Goal: Task Accomplishment & Management: Manage account settings

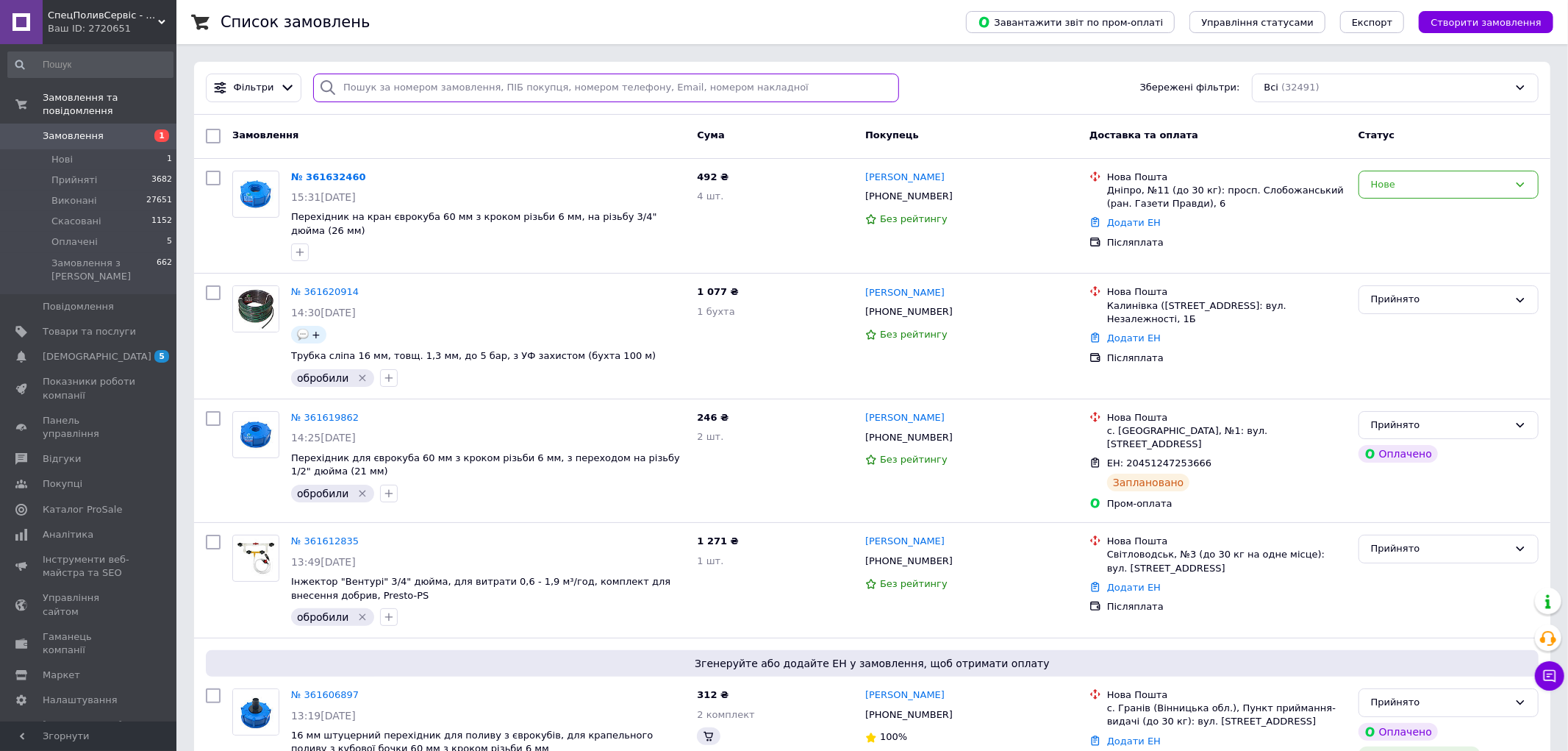
click at [358, 78] on input "search" at bounding box center [606, 88] width 585 height 29
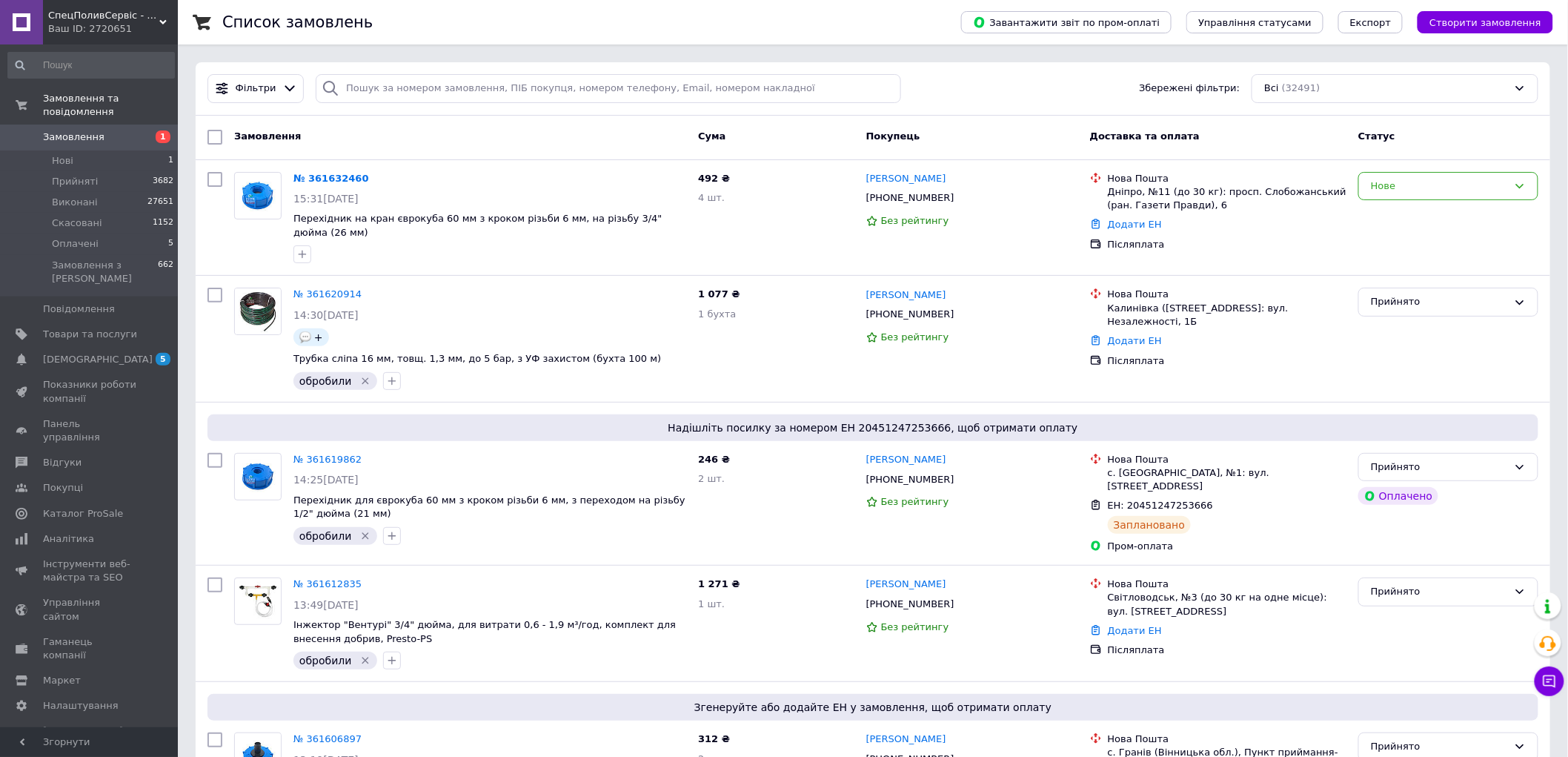
click at [421, 135] on div "Замовлення" at bounding box center [460, 136] width 464 height 26
click at [1390, 194] on div "Нове" at bounding box center [1449, 187] width 180 height 29
drag, startPoint x: 1390, startPoint y: 215, endPoint x: 853, endPoint y: 242, distance: 537.7
click at [1391, 215] on li "Прийнято" at bounding box center [1449, 216] width 178 height 27
click at [67, 328] on span "Товари та послуги" at bounding box center [90, 335] width 94 height 14
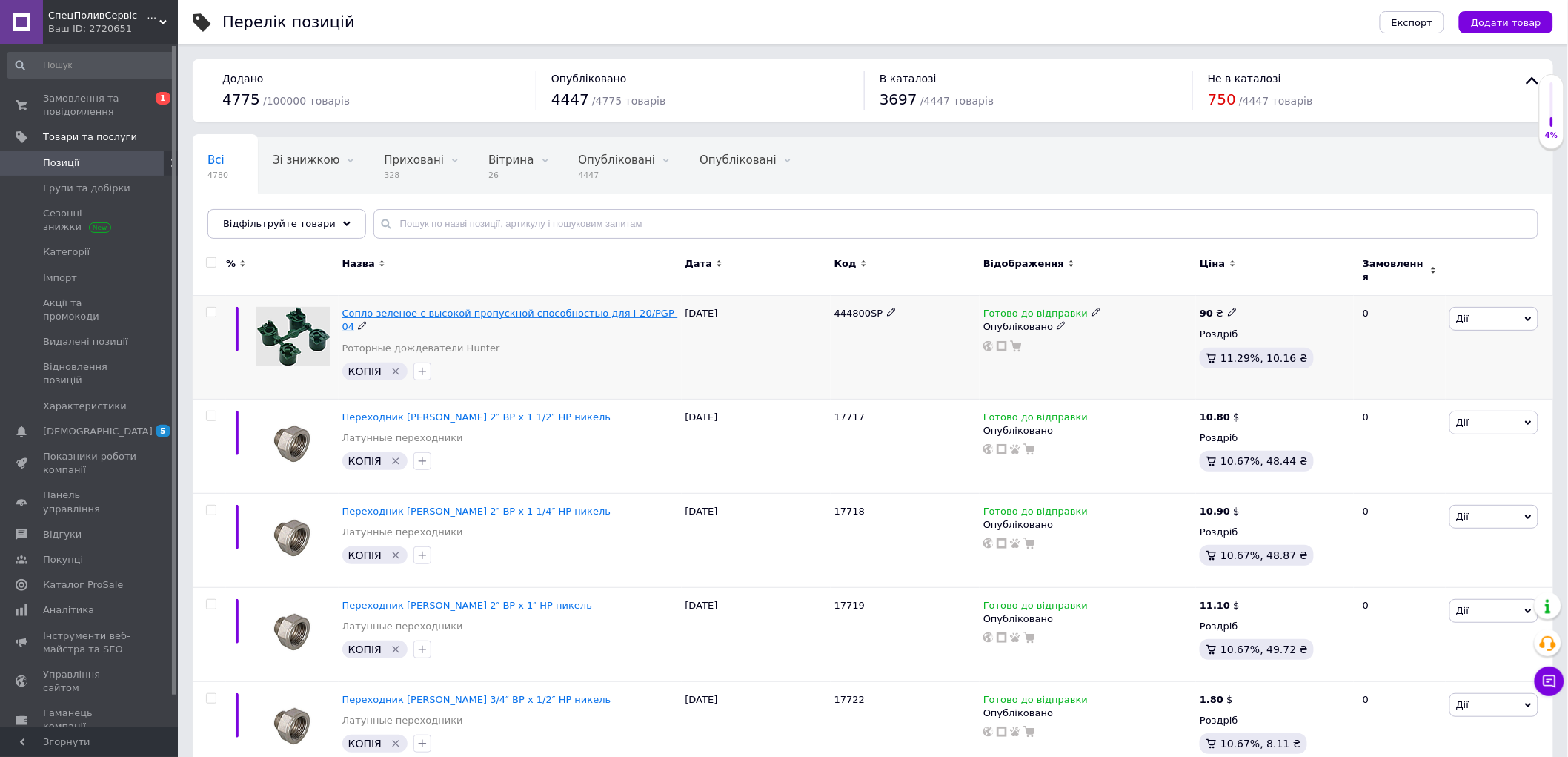
click at [499, 308] on span "Cопло зеленое с высокой пропускной способностью для I-20/PGP-04" at bounding box center [510, 319] width 336 height 24
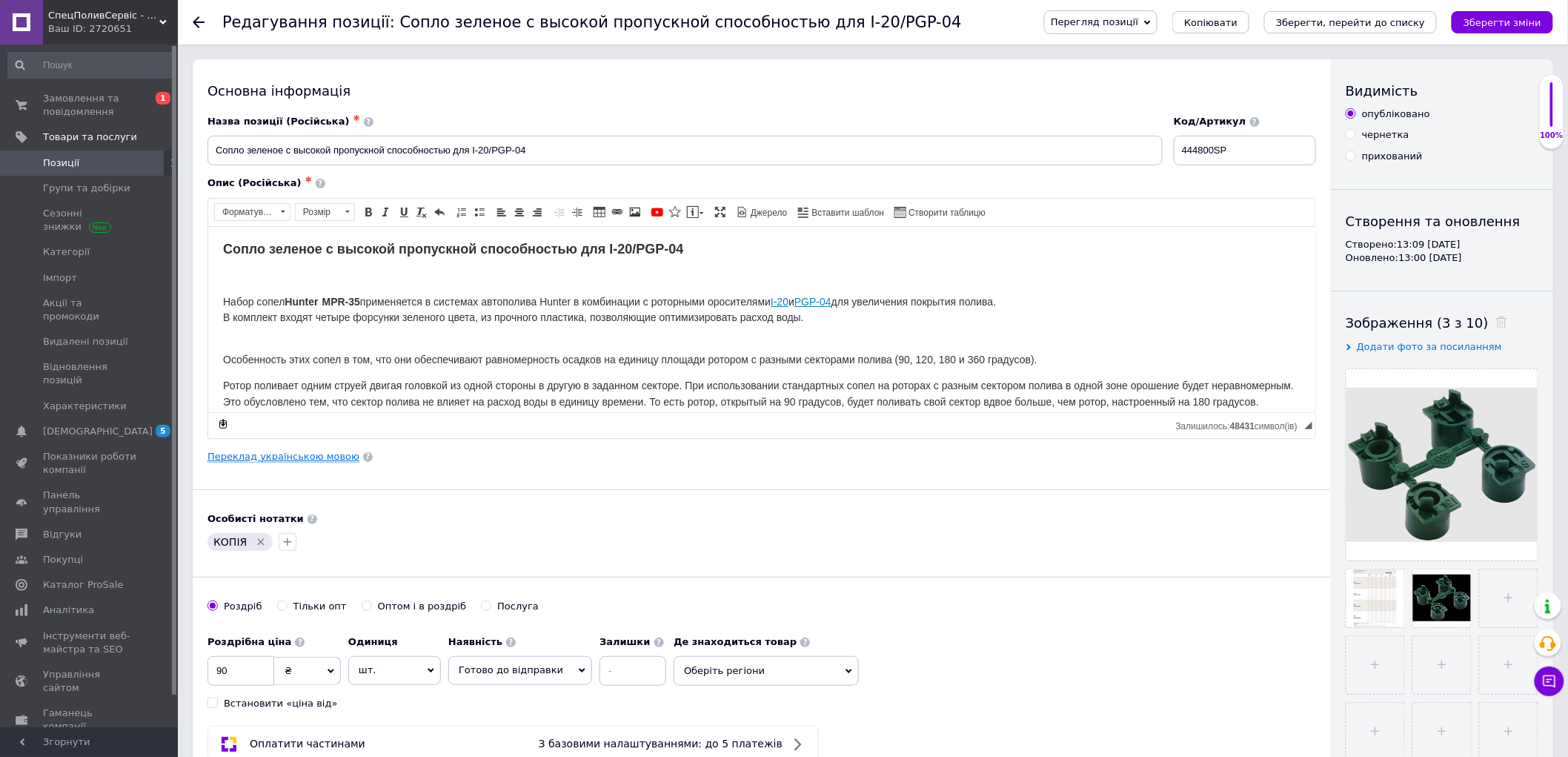
click at [257, 456] on link "Переклад українською мовою" at bounding box center [283, 456] width 152 height 12
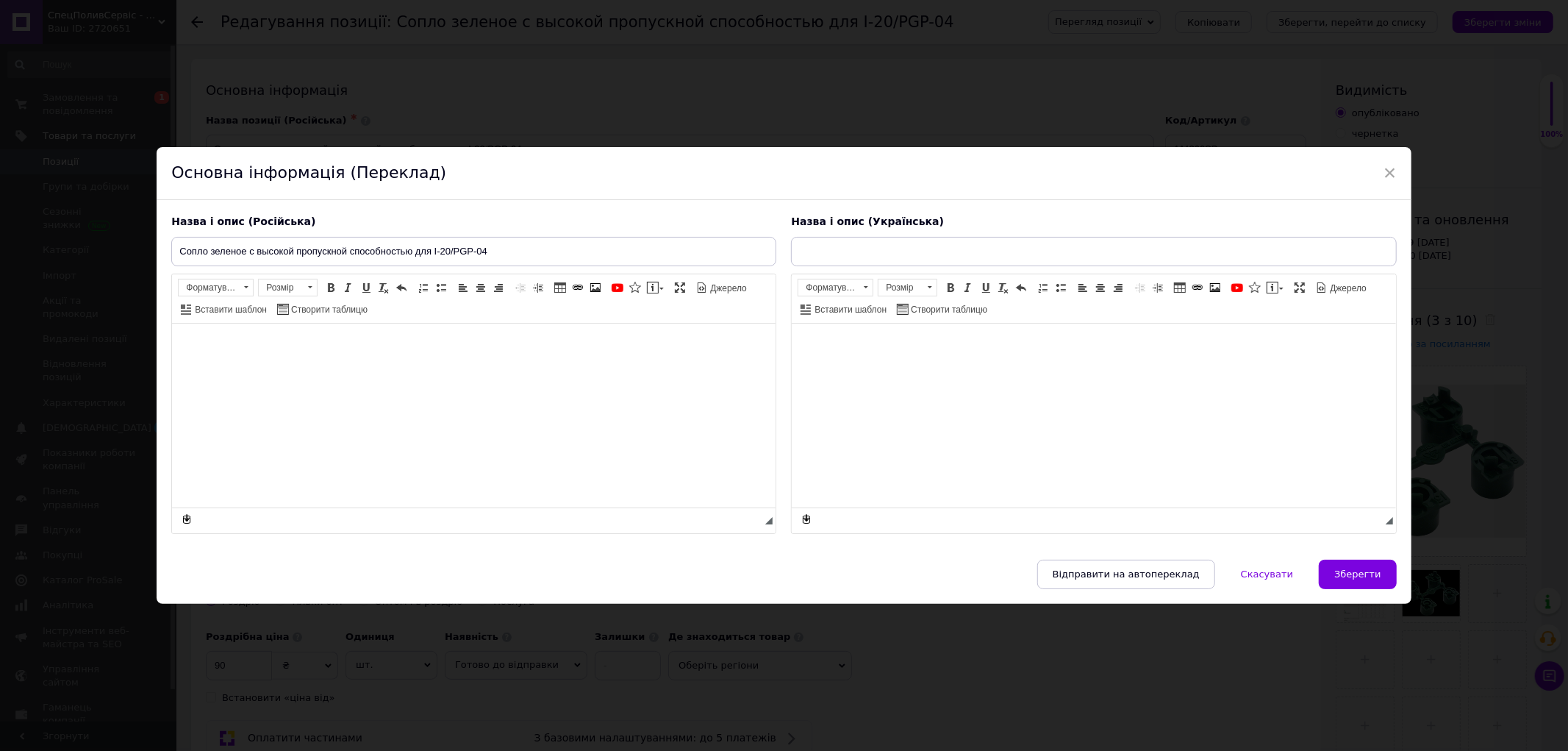
type input "Cопло зелене з високою пропускною здатністю для I-20/PGP-04"
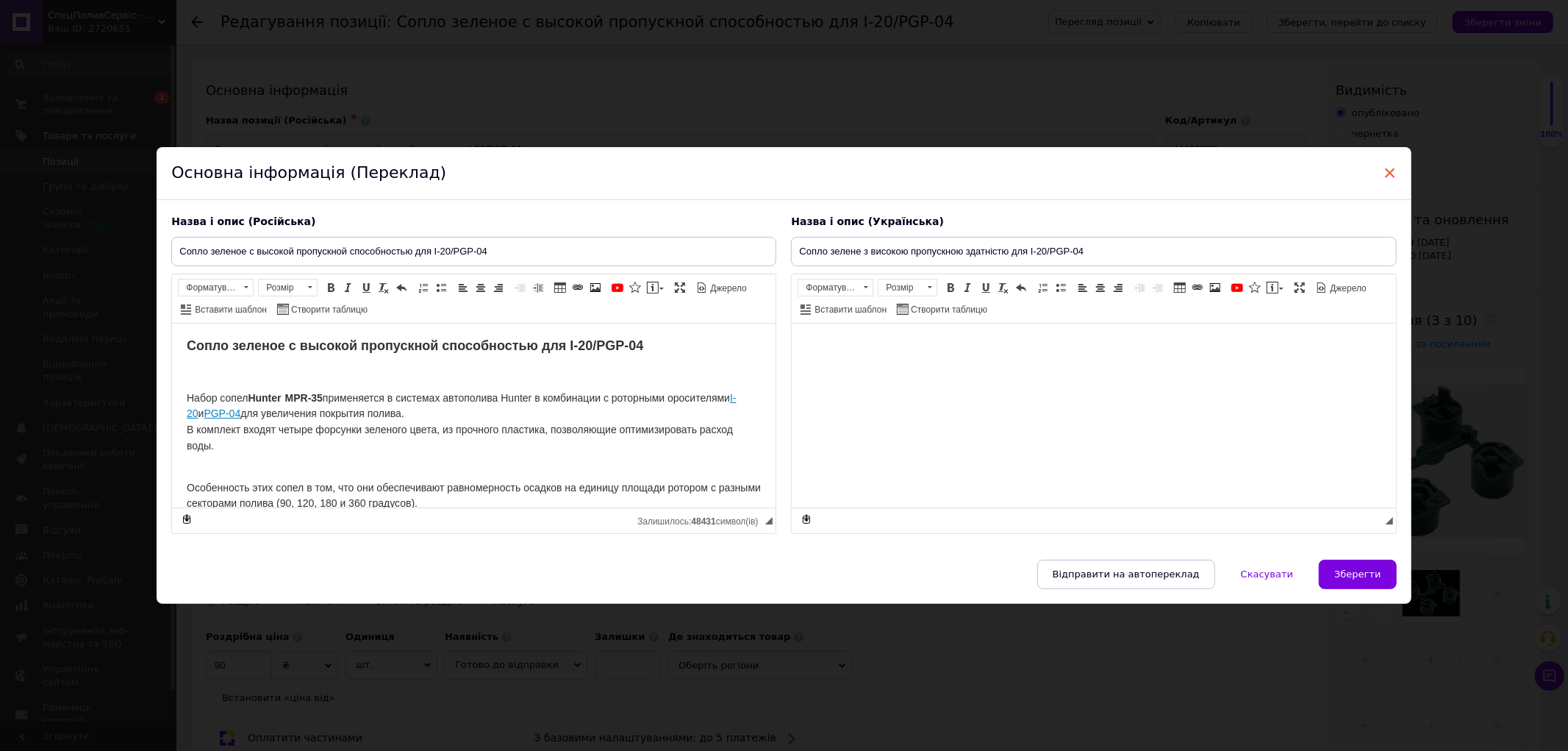
click at [1387, 165] on span "×" at bounding box center [1390, 173] width 14 height 25
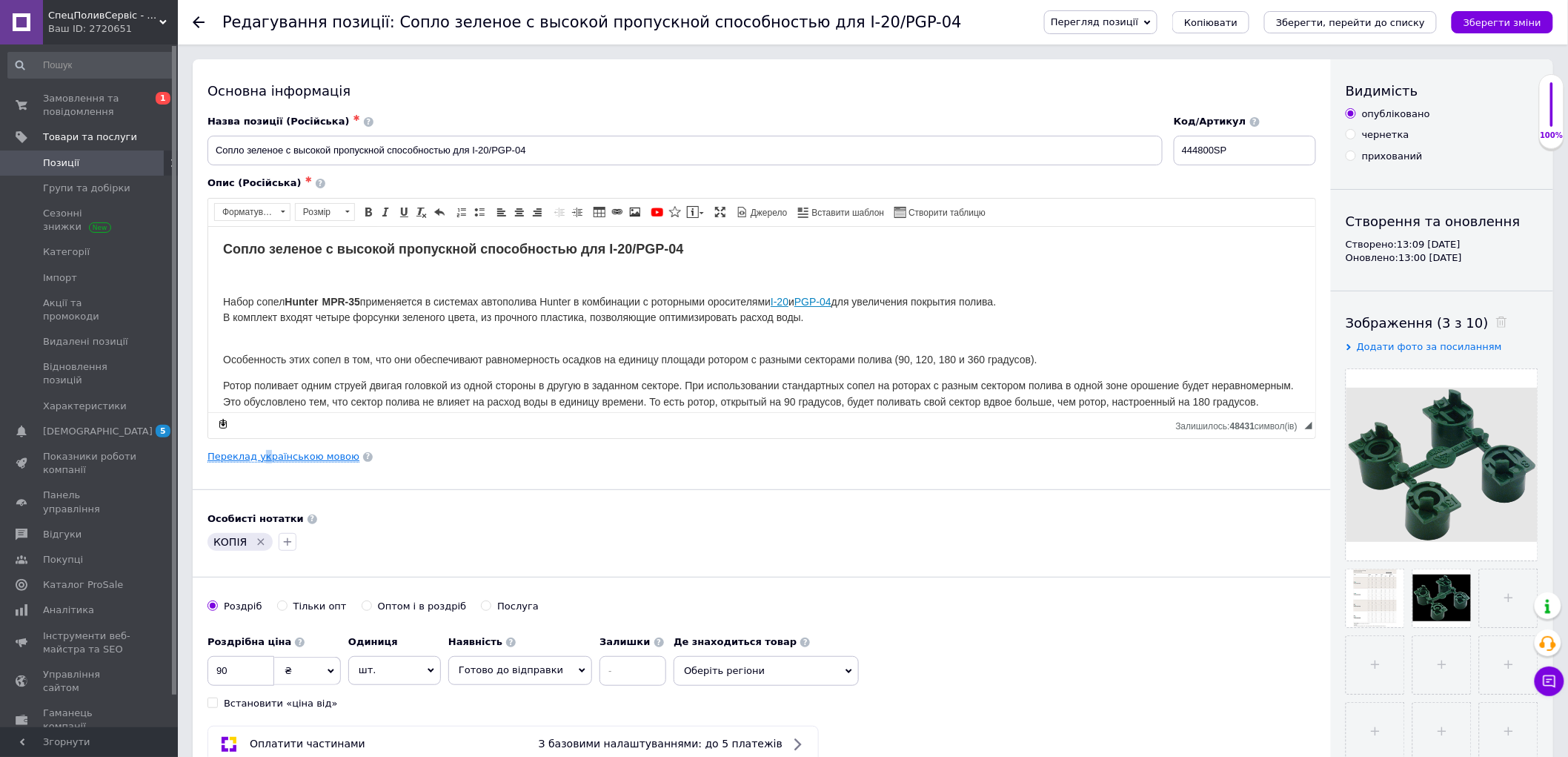
click at [260, 460] on link "Переклад українською мовою" at bounding box center [283, 456] width 152 height 12
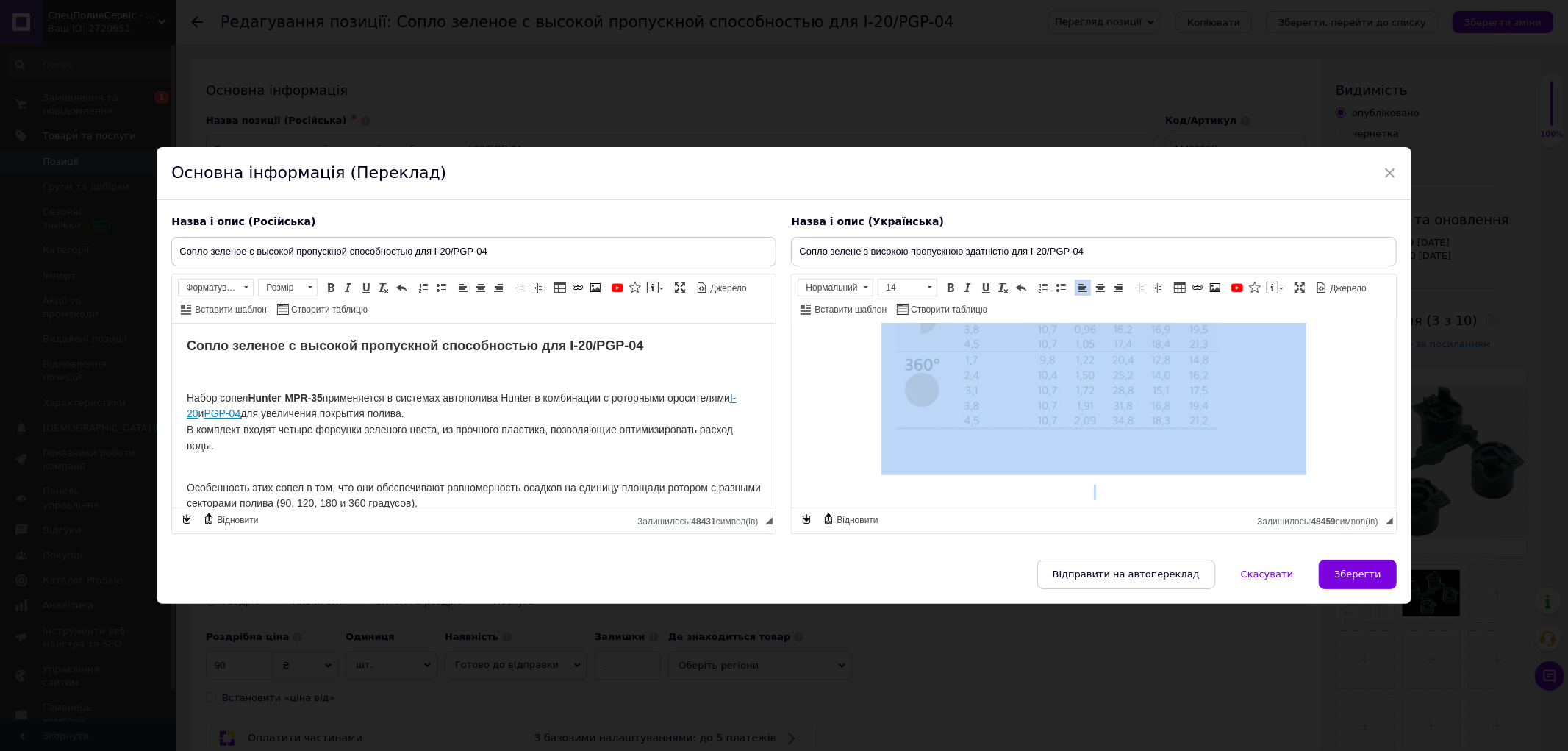
scroll to position [724, 0]
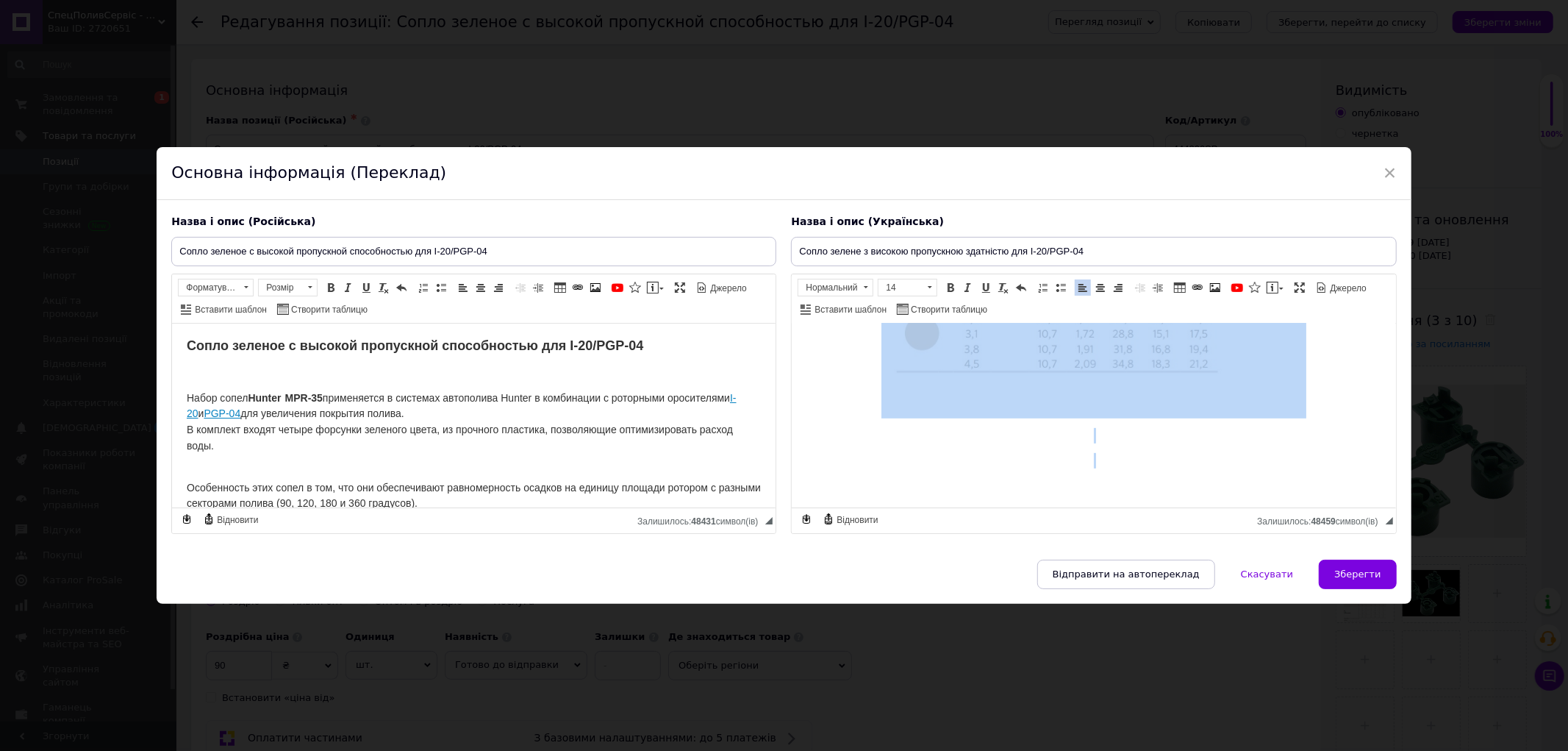
drag, startPoint x: 805, startPoint y: 394, endPoint x: 1094, endPoint y: 465, distance: 297.6
click at [1094, 465] on html "Cопло зелене з високою пропускною здатністю для I-20/PGP-04 Набір сопел Hunter …" at bounding box center [1093, 55] width 604 height 903
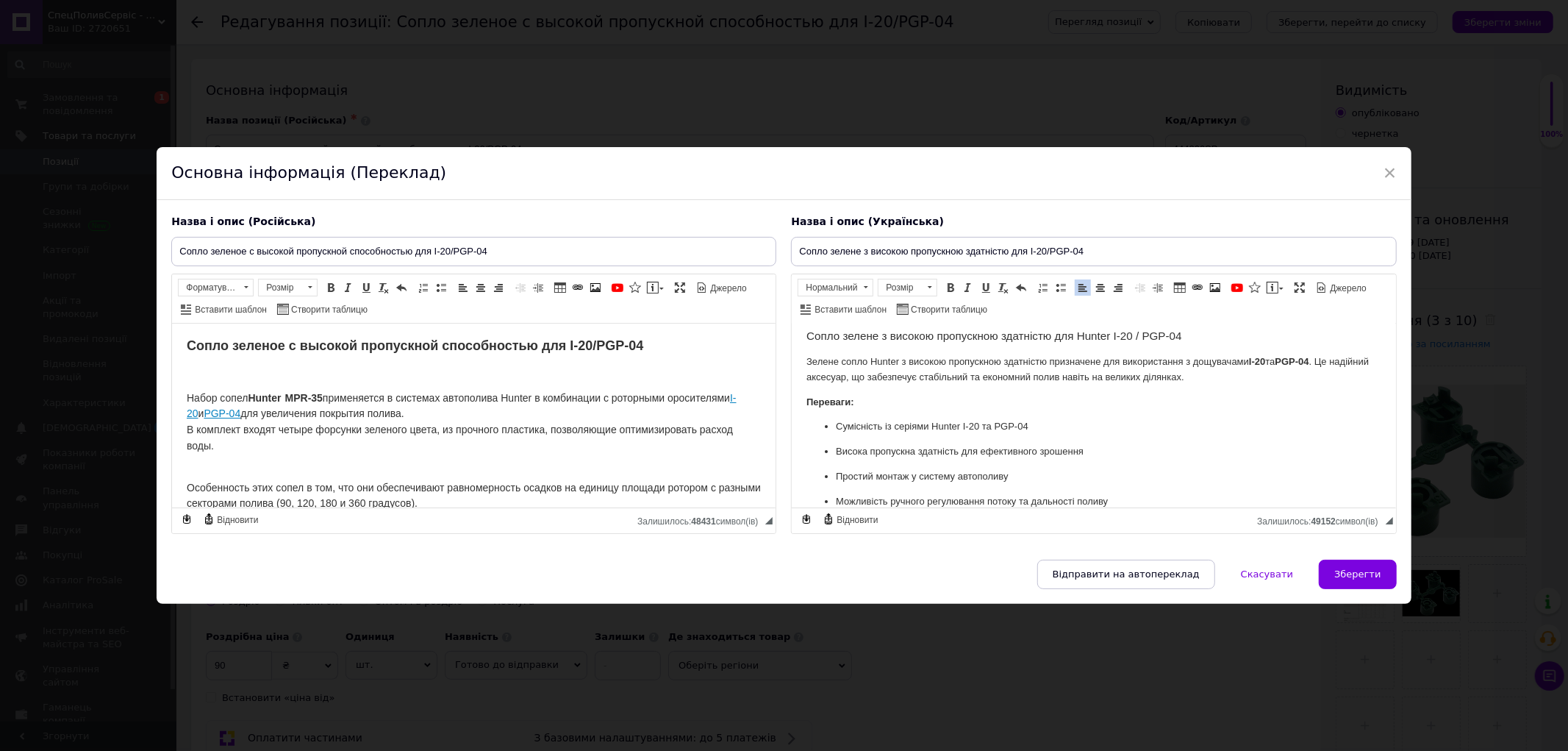
scroll to position [0, 0]
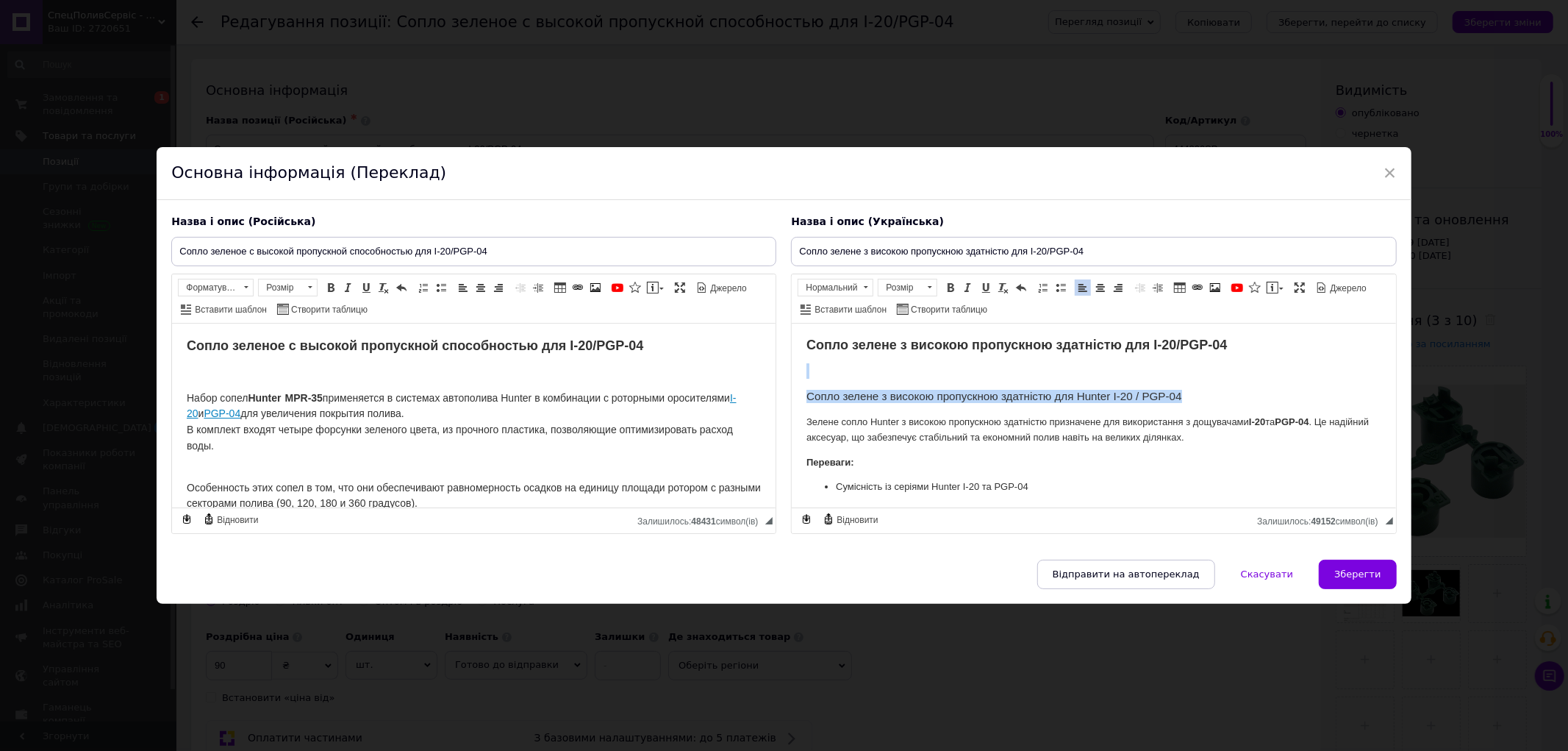
drag, startPoint x: 1188, startPoint y: 393, endPoint x: 835, endPoint y: 373, distance: 353.6
click at [835, 373] on body "Cопло зелене з високою пропускною здатністю для I-20/PGP-04 Сопло зелене з висо…" at bounding box center [1093, 548] width 574 height 421
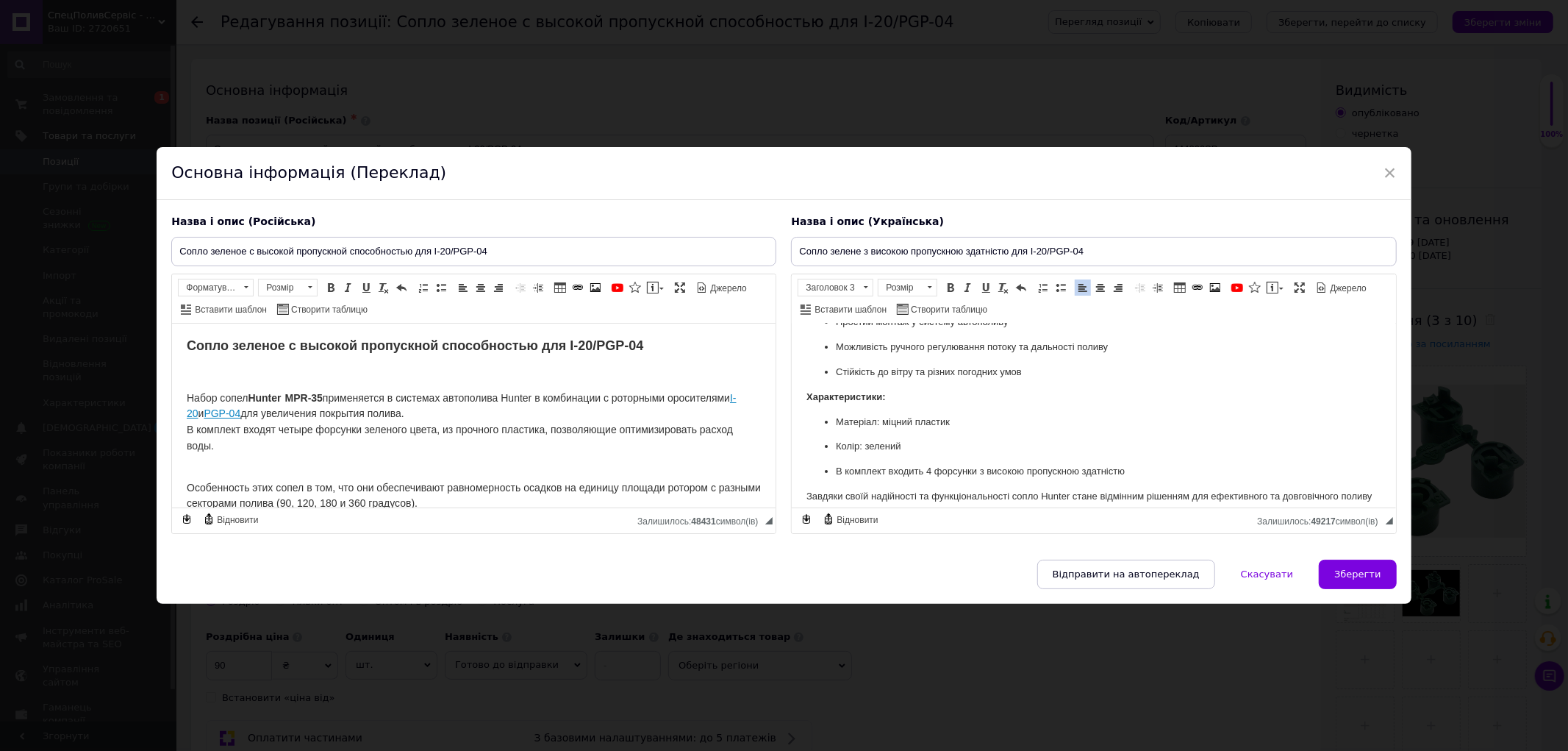
scroll to position [216, 0]
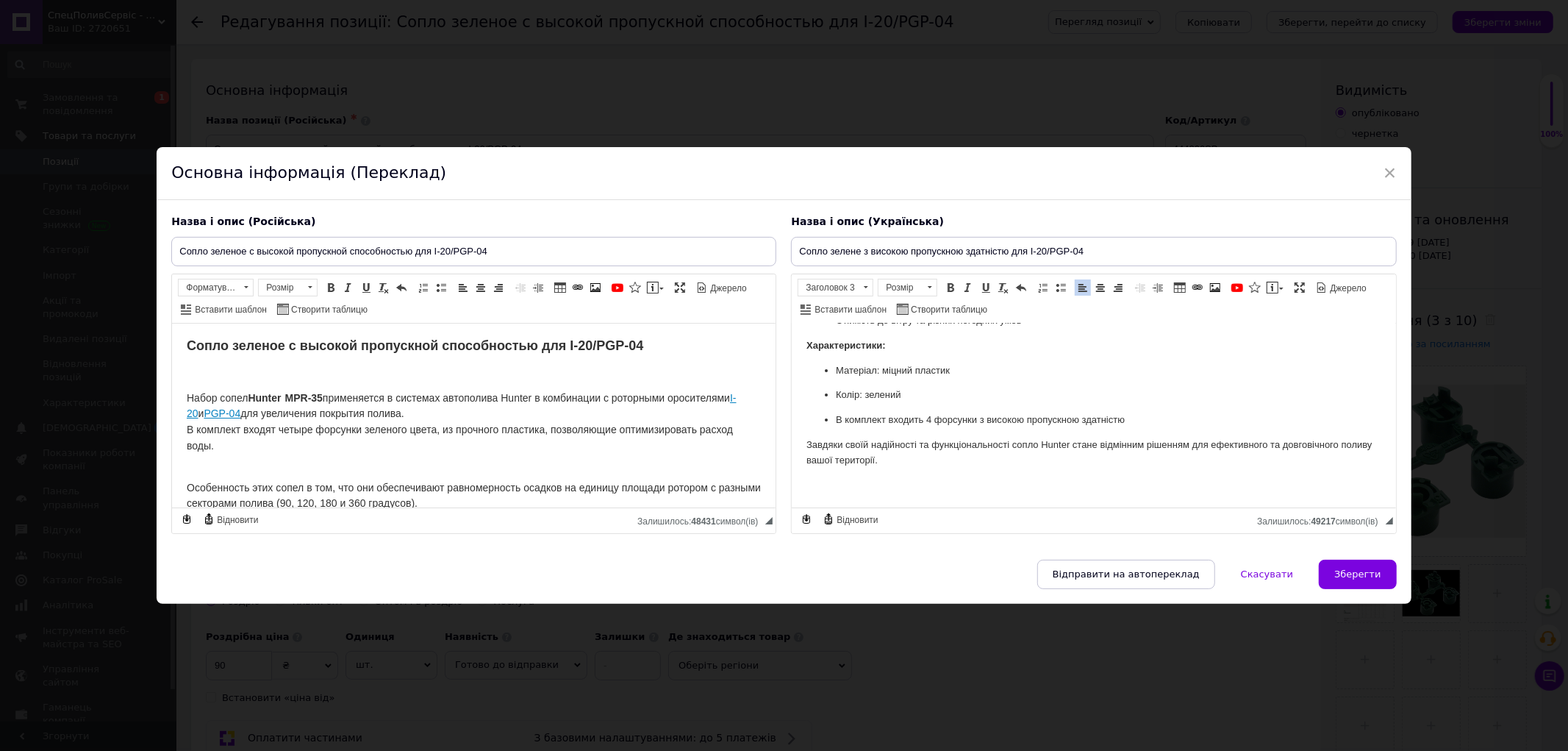
click at [916, 463] on p "Завдяки своїй надійності та функціональності сопло Hunter стане відмінним рішен…" at bounding box center [1093, 453] width 574 height 31
click at [1097, 290] on span at bounding box center [1100, 288] width 12 height 12
click at [1210, 290] on span at bounding box center [1215, 288] width 12 height 12
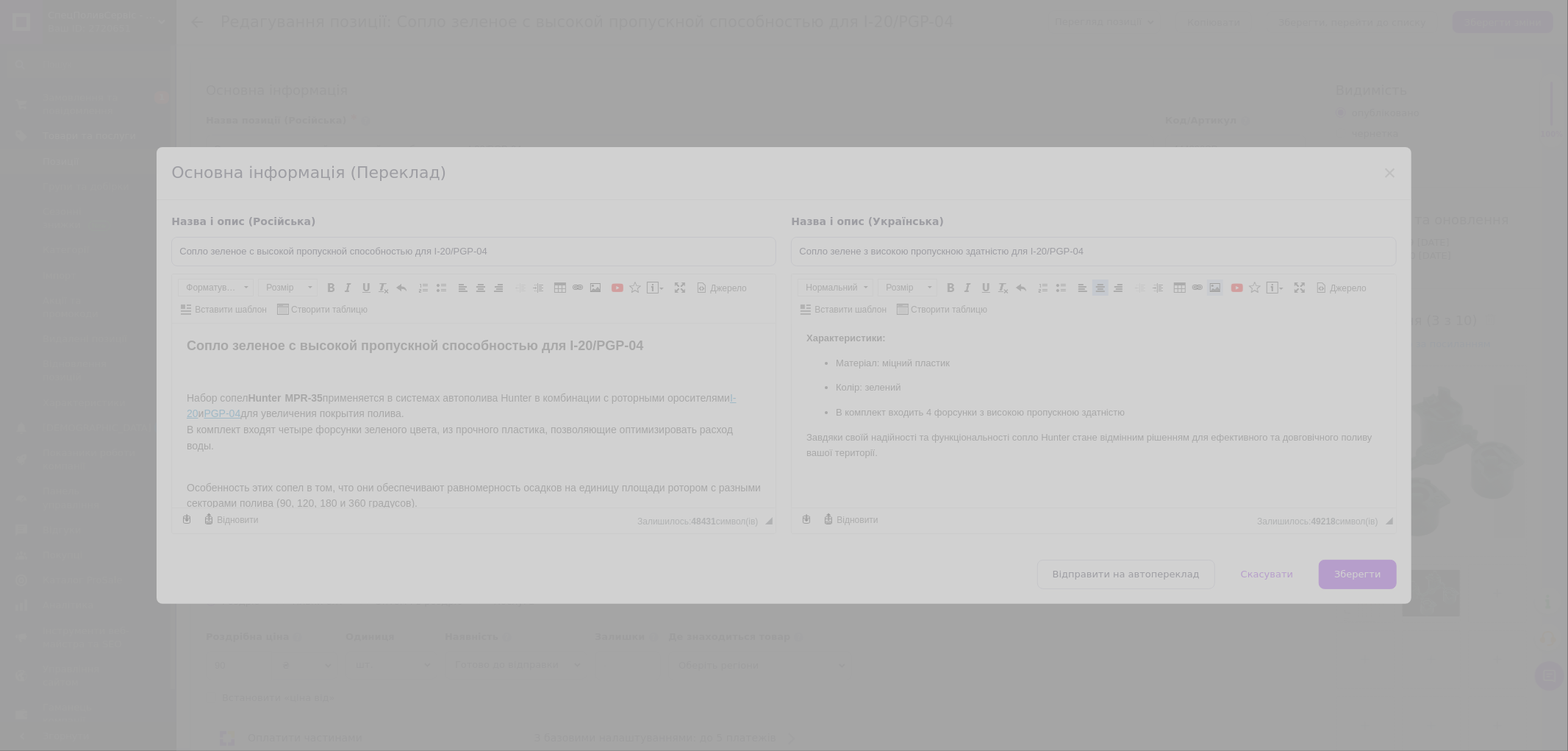
select select
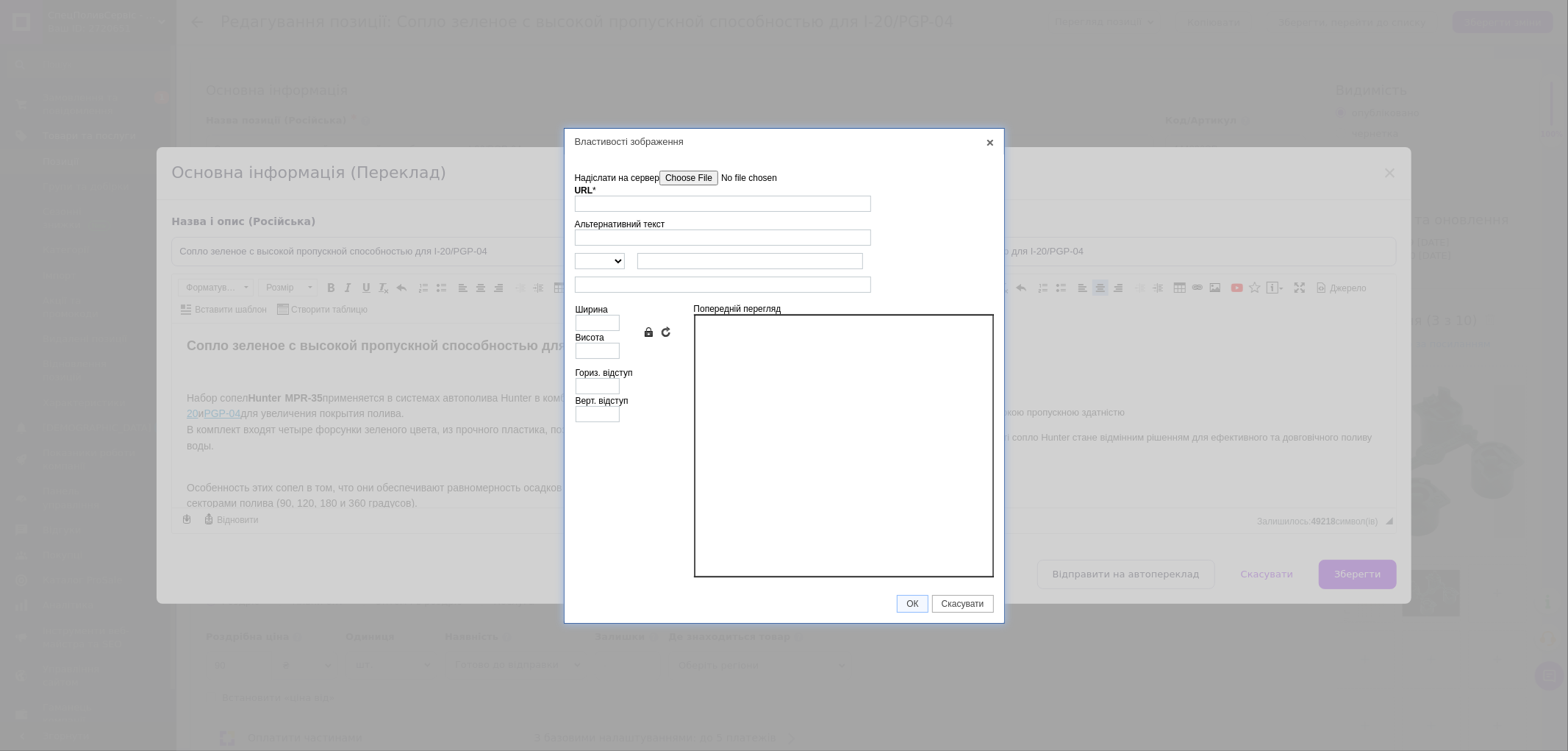
click at [688, 183] on input"] "Надіслати на сервер" at bounding box center [743, 178] width 167 height 15
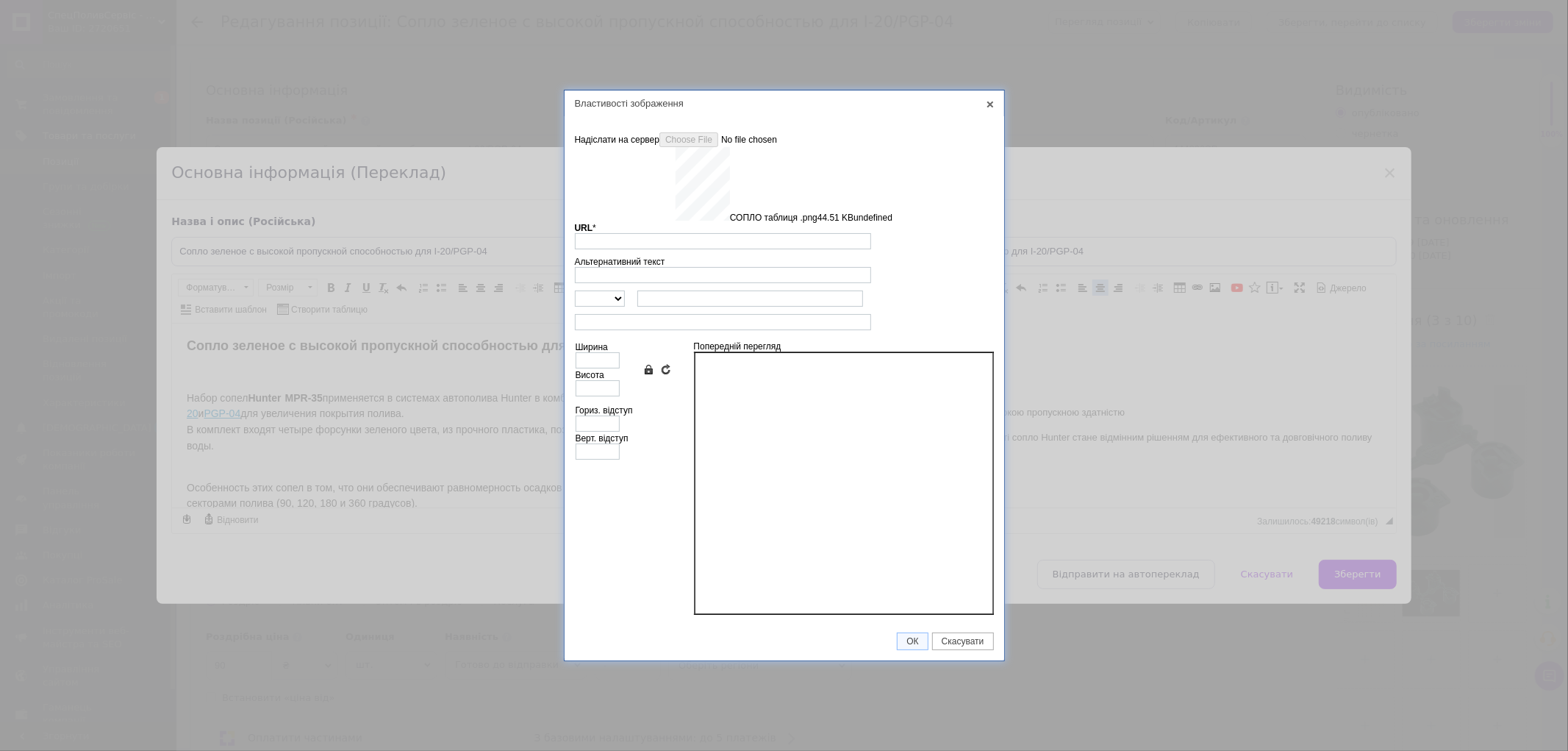
type input "https://images.prom.ua/6831442018_w640_h2048_soplo_tablitsya_.png?fresh=1&PIMAG…"
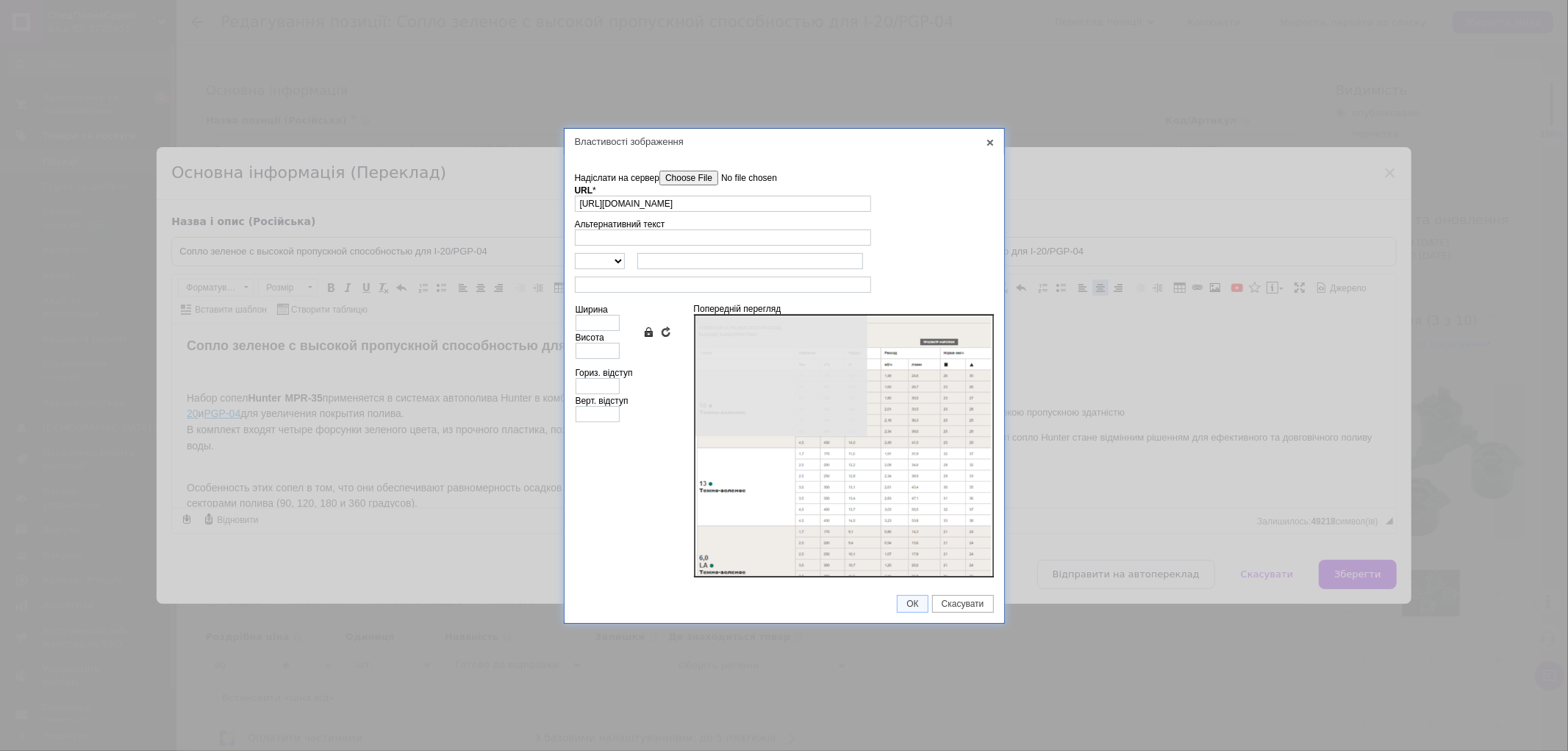
type input "554"
type input "747"
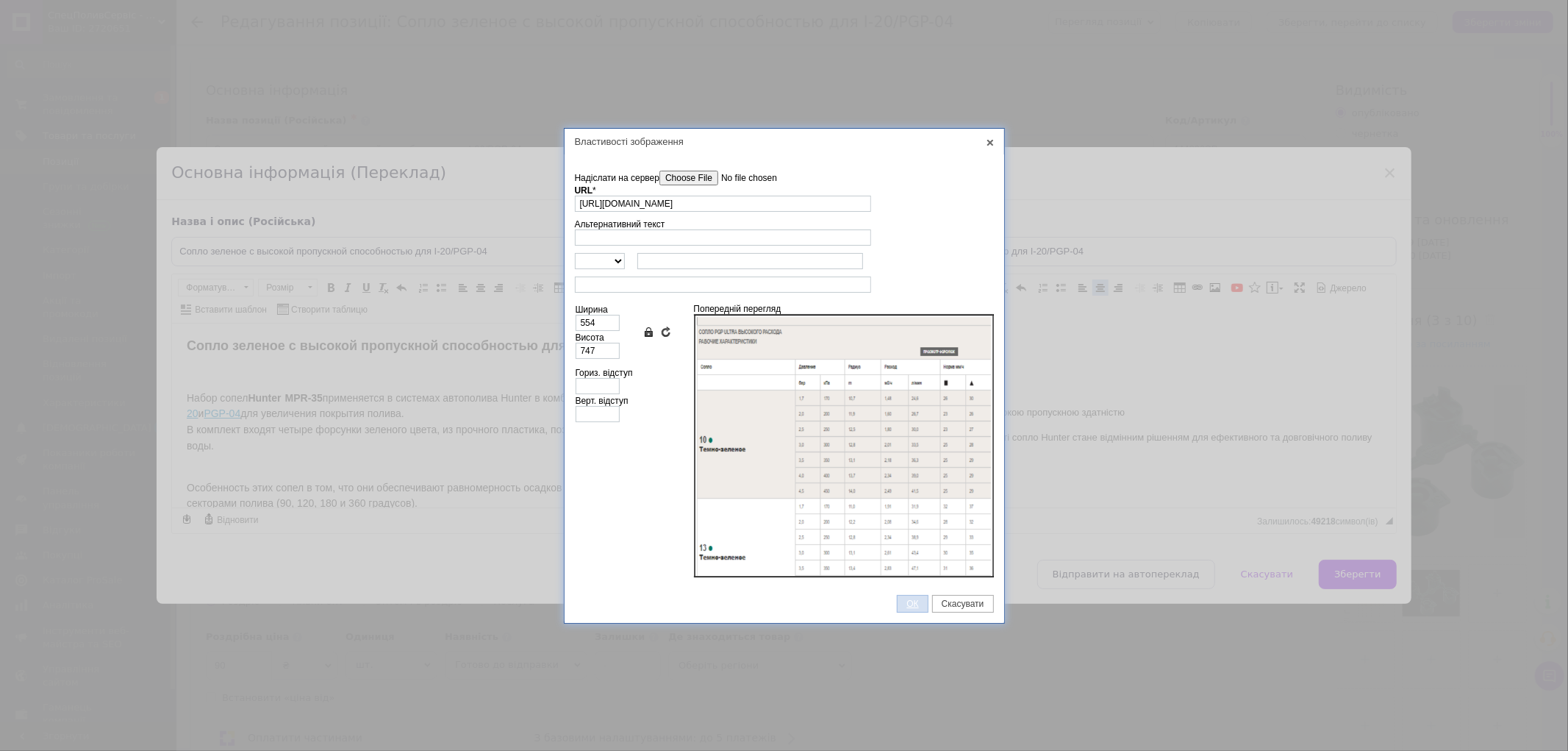
click at [906, 601] on span "ОК" at bounding box center [912, 603] width 29 height 11
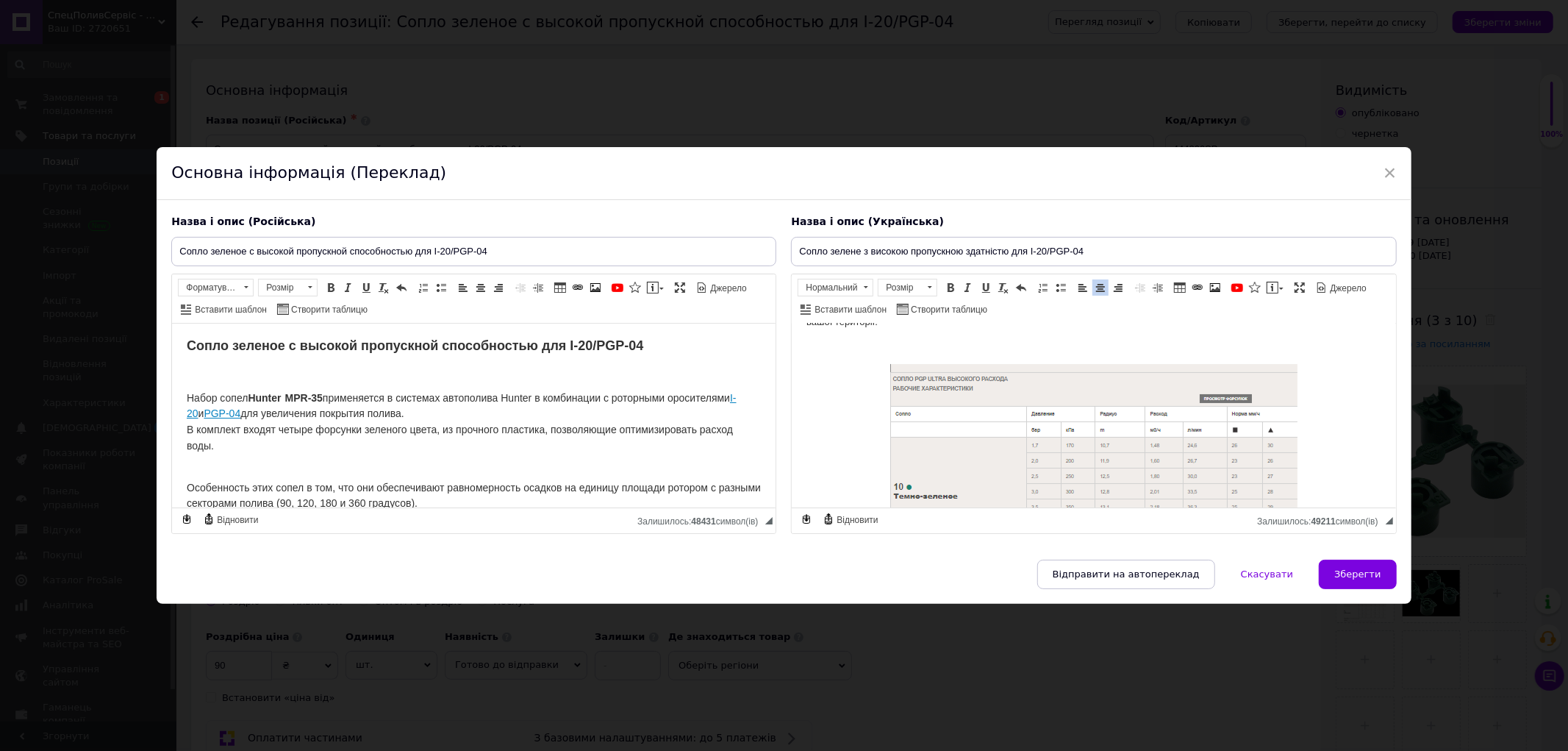
scroll to position [271, 0]
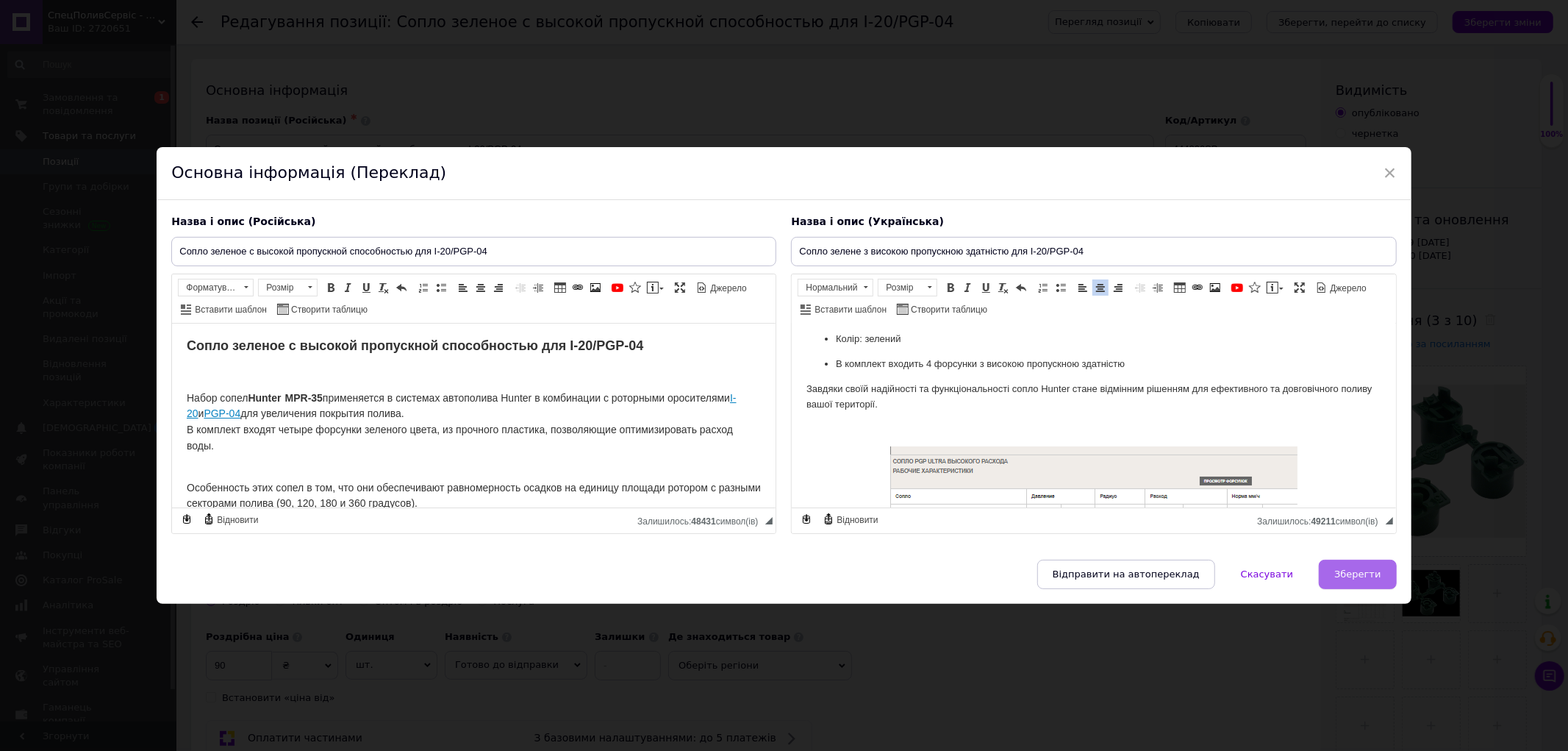
click at [1355, 571] on span "Зберегти" at bounding box center [1357, 573] width 47 height 11
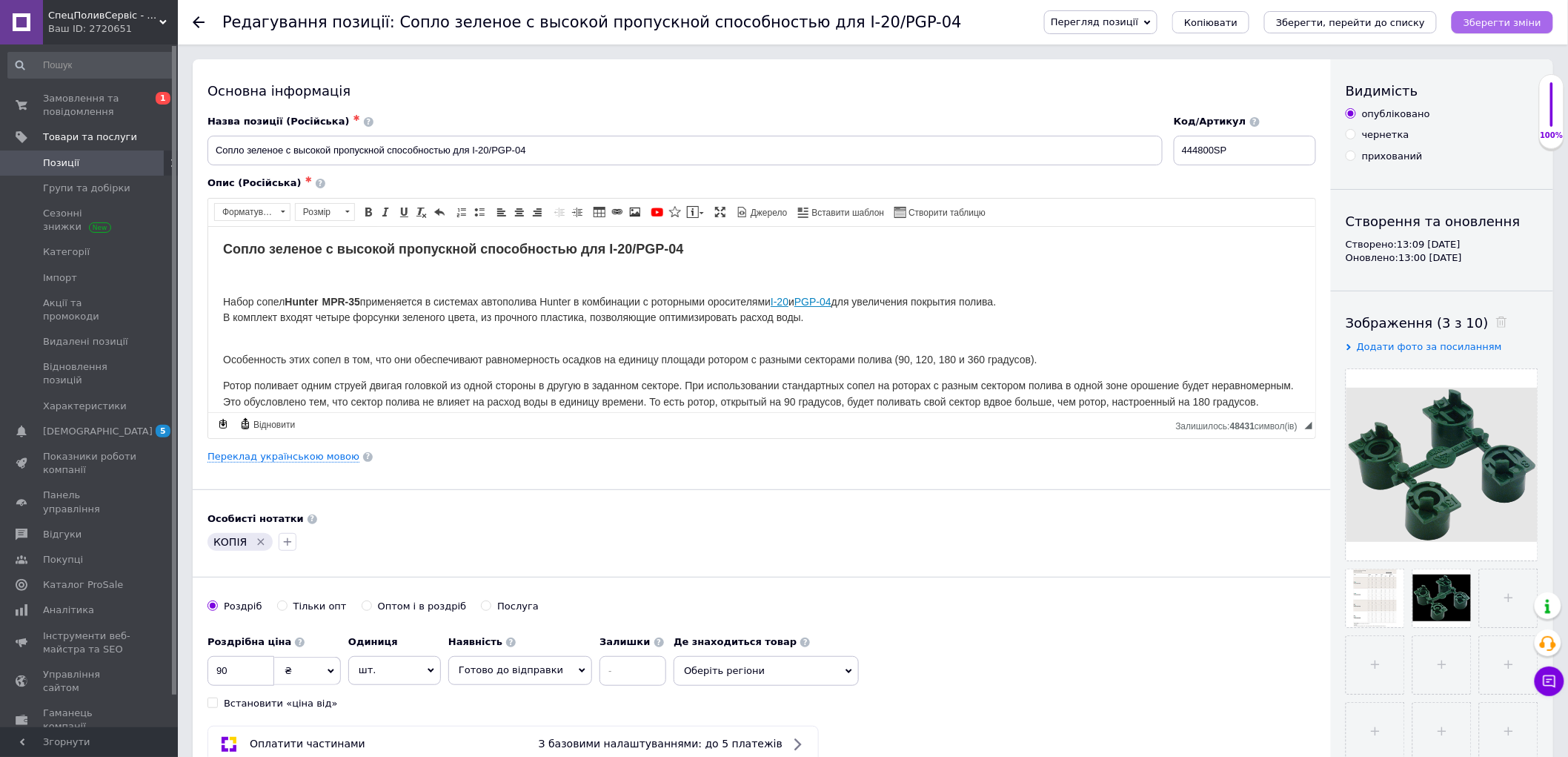
click at [1488, 23] on icon "Зберегти зміни" at bounding box center [1501, 22] width 77 height 11
click at [247, 456] on link "Переклад українською мовою" at bounding box center [283, 456] width 152 height 12
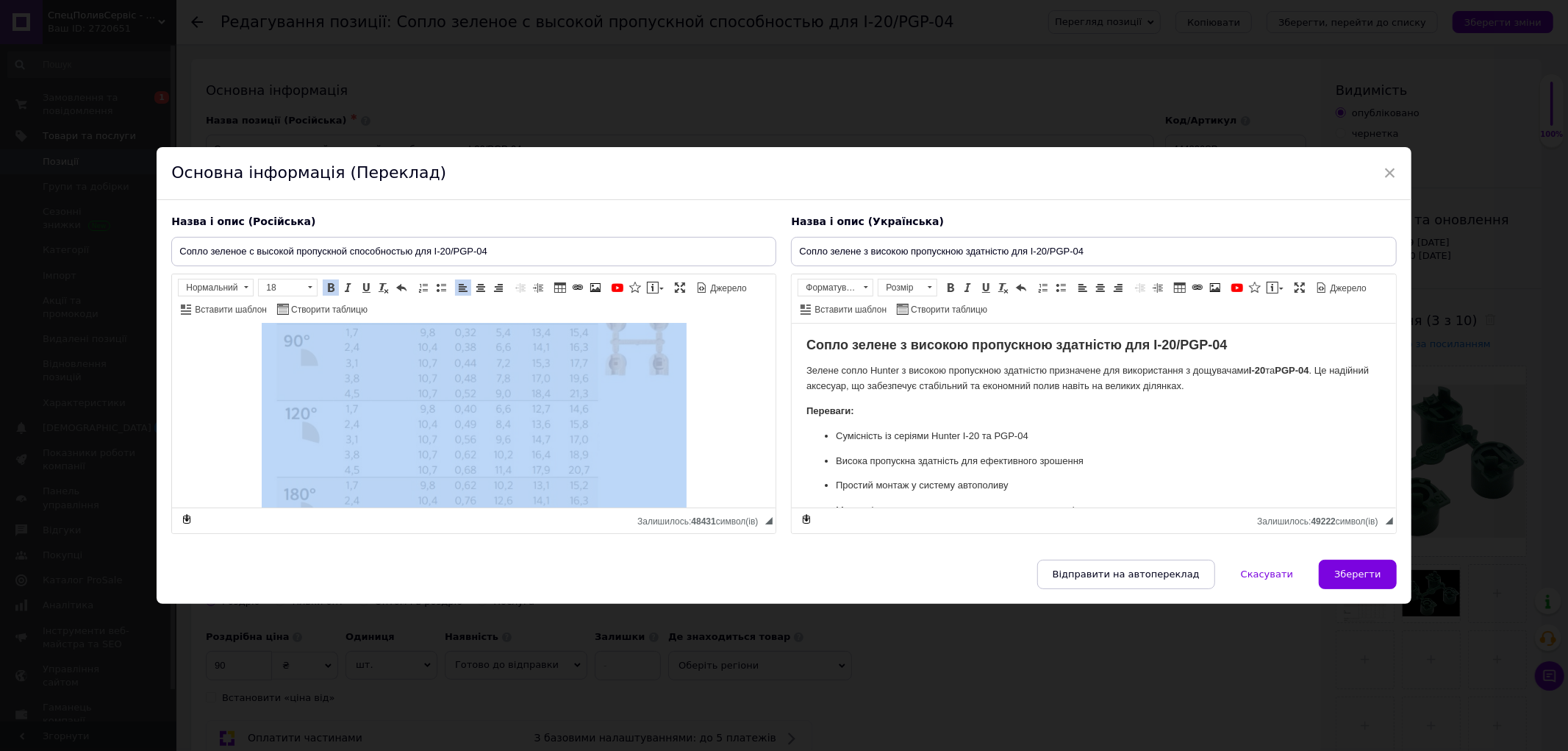
scroll to position [770, 0]
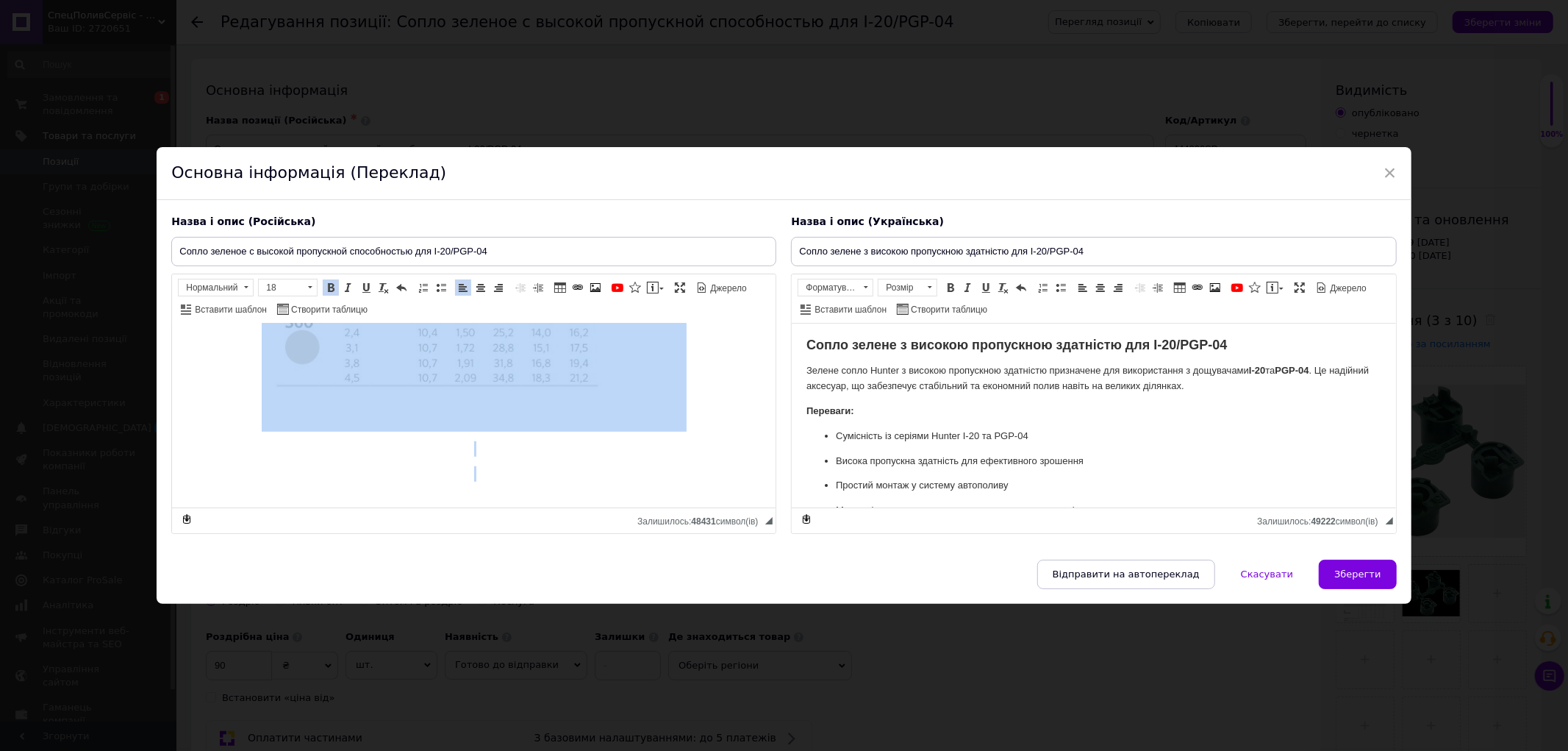
drag, startPoint x: 186, startPoint y: 393, endPoint x: 412, endPoint y: 504, distance: 251.8
click at [412, 504] on html "Cопло зеленое с высокой пропускной способностью для I-20/PGP-04 Набор сопел Hun…" at bounding box center [474, 37] width 604 height 968
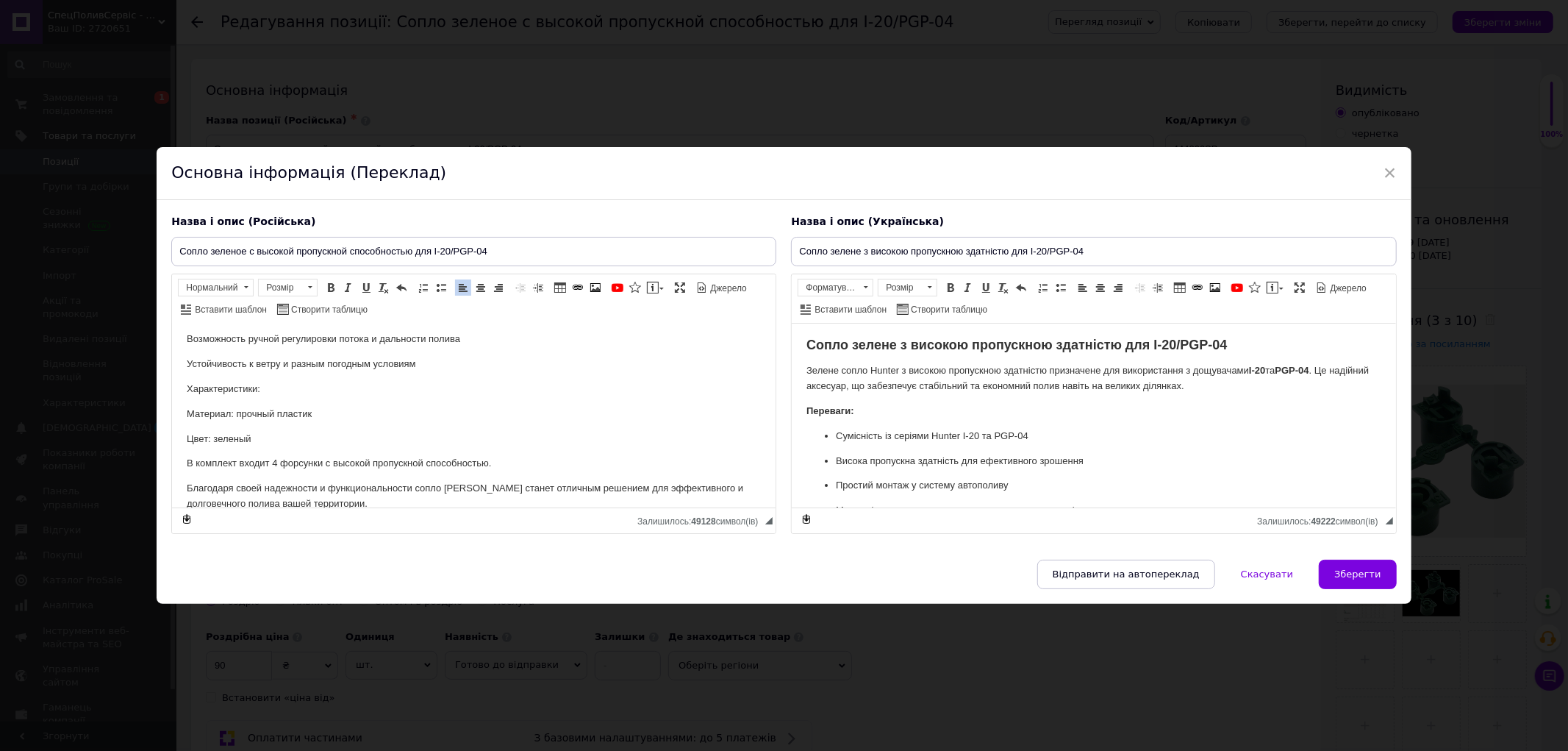
scroll to position [0, 0]
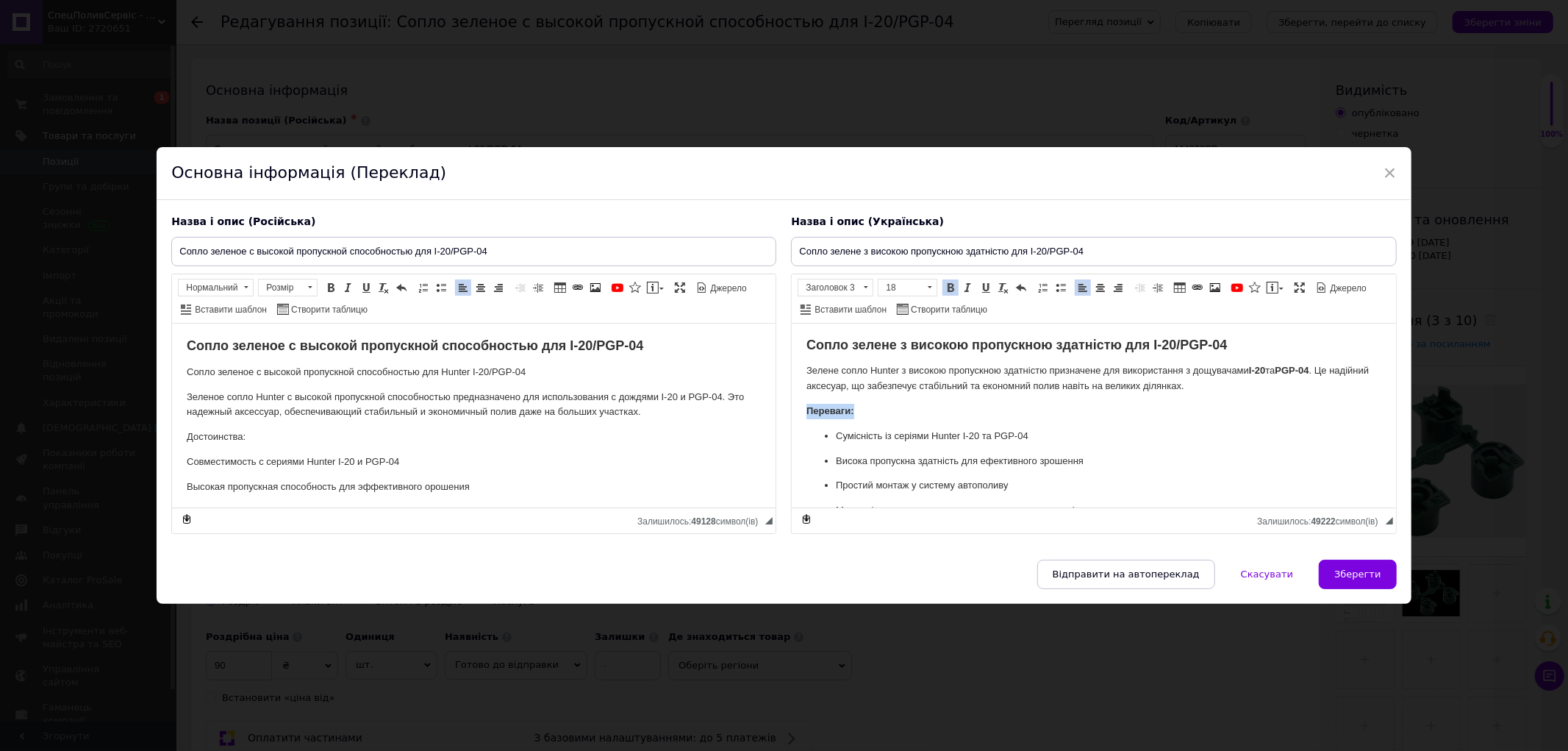
drag, startPoint x: 827, startPoint y: 409, endPoint x: 797, endPoint y: 412, distance: 30.1
drag, startPoint x: 817, startPoint y: 287, endPoint x: 22, endPoint y: 2, distance: 844.5
click at [817, 287] on span "Нормальний" at bounding box center [828, 288] width 60 height 17
click at [812, 346] on h3 "Заголовок 3" at bounding box center [851, 350] width 104 height 13
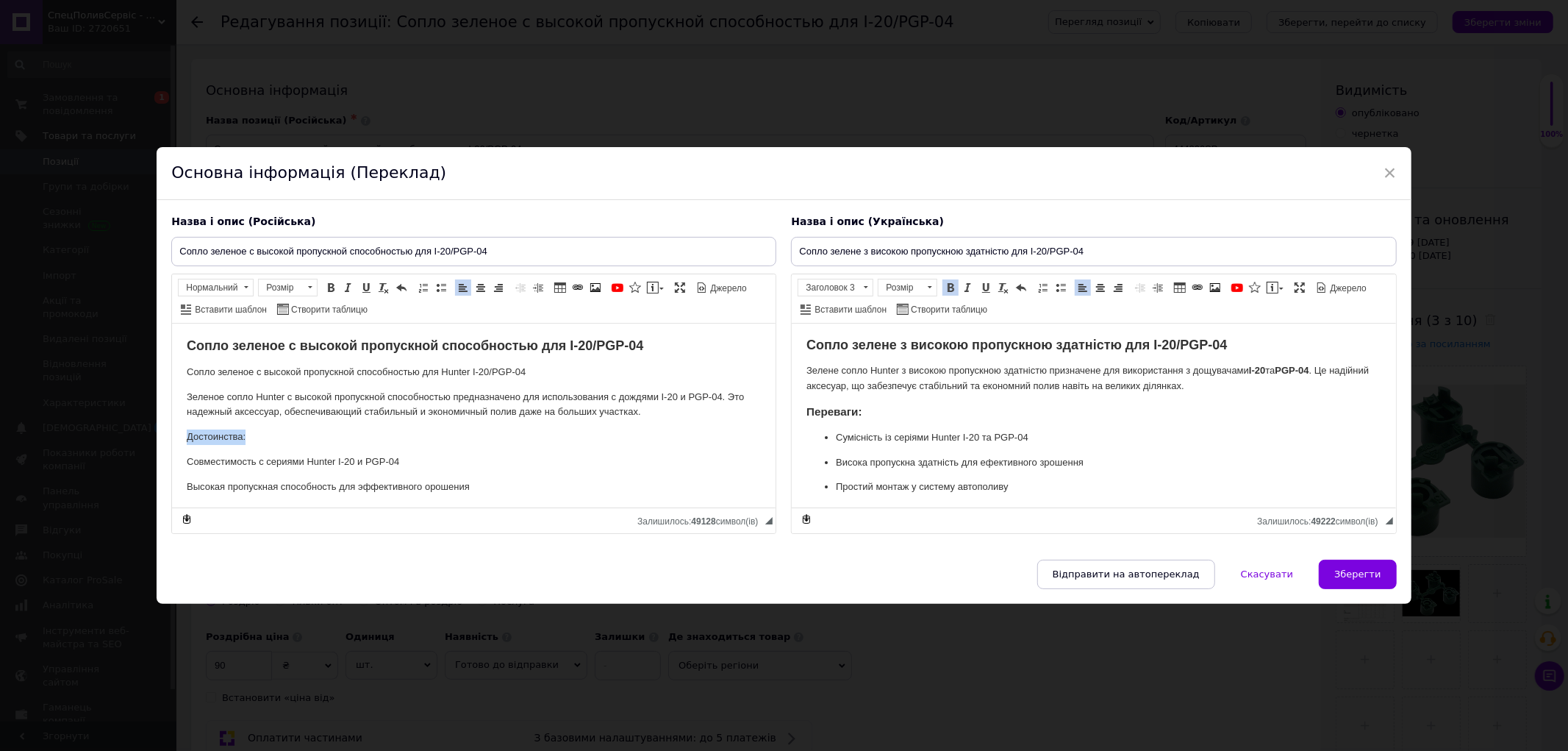
drag, startPoint x: 245, startPoint y: 434, endPoint x: 150, endPoint y: 434, distance: 95.0
click at [172, 434] on html "Cопло зеленое с высокой пропускной способностью для I-20/PGP-04 Сопло зеленое с…" at bounding box center [474, 523] width 604 height 400
click at [224, 289] on span "Нормальний" at bounding box center [209, 288] width 60 height 17
click at [214, 346] on h3 "Заголовок 3" at bounding box center [233, 350] width 104 height 13
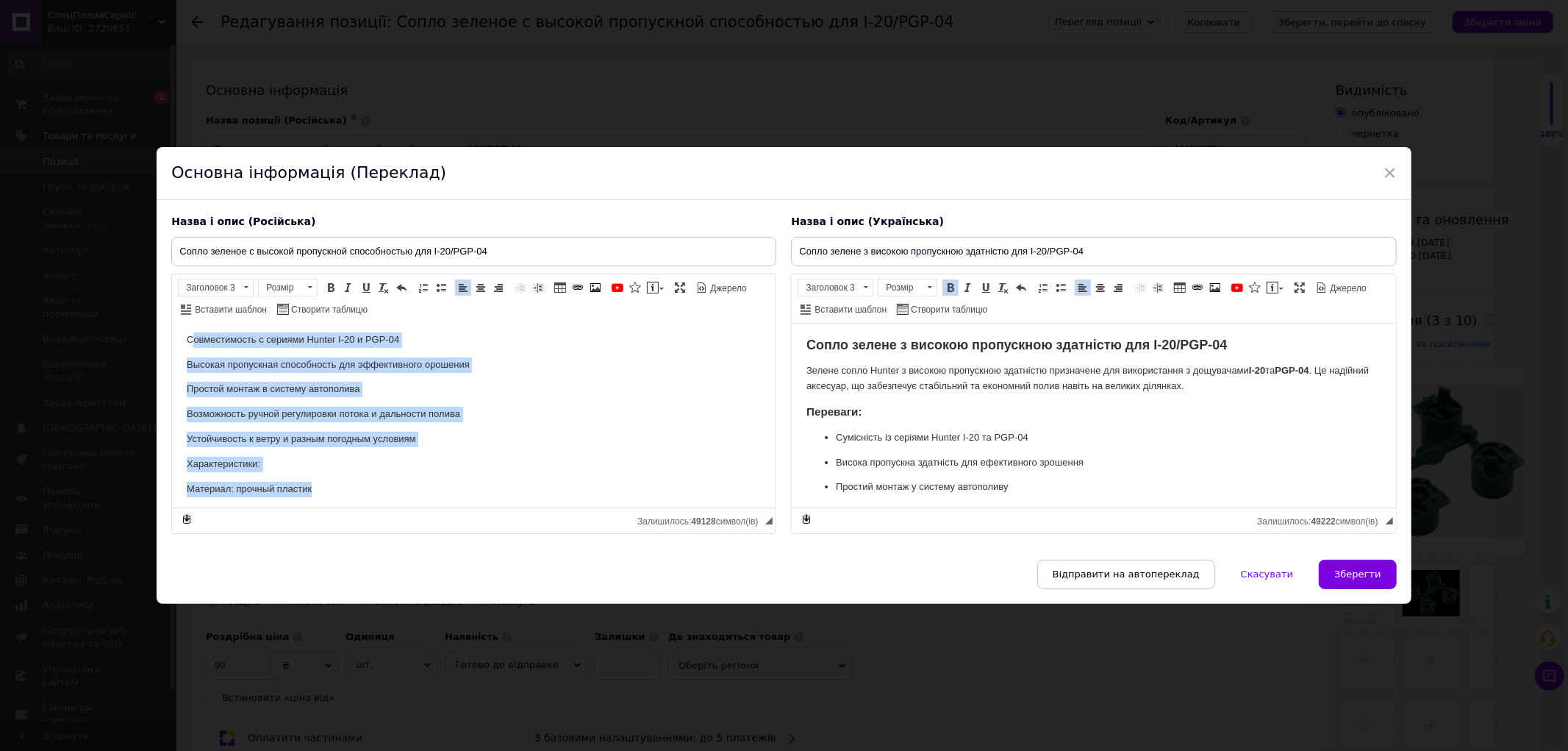
scroll to position [128, 0]
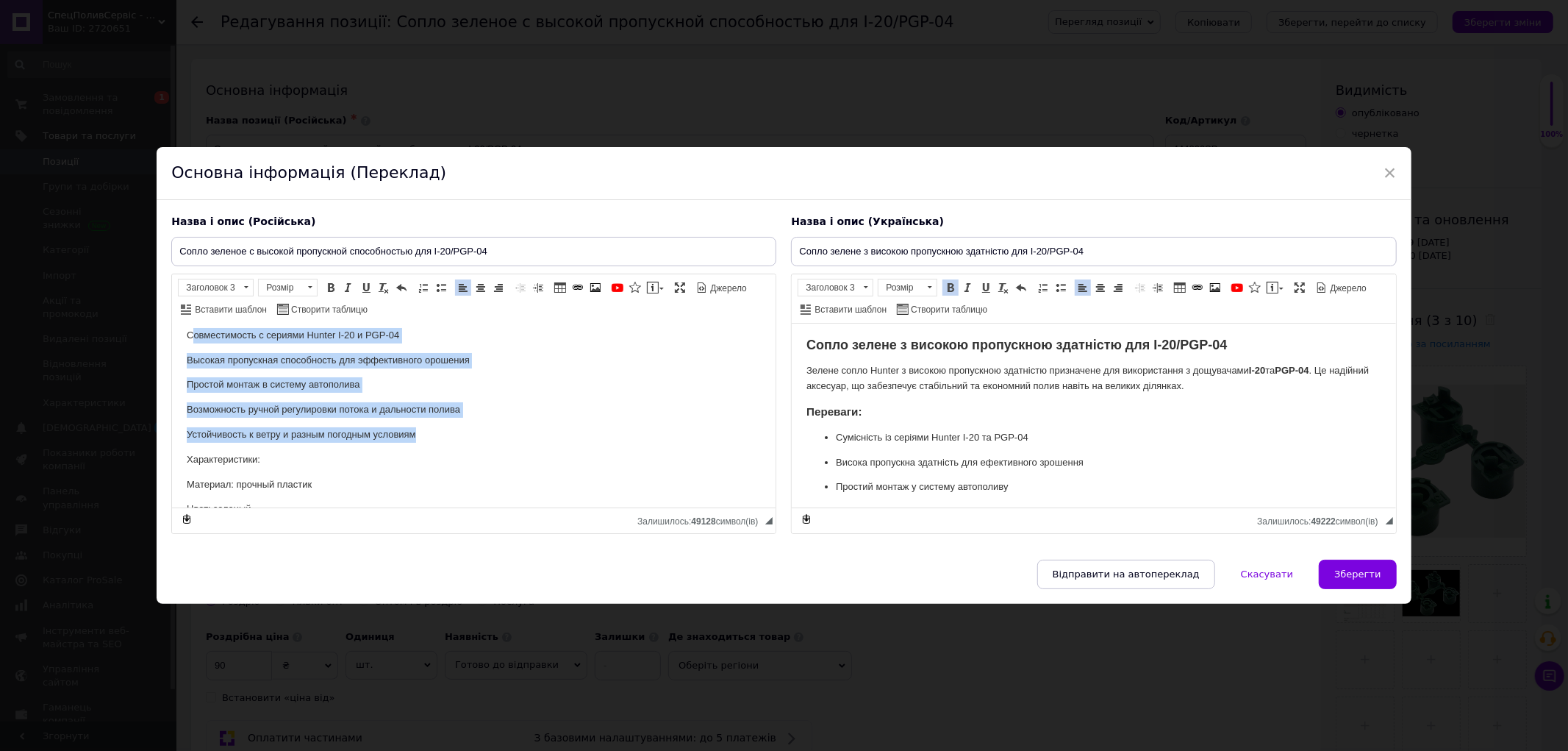
drag, startPoint x: 190, startPoint y: 460, endPoint x: 420, endPoint y: 436, distance: 231.2
click at [420, 436] on body "Cопло зеленое с высокой пропускной способностью для I-20/PGP-04 Сопло зеленое с…" at bounding box center [473, 395] width 574 height 372
click at [443, 287] on span at bounding box center [441, 288] width 12 height 12
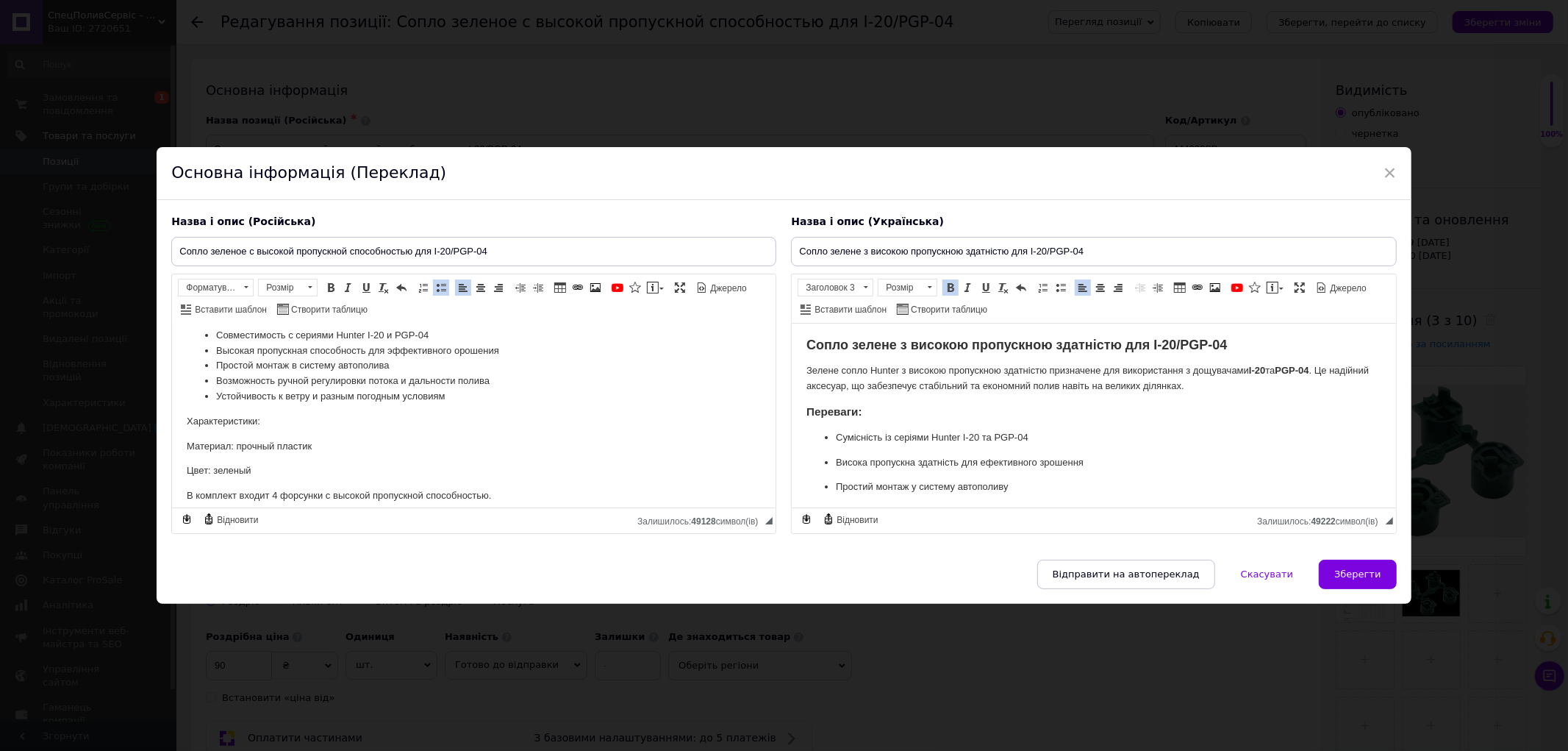
scroll to position [89, 0]
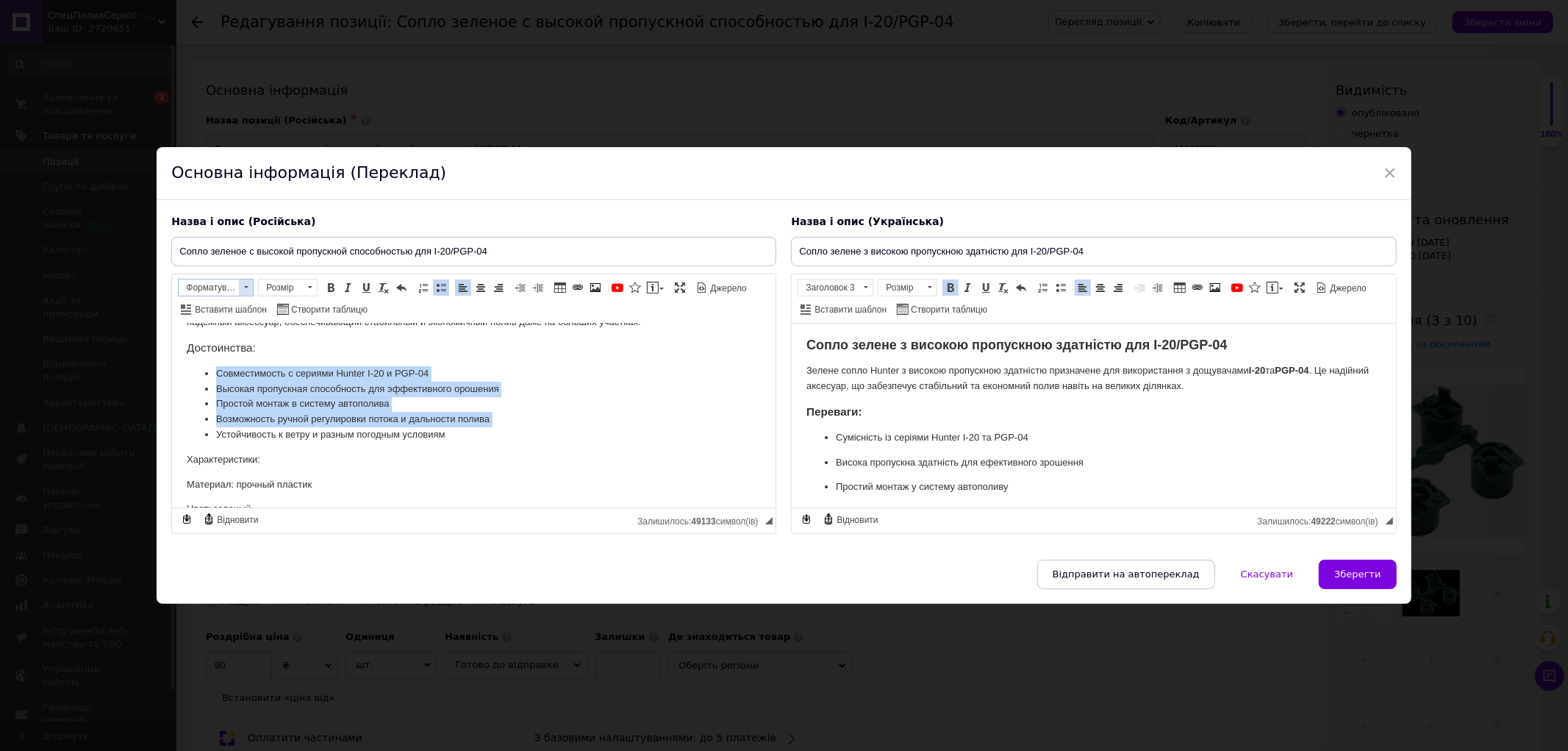
click at [236, 288] on span "Форматування" at bounding box center [209, 288] width 60 height 17
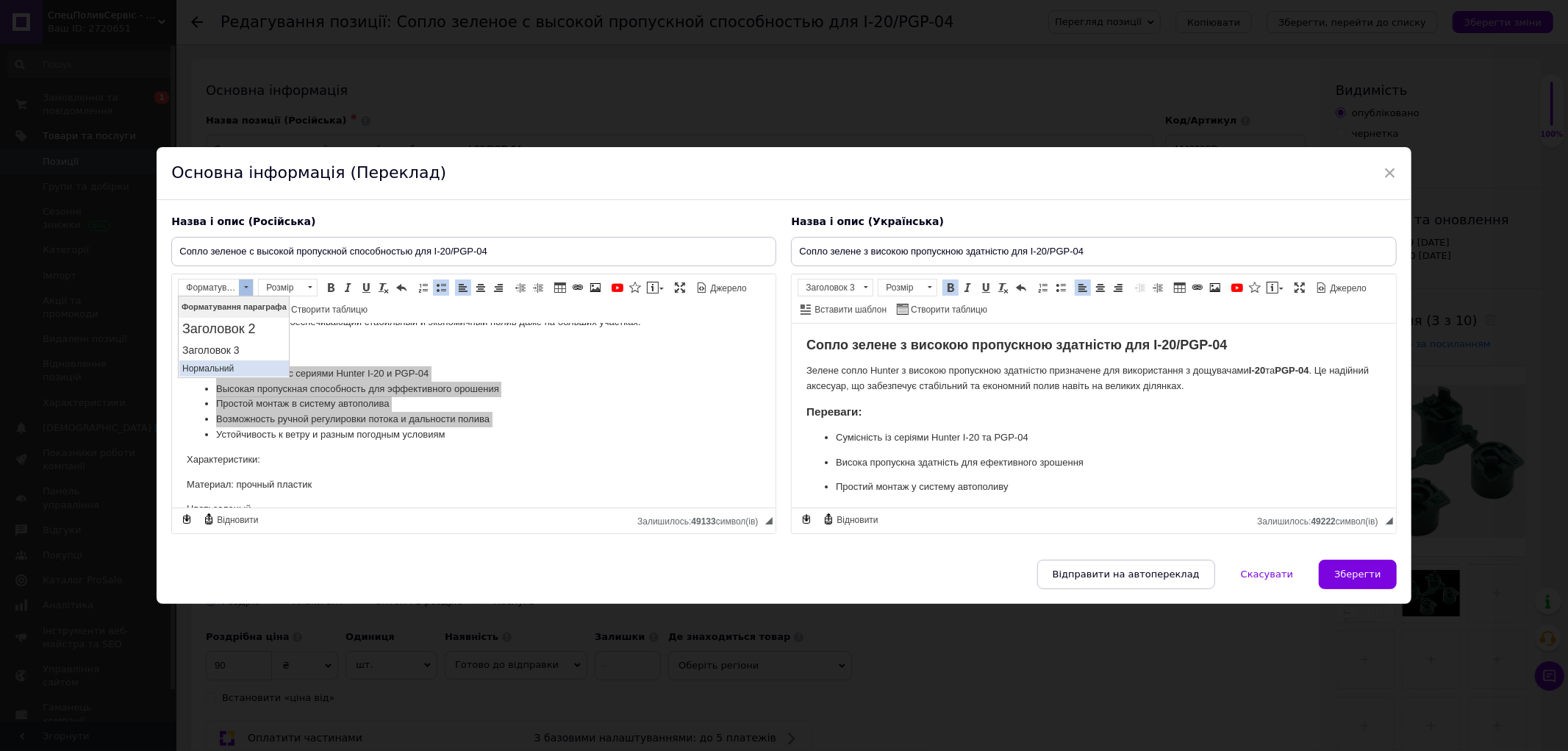
click at [225, 359] on link "Нормальний" at bounding box center [233, 367] width 110 height 17
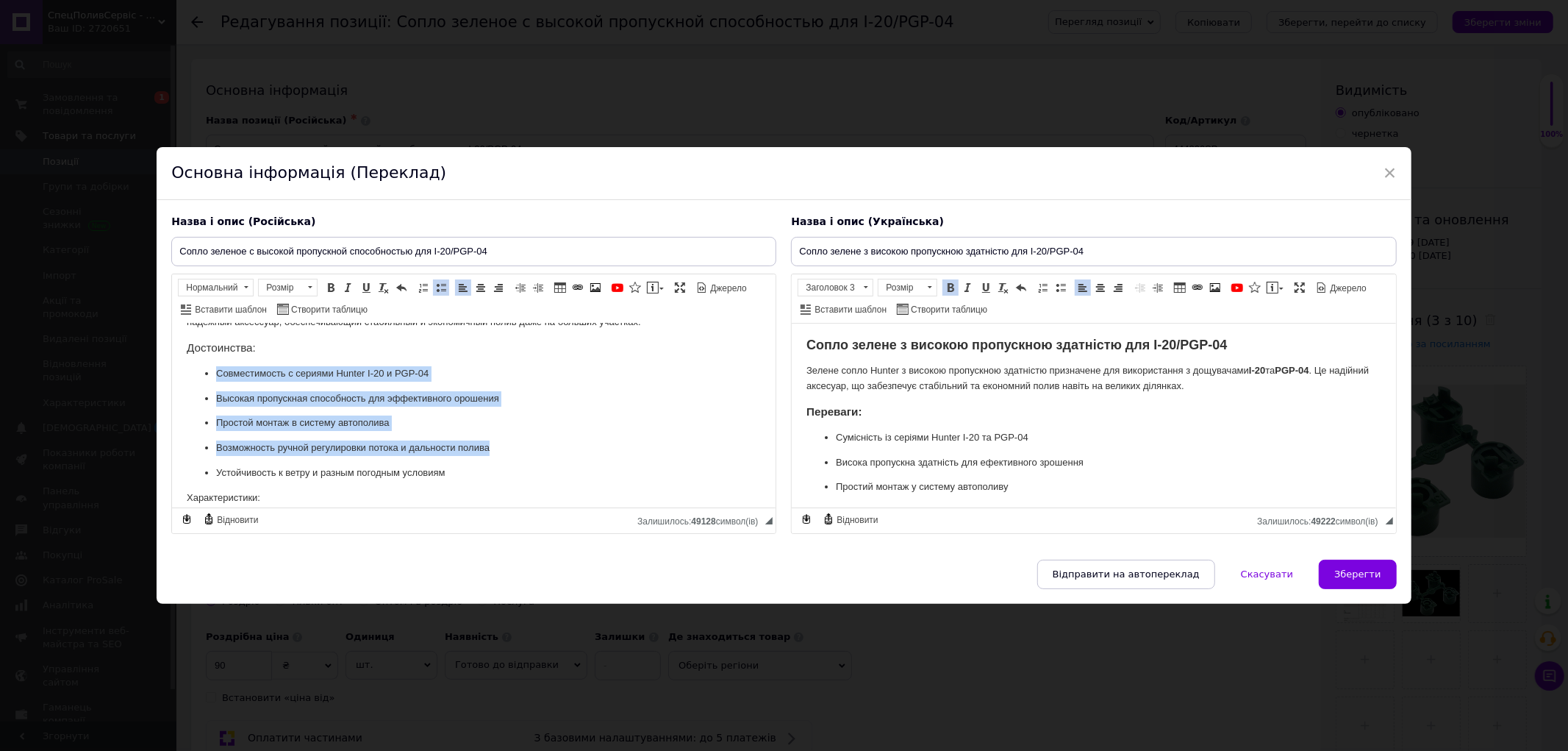
click at [236, 378] on p "С овместимость с сериями Hunter I-20 и PGP-04" at bounding box center [474, 373] width 516 height 16
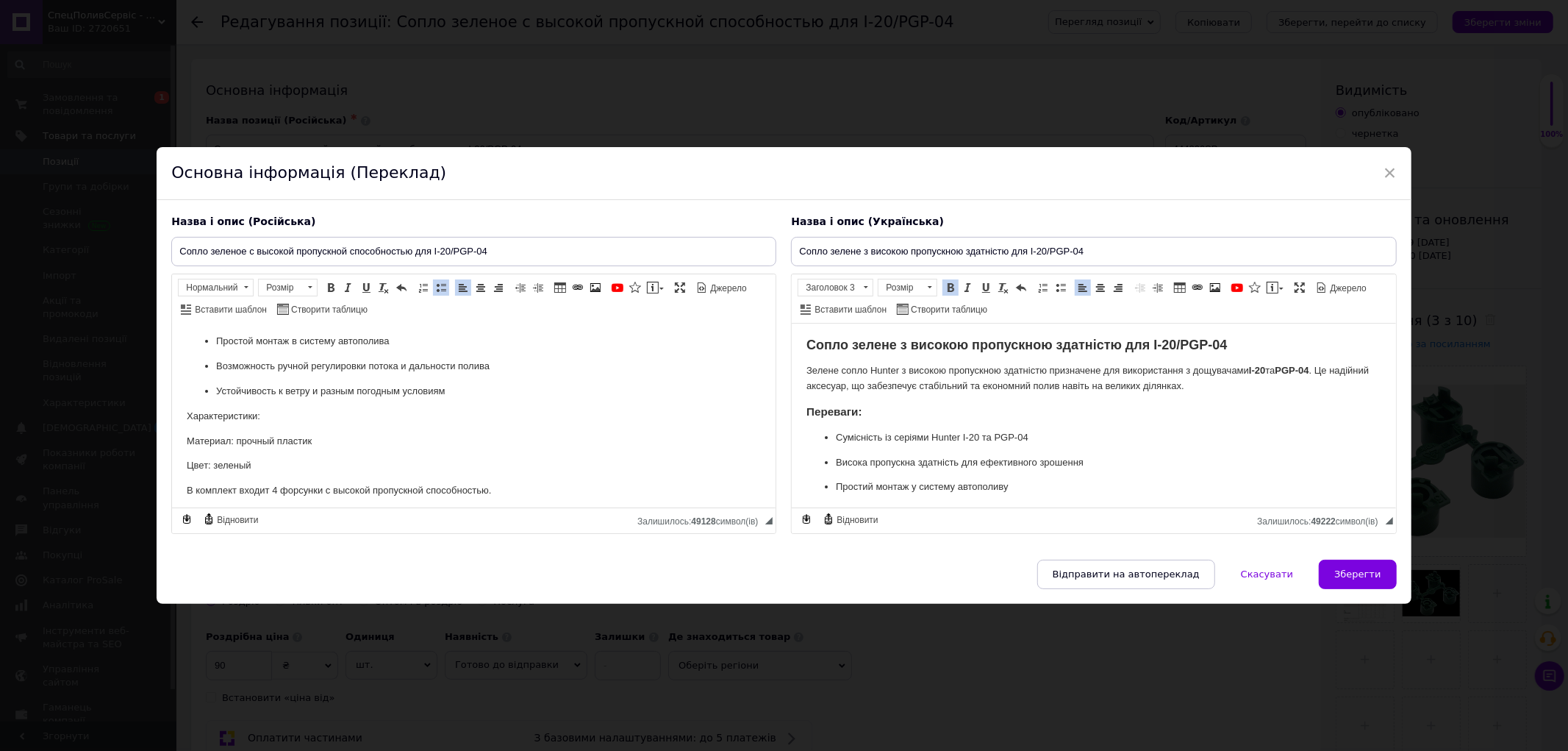
scroll to position [217, 0]
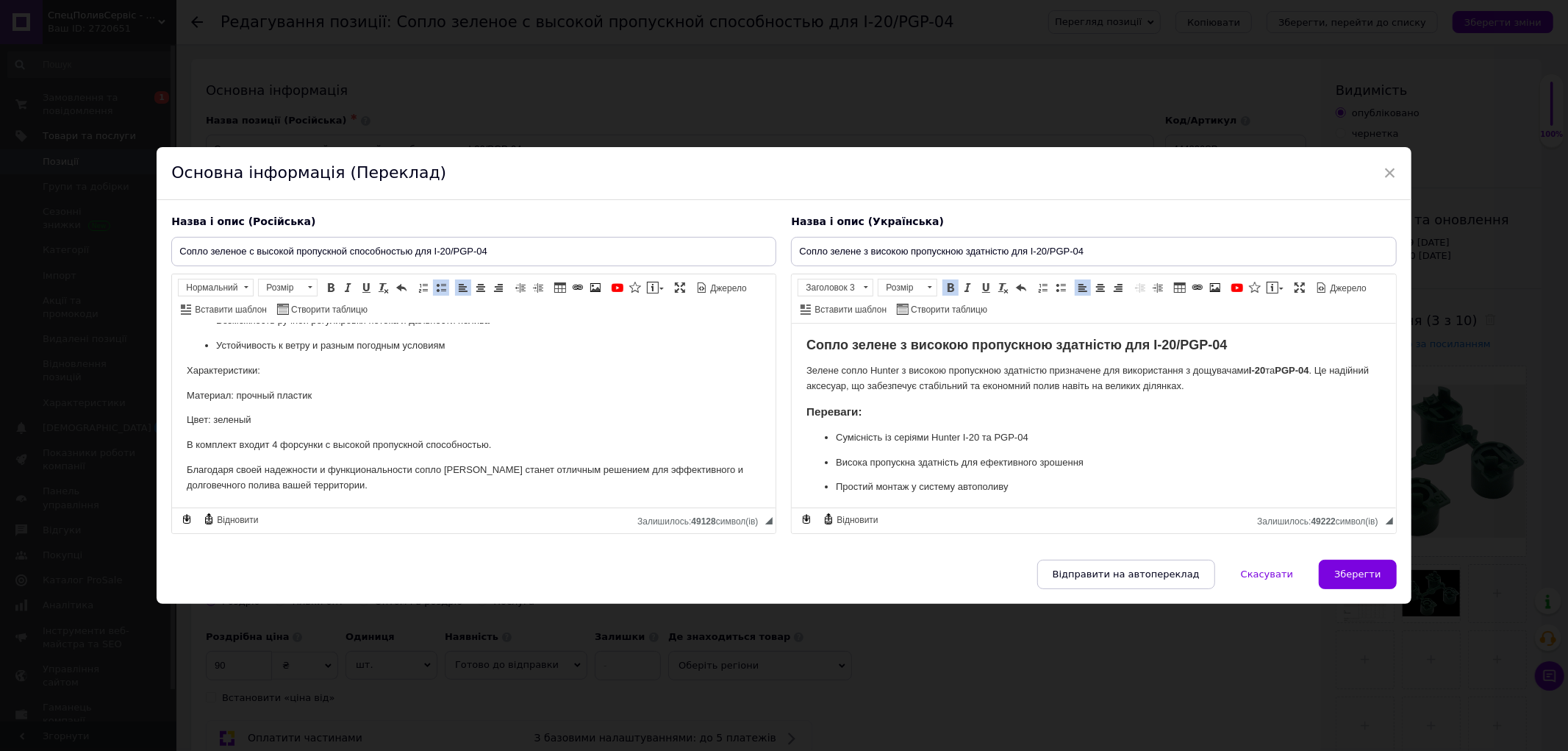
click at [462, 345] on p "Устойчивость к ветру и разным погодным условиям" at bounding box center [474, 346] width 516 height 16
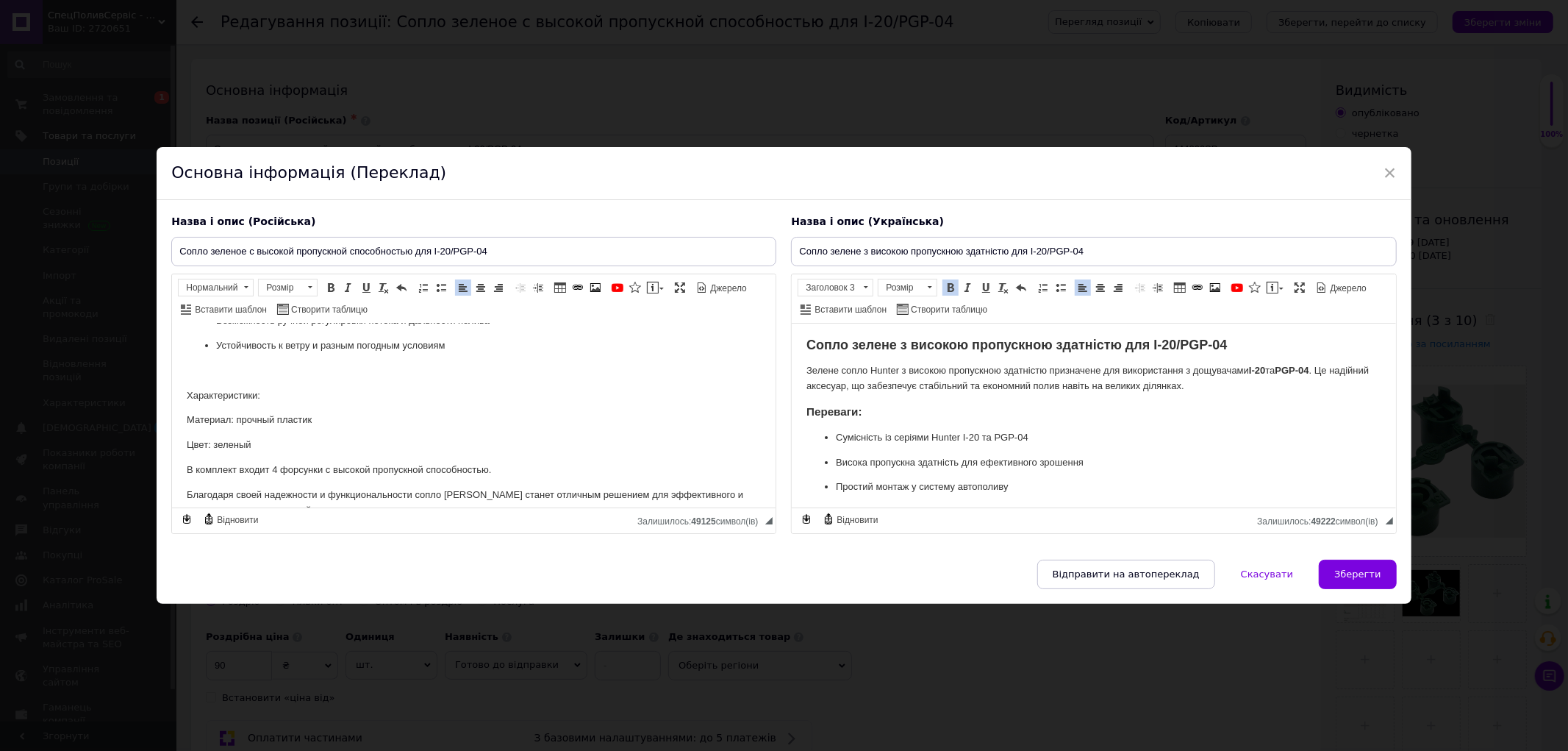
click at [319, 393] on p "Характеристики:" at bounding box center [473, 395] width 574 height 16
drag, startPoint x: 268, startPoint y: 393, endPoint x: 214, endPoint y: 378, distance: 56.0
click at [172, 392] on html "Cопло зеленое с высокой пропускной способностью для I-20/PGP-04 Сопло зеленое с…" at bounding box center [474, 331] width 604 height 451
click at [200, 286] on span "Нормальний" at bounding box center [209, 288] width 60 height 17
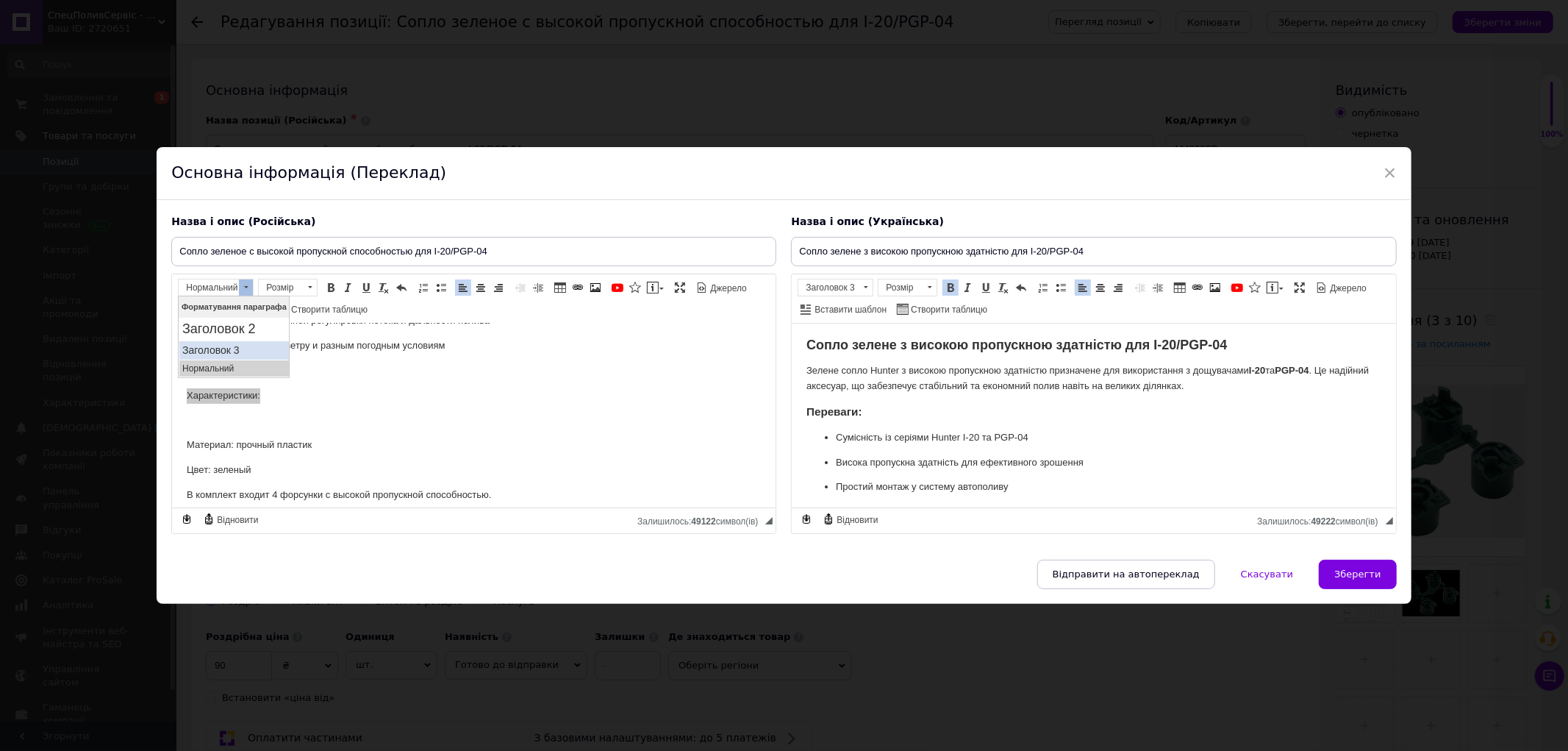
drag, startPoint x: 200, startPoint y: 347, endPoint x: 216, endPoint y: 334, distance: 20.6
click at [200, 347] on h3 "Заголовок 3" at bounding box center [233, 350] width 104 height 13
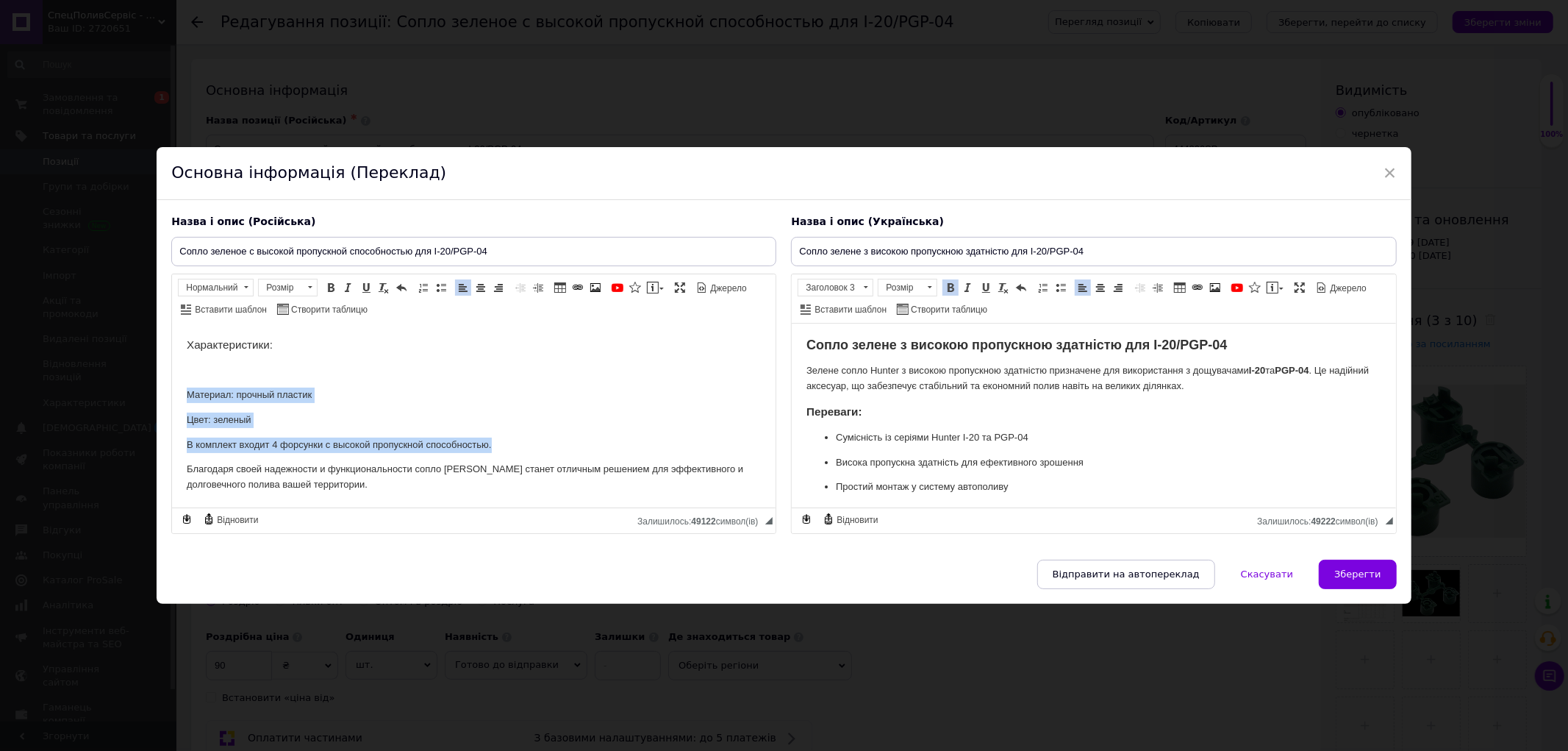
drag, startPoint x: 185, startPoint y: 391, endPoint x: 511, endPoint y: 446, distance: 330.6
click at [511, 446] on html "Cопло зеленое с высокой пропускной способностью для I-20/PGP-04 Сопло зеленое с…" at bounding box center [474, 281] width 604 height 453
click at [443, 288] on span at bounding box center [441, 288] width 12 height 12
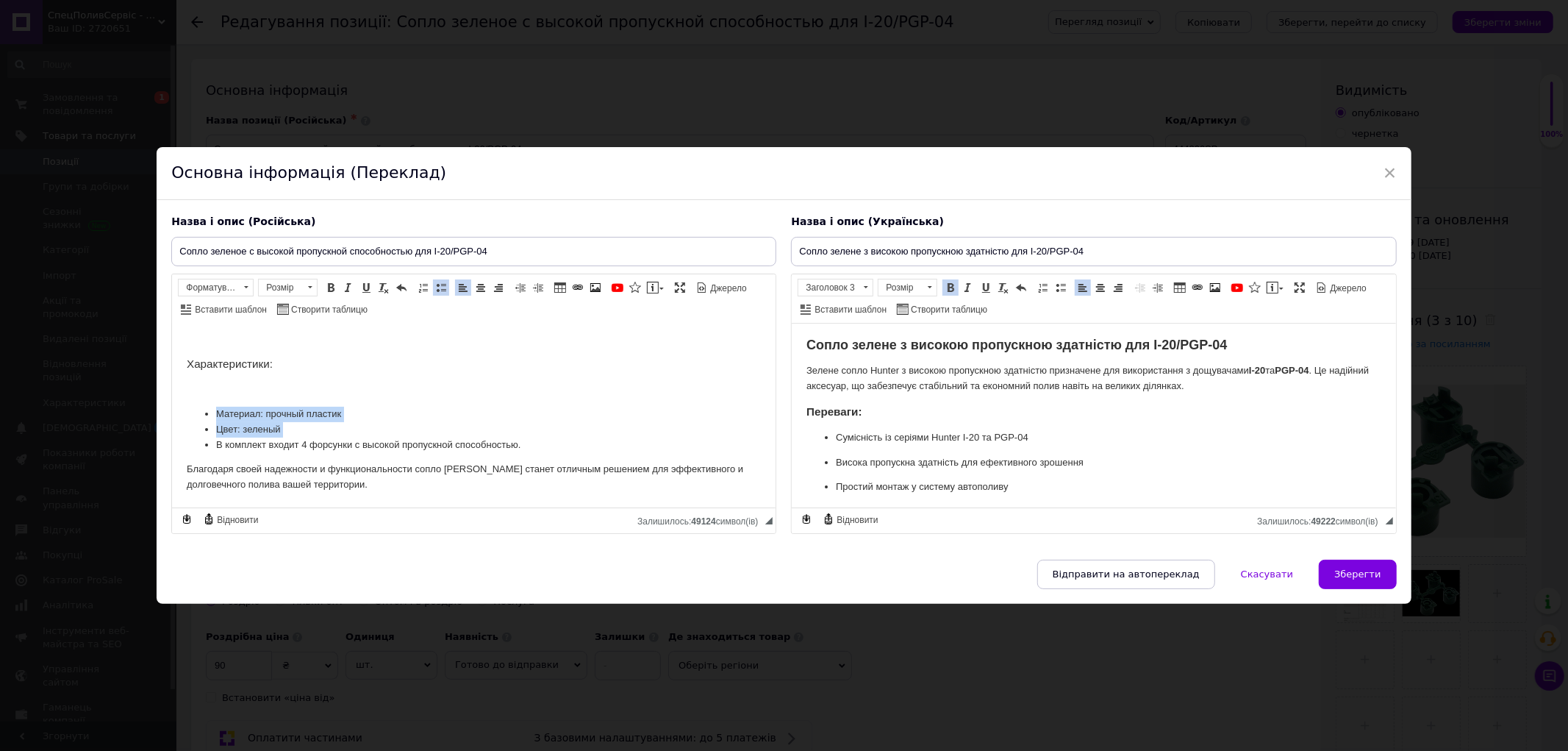
scroll to position [249, 0]
click at [239, 285] on span at bounding box center [246, 288] width 14 height 17
click at [225, 362] on p "Нормальний" at bounding box center [233, 367] width 104 height 11
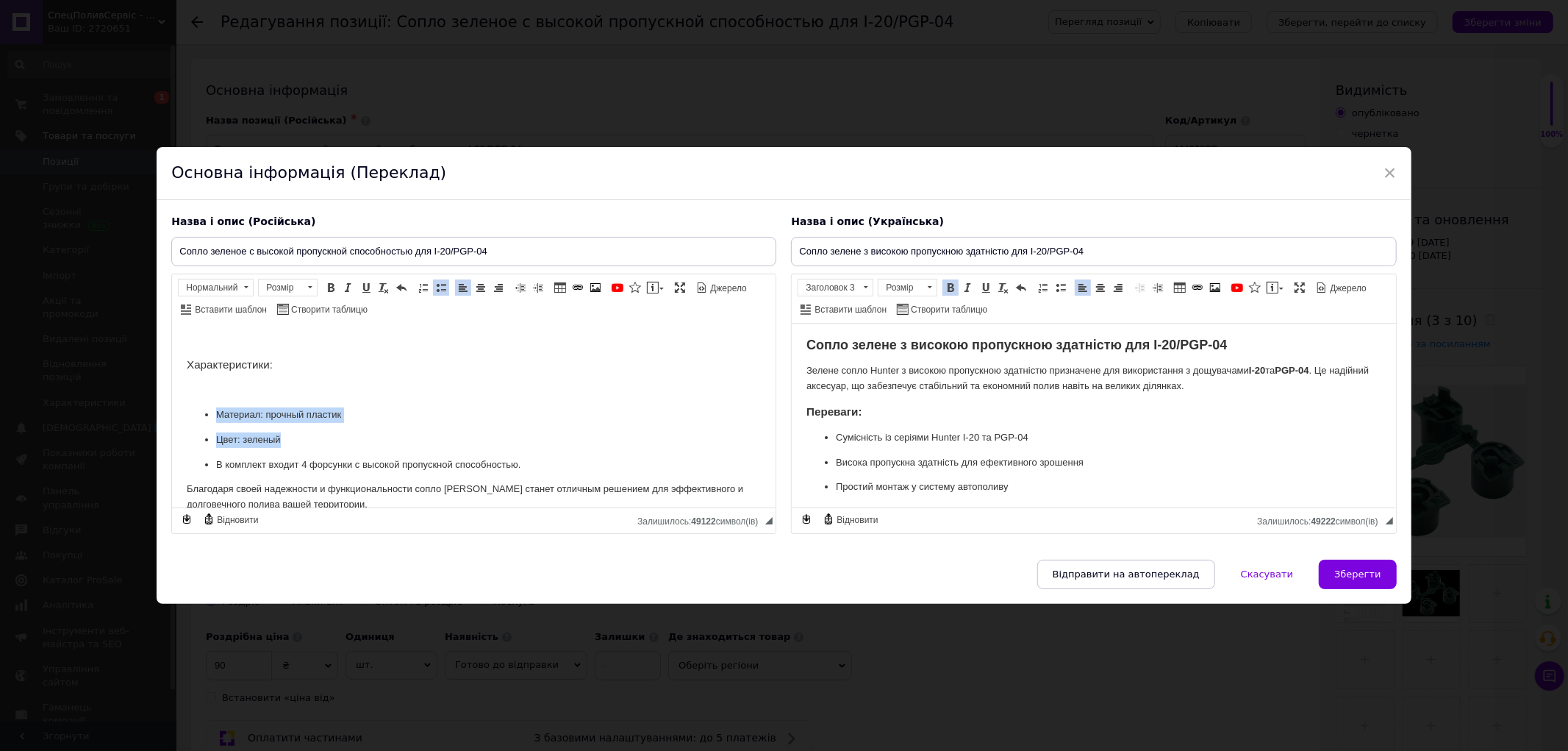
click at [537, 464] on p "В комплект входит 4 форсунки с высокой пропускной способностью." at bounding box center [474, 464] width 516 height 16
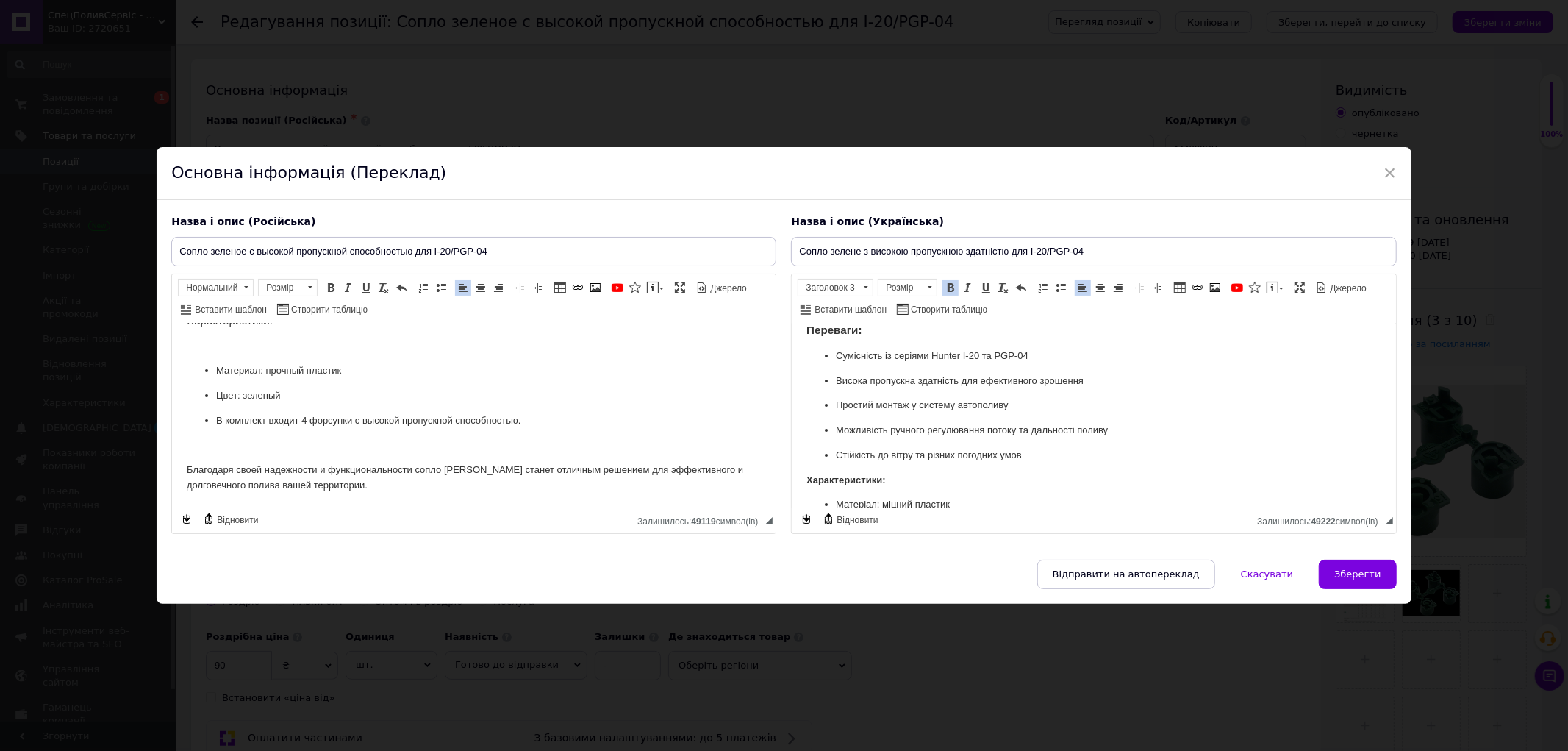
scroll to position [0, 0]
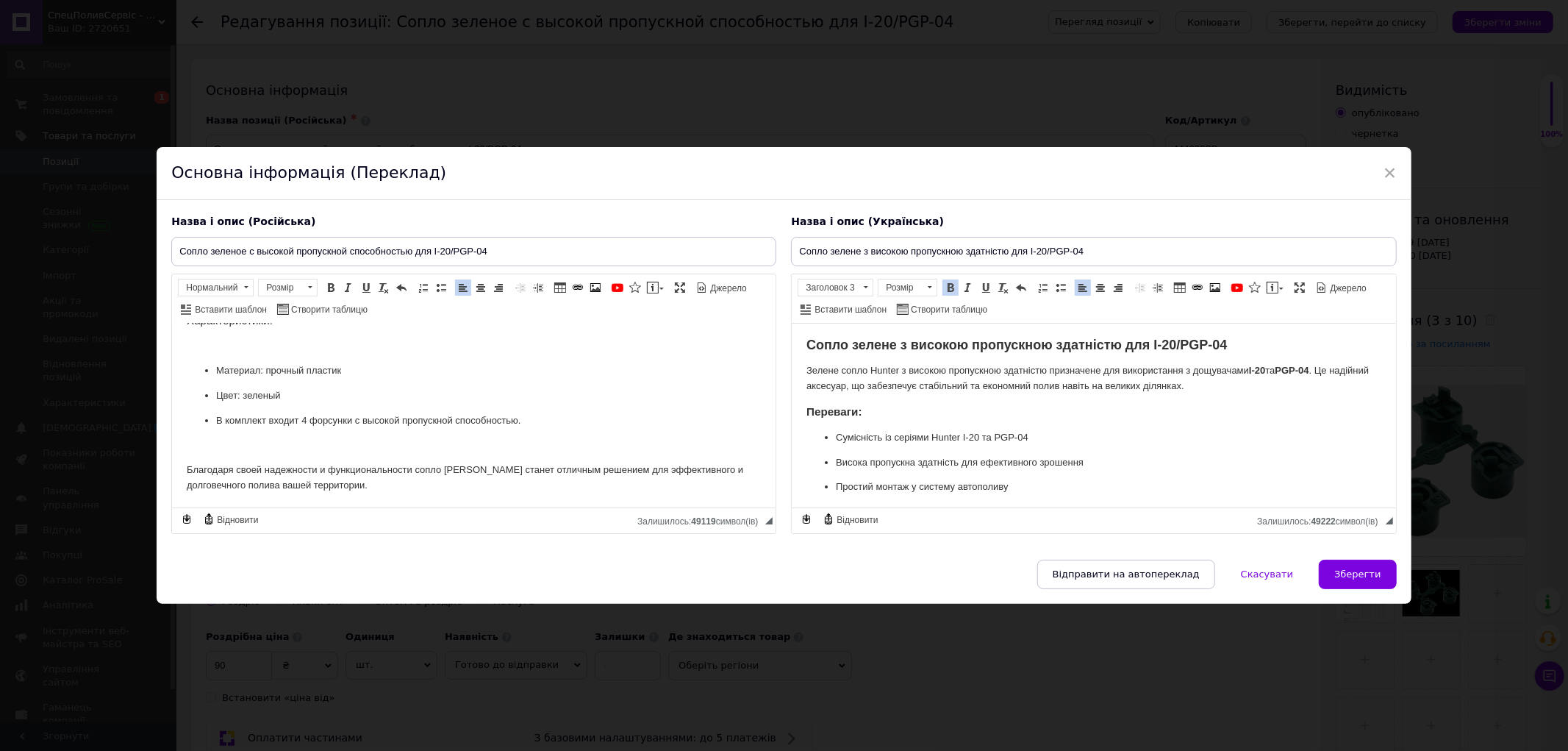
click at [1231, 390] on p "Зелене сопло Hunter з високою пропускною здатністю призначене для використання …" at bounding box center [1093, 378] width 574 height 31
click at [943, 430] on h3 "Переваги:" at bounding box center [1093, 436] width 574 height 14
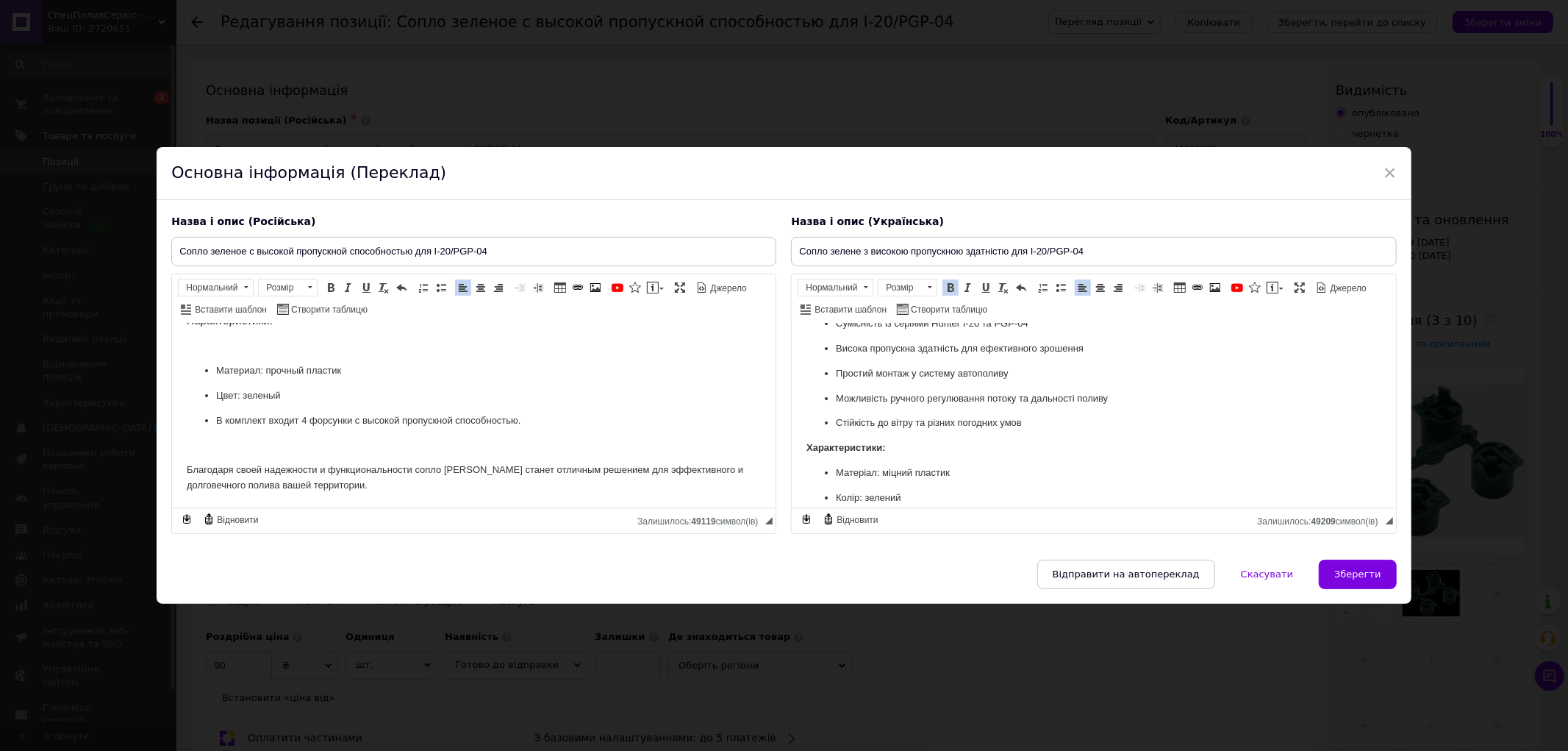
click at [1057, 431] on body "Cопло зелене з високою пропускною здатністю для I-20/PGP-04 Зелене сопло Hunter…" at bounding box center [1093, 678] width 574 height 1009
click at [1049, 421] on p "Стійкість до вітру та різних погодних умов" at bounding box center [1093, 423] width 516 height 16
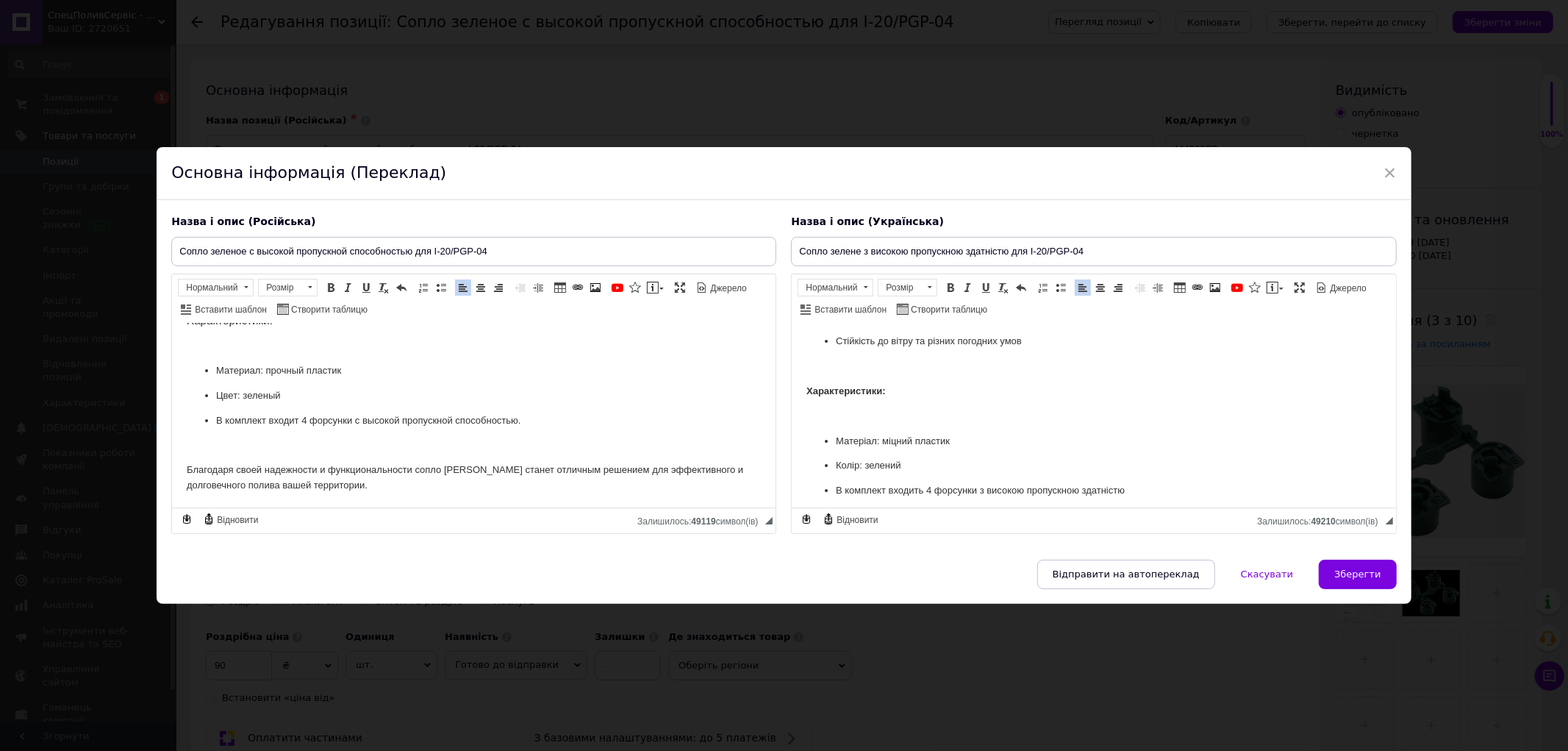
scroll to position [326, 0]
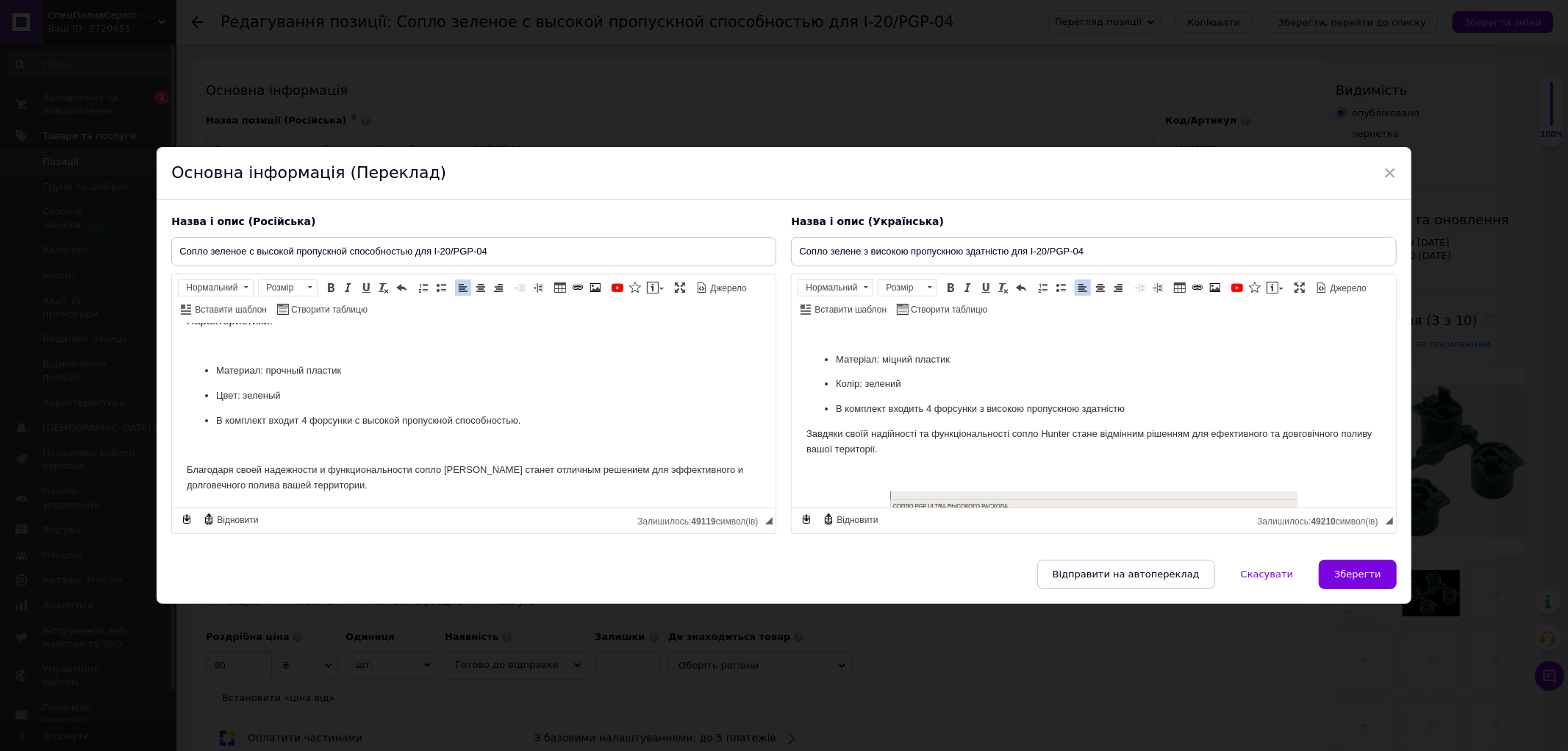
click at [1138, 412] on p "В комплект входить 4 форсунки з високою пропускною здатністю" at bounding box center [1093, 409] width 516 height 16
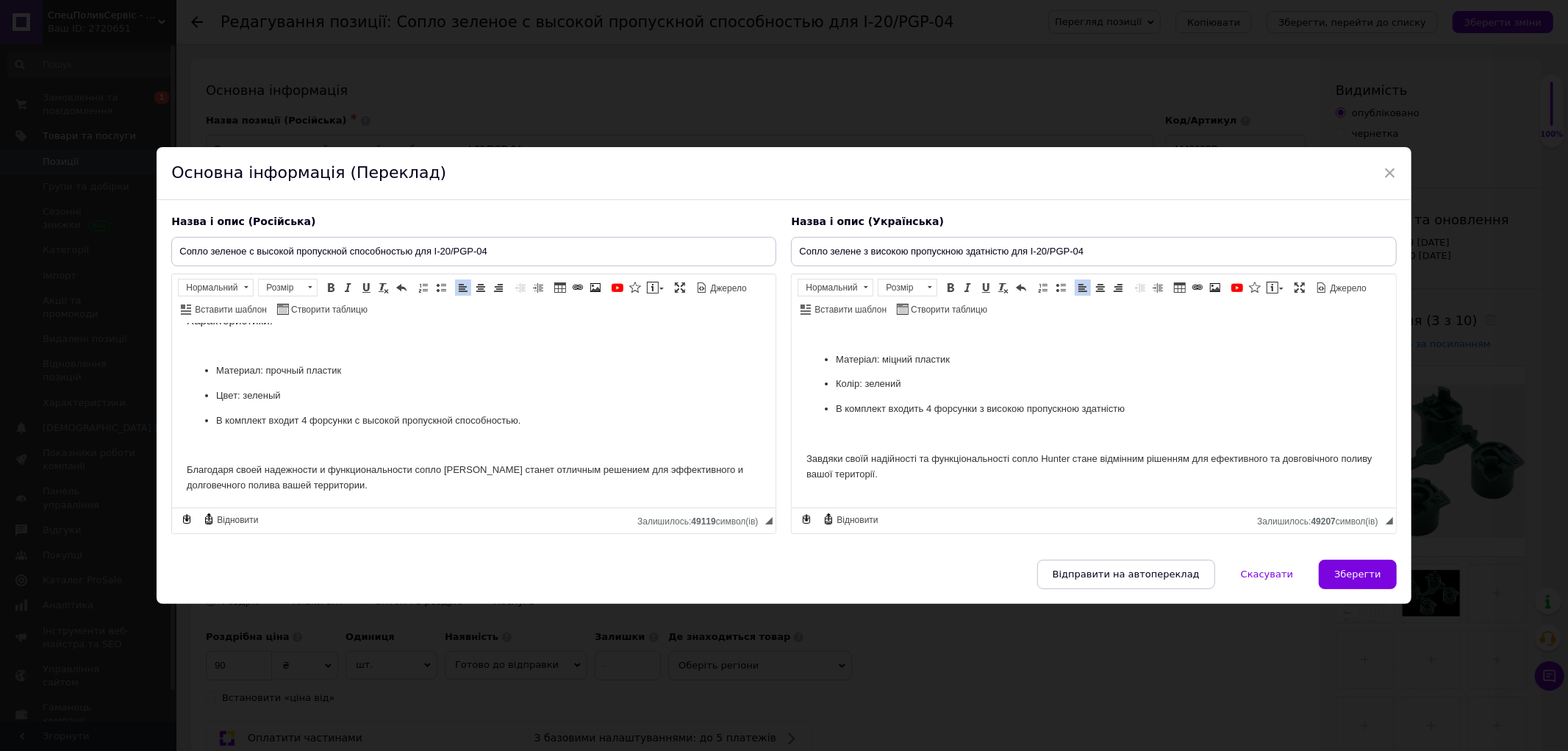
scroll to position [408, 0]
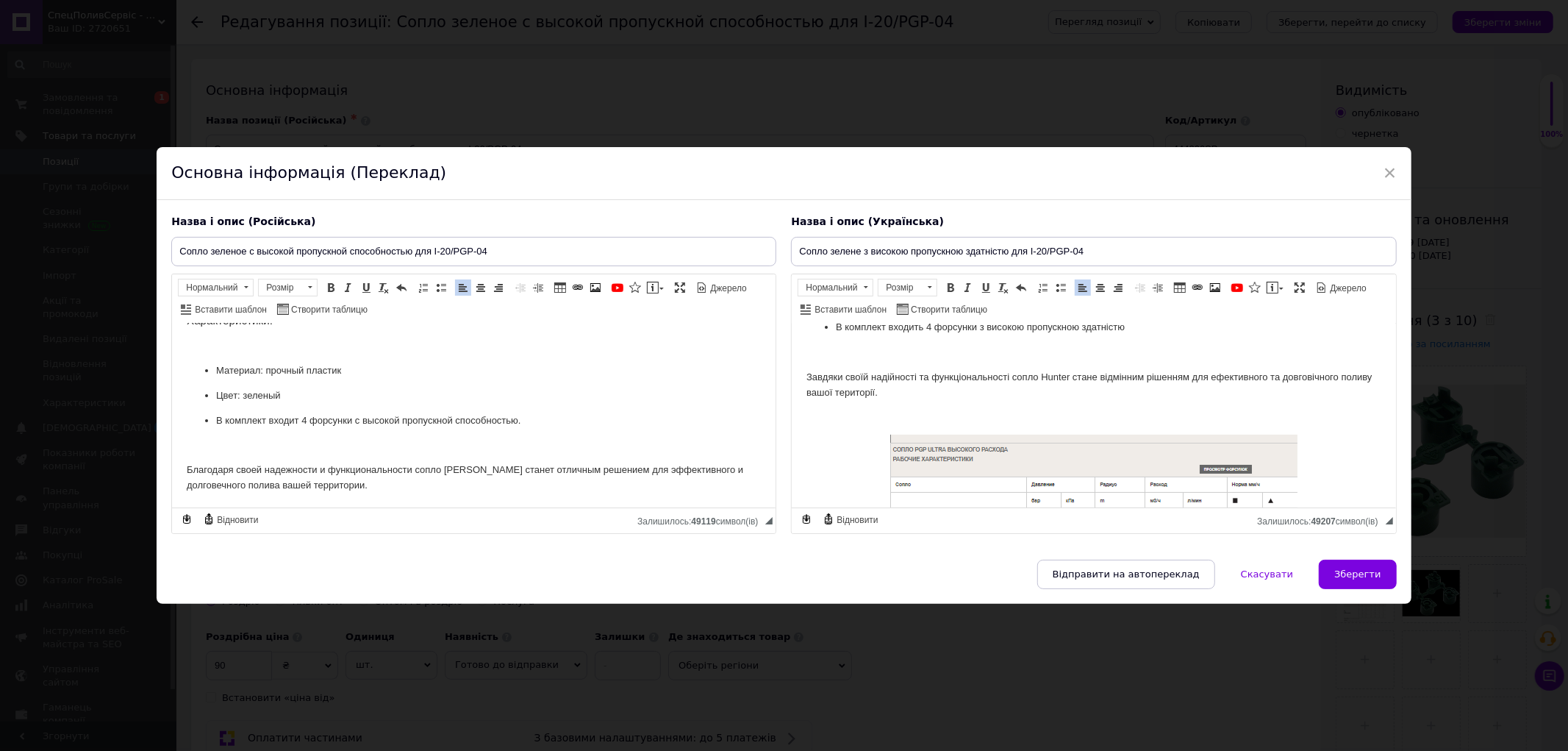
click at [417, 483] on p "Благодаря своей надежности и функциональности сопло Hunter станет отличным реше…" at bounding box center [473, 477] width 574 height 31
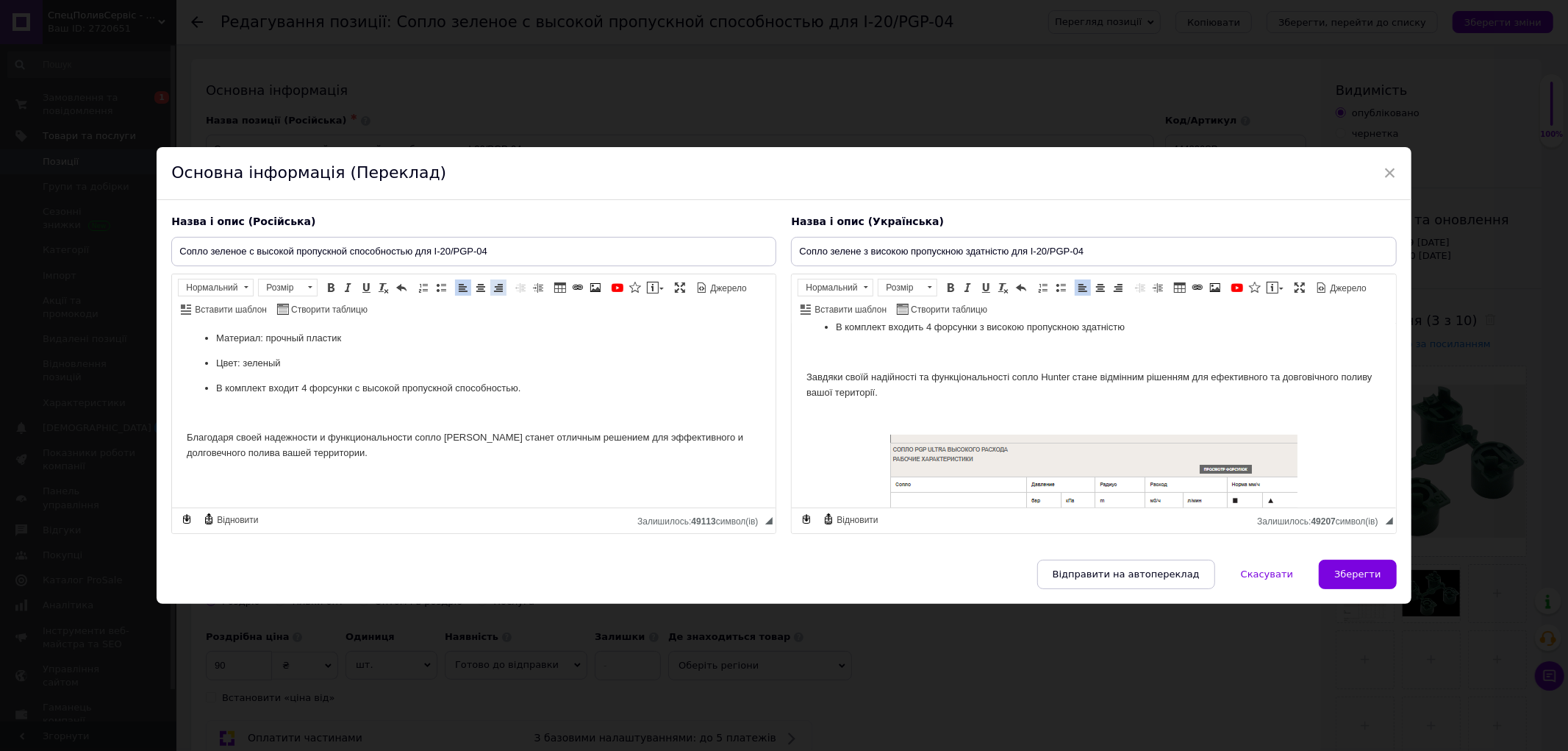
drag, startPoint x: 478, startPoint y: 290, endPoint x: 491, endPoint y: 290, distance: 13.0
click at [479, 290] on span at bounding box center [481, 288] width 12 height 12
click at [598, 286] on span at bounding box center [595, 288] width 12 height 12
select select
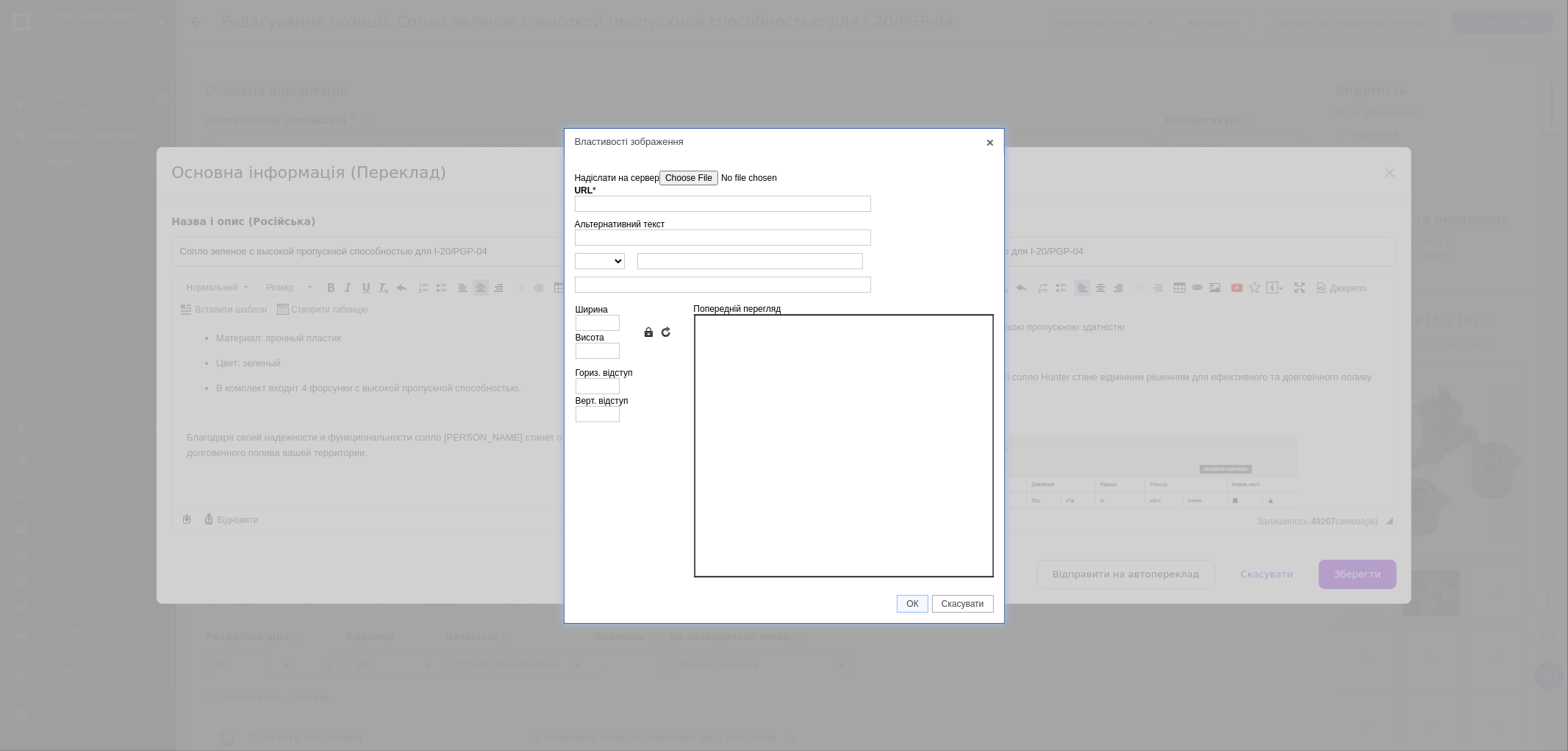
click at [693, 177] on input"] "Надіслати на сервер" at bounding box center [743, 178] width 167 height 15
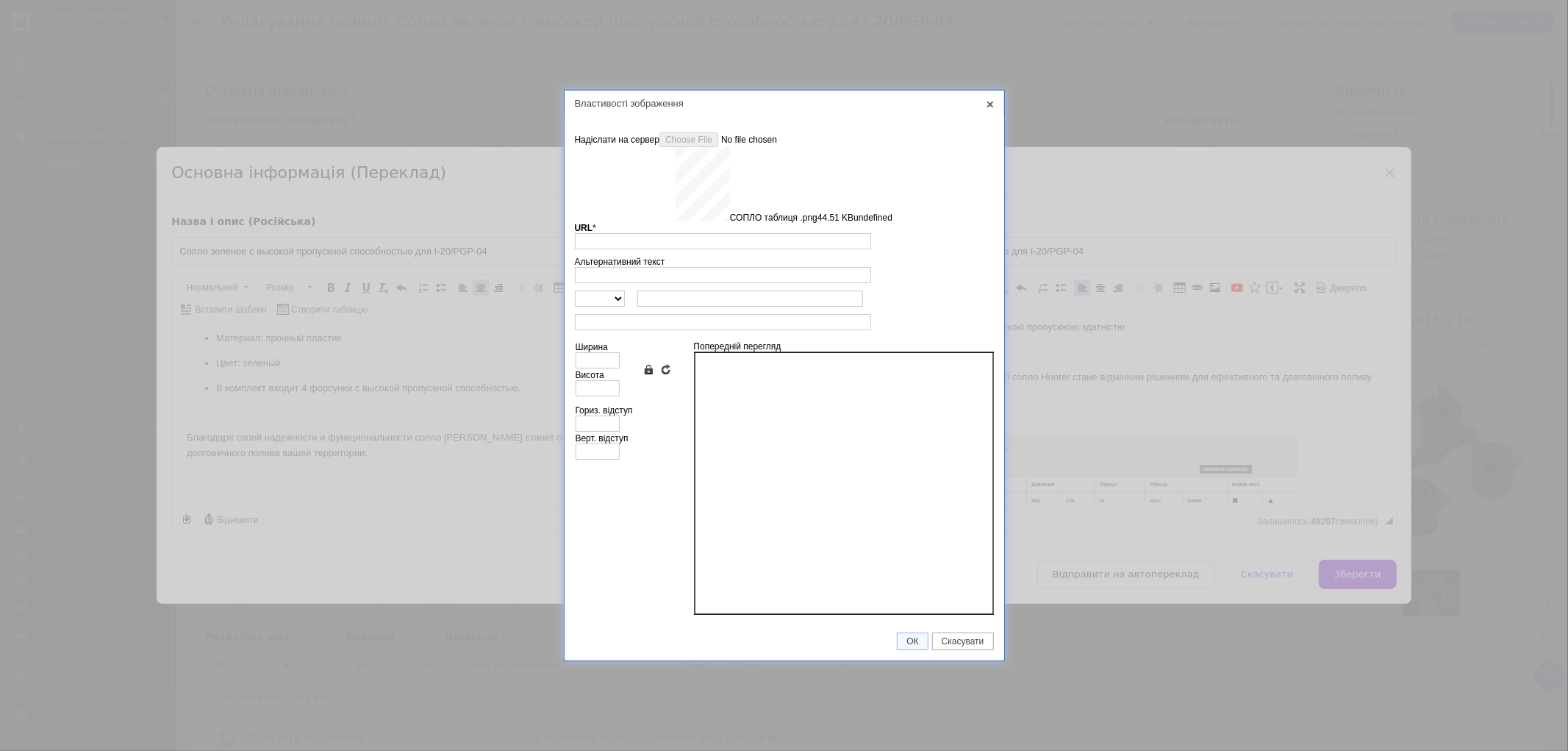
type input "https://images.prom.ua/6831442018_w640_h2048_soplo_tablitsya_.png?fresh=1&PIMAG…"
type input "554"
type input "747"
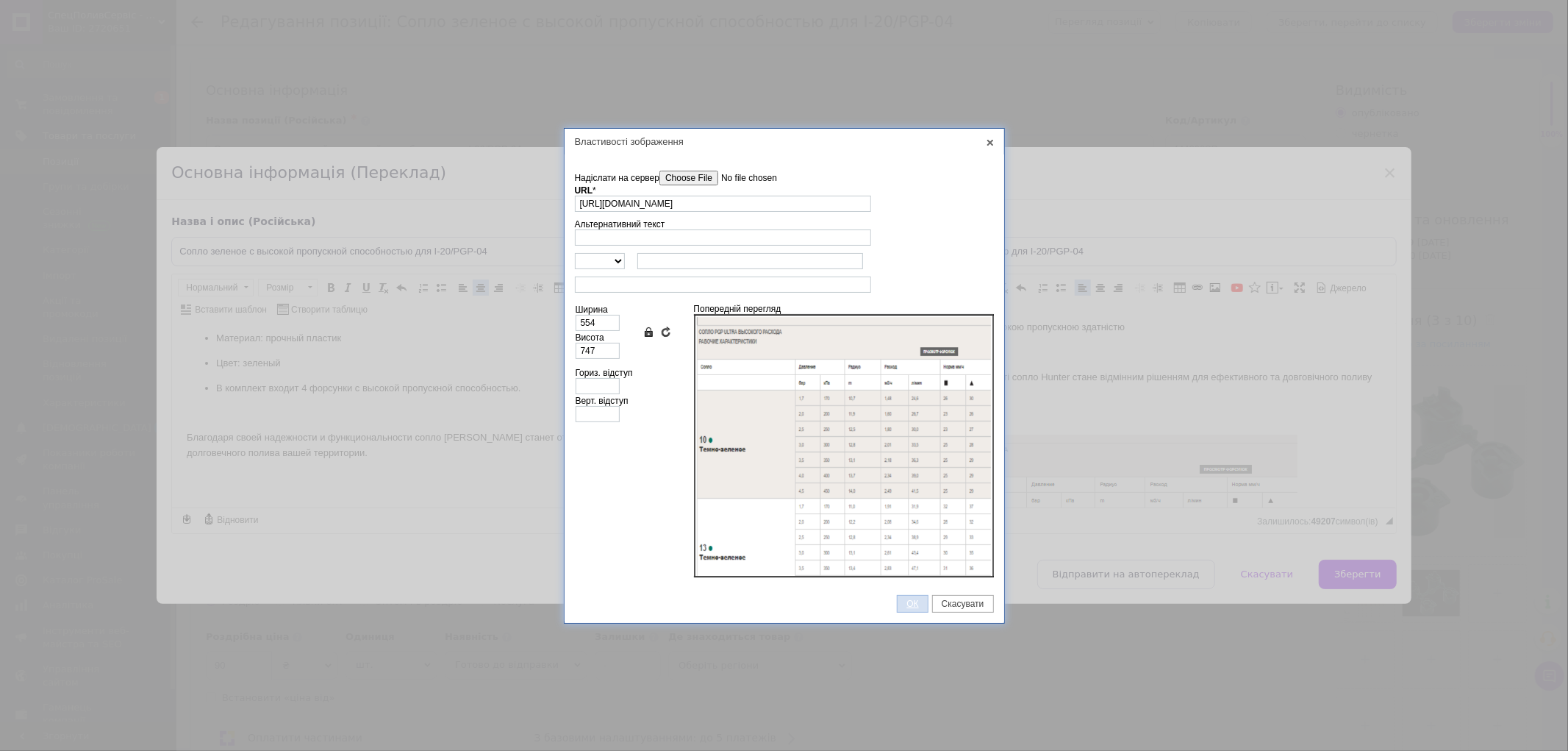
click at [915, 601] on span "ОК" at bounding box center [912, 603] width 29 height 11
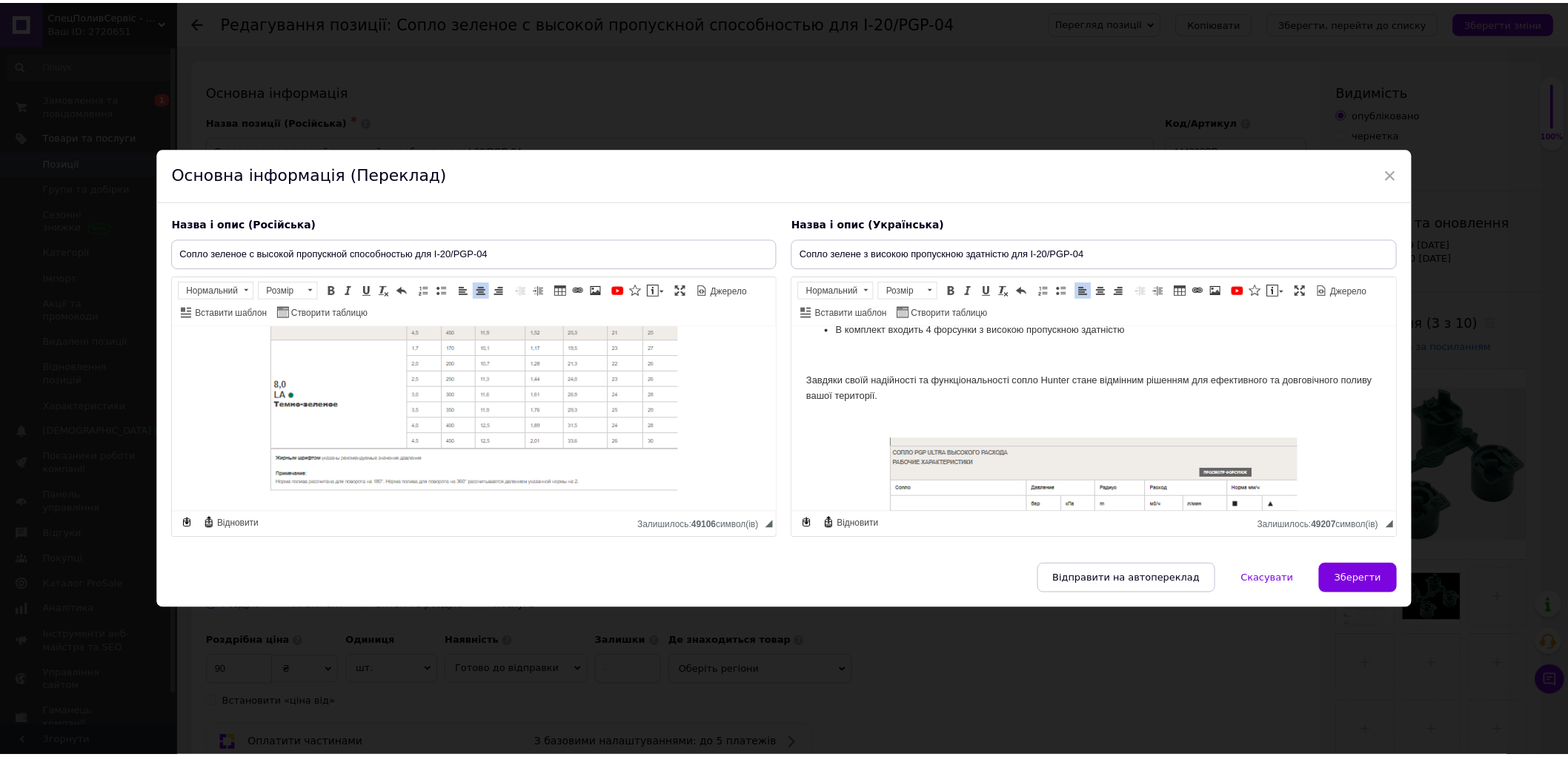
scroll to position [895, 0]
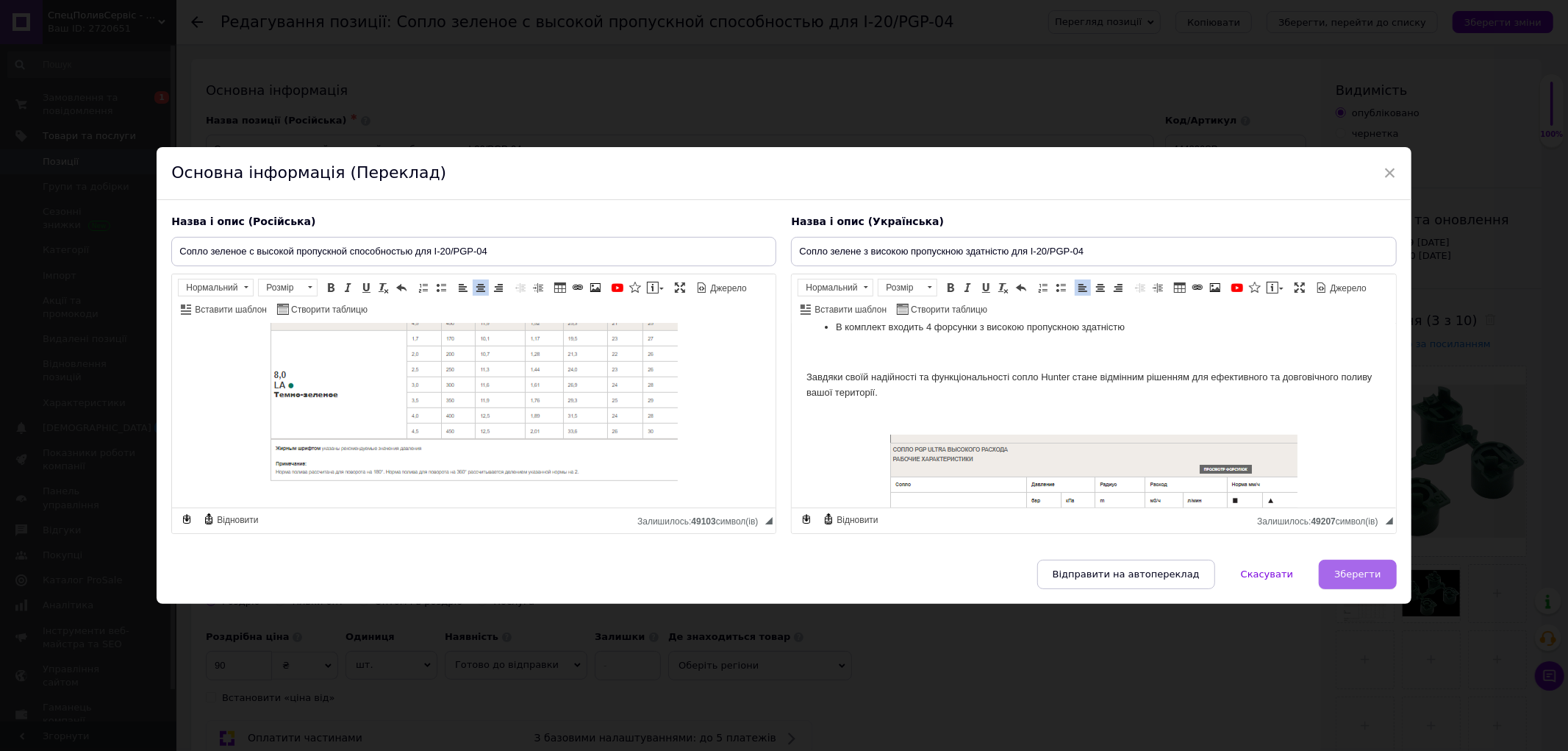
click at [1351, 581] on button "Зберегти" at bounding box center [1356, 574] width 77 height 29
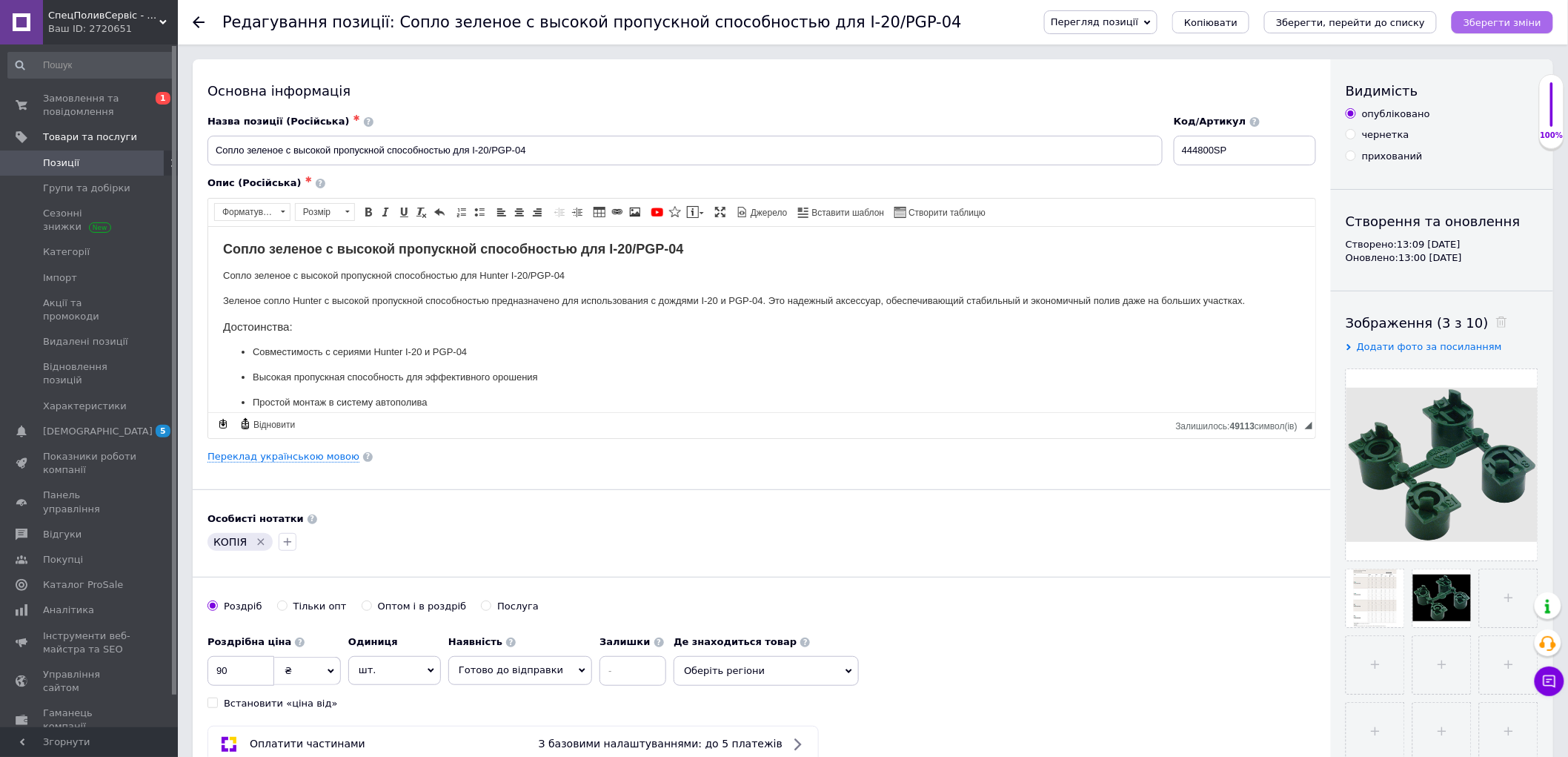
click at [1487, 21] on icon "Зберегти зміни" at bounding box center [1501, 22] width 77 height 11
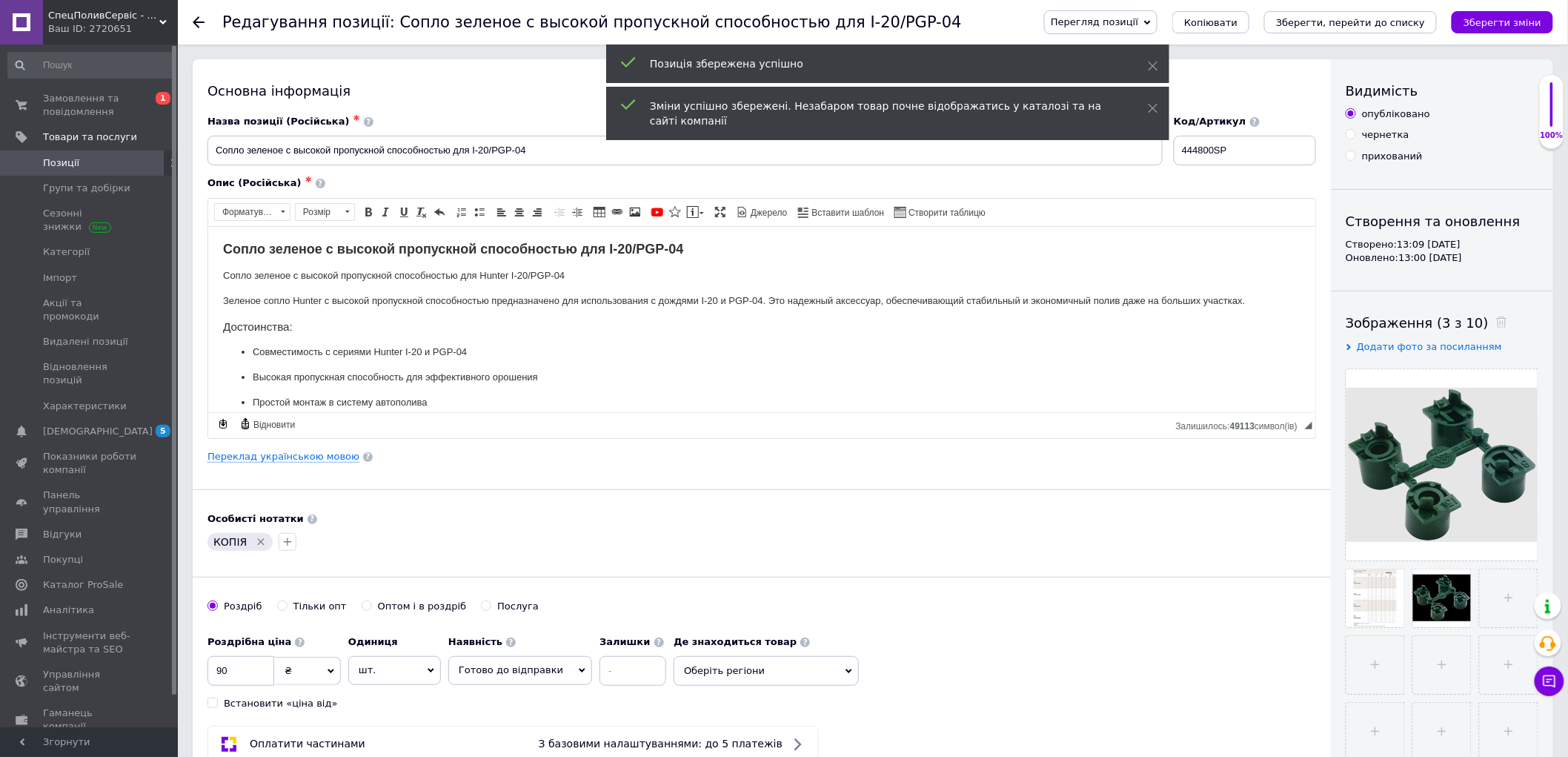
click at [691, 670] on span "Оберіть регіони" at bounding box center [765, 671] width 185 height 29
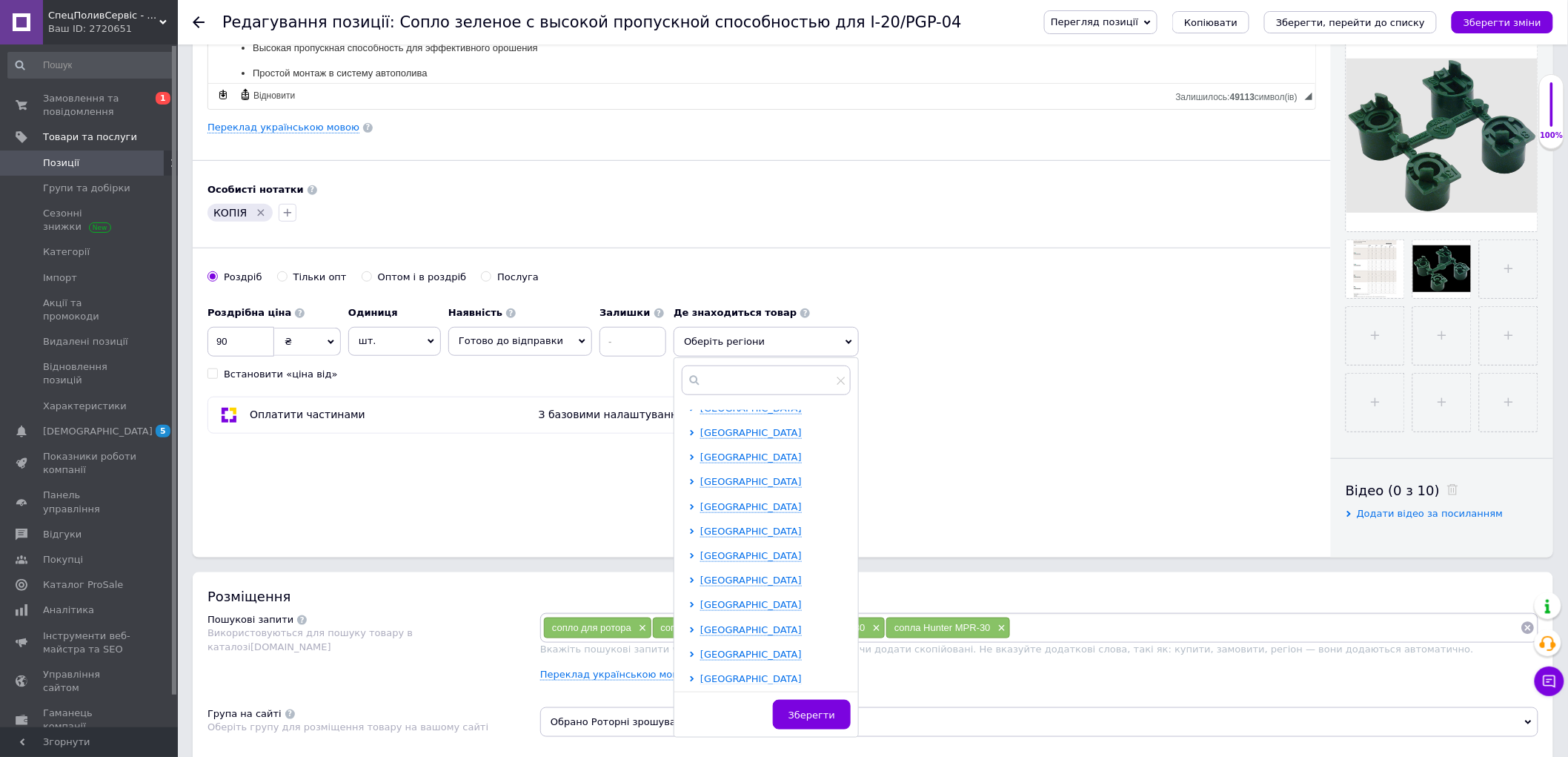
scroll to position [0, 0]
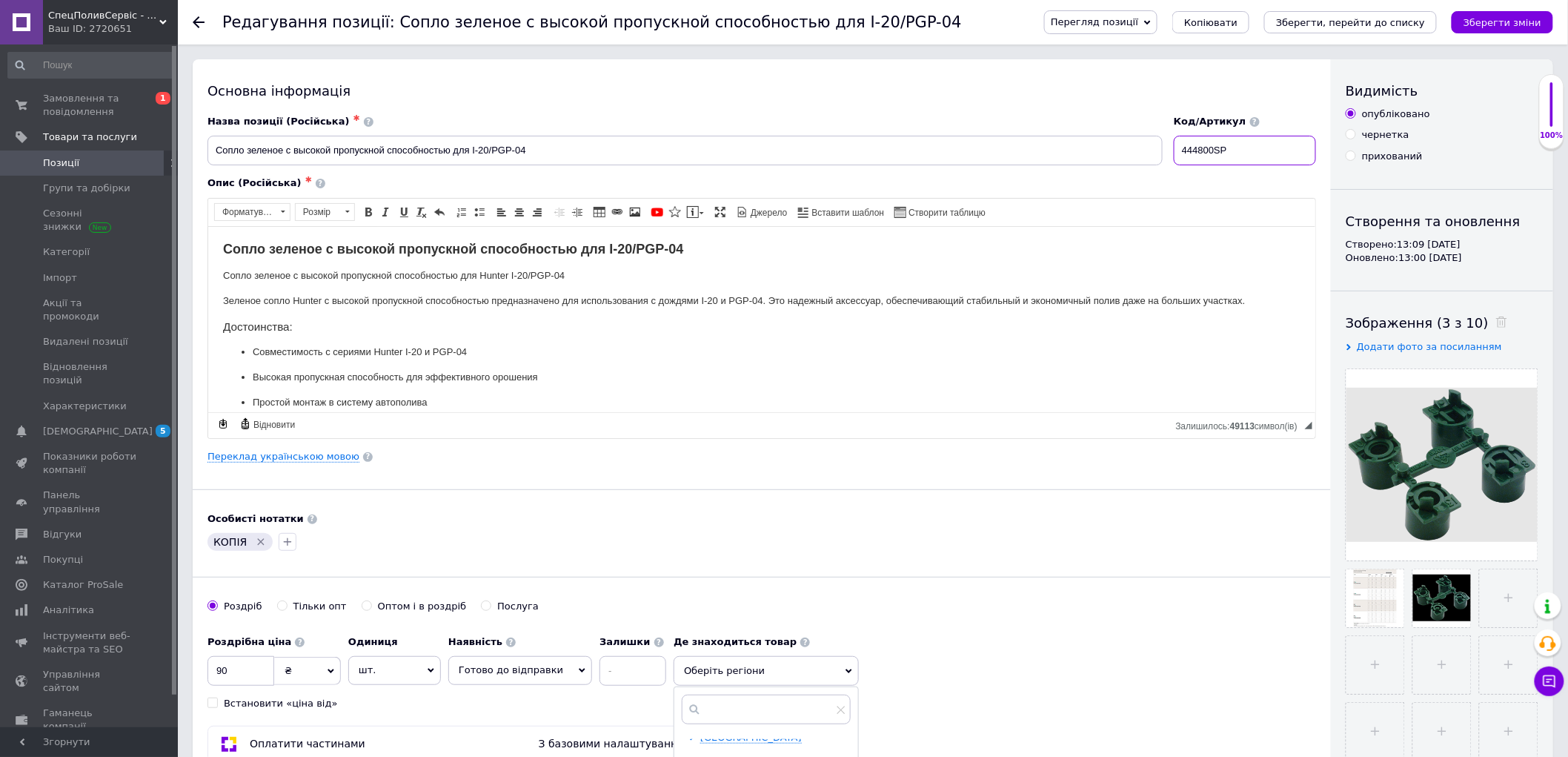
drag, startPoint x: 1243, startPoint y: 143, endPoint x: 1149, endPoint y: 149, distance: 94.2
click at [1149, 148] on div "Назва позиції (Російська) ✱ Cопло зеленое с высокой пропускной способностью для…" at bounding box center [762, 140] width 1120 height 62
click at [492, 676] on span "Готово до відправки" at bounding box center [511, 669] width 105 height 11
click at [480, 723] on li "Немає в наявності" at bounding box center [520, 722] width 142 height 21
click at [687, 670] on span "Оберіть регіони" at bounding box center [754, 671] width 185 height 29
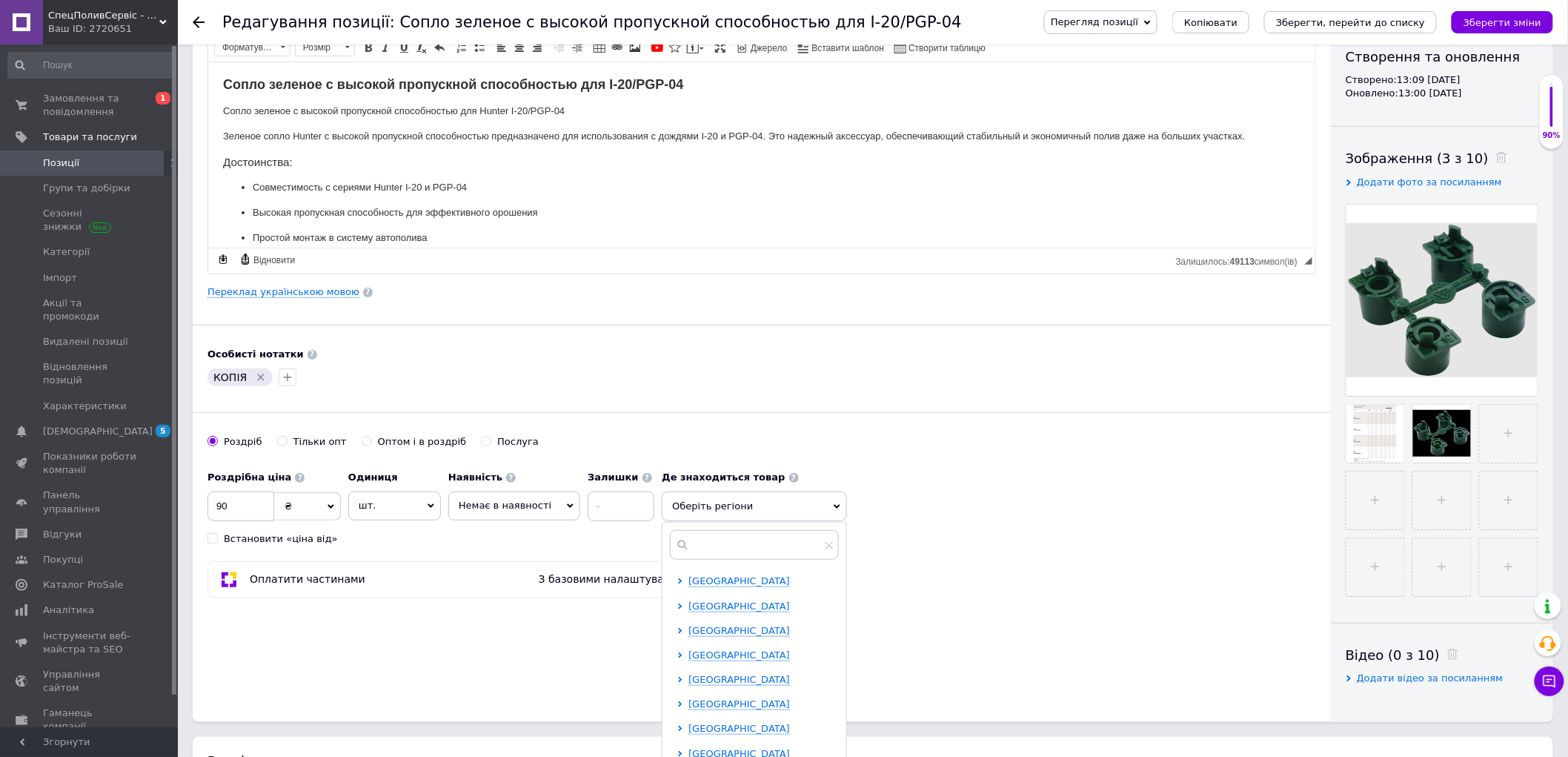
scroll to position [247, 0]
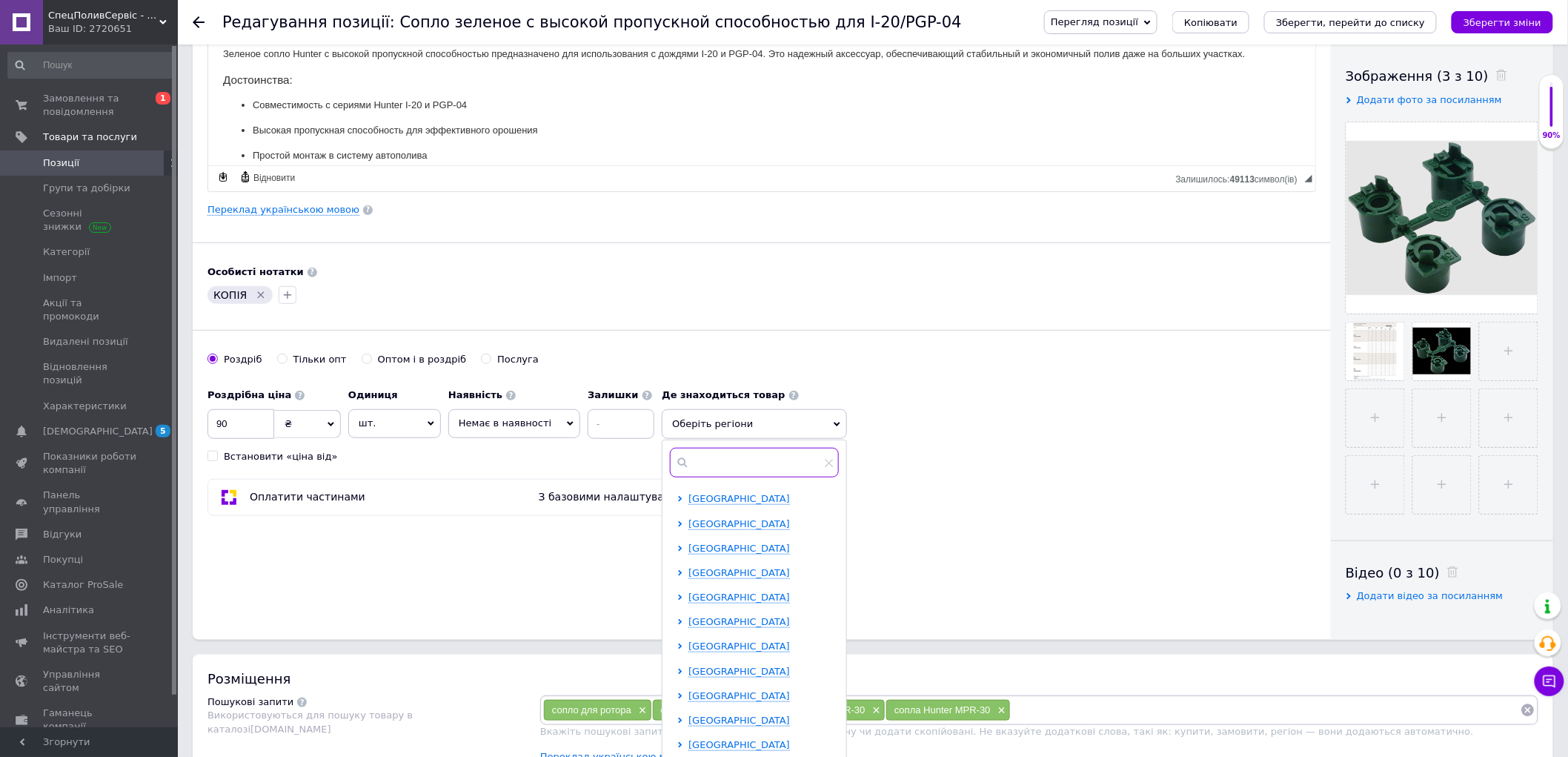
click at [686, 467] on input "text" at bounding box center [754, 462] width 169 height 29
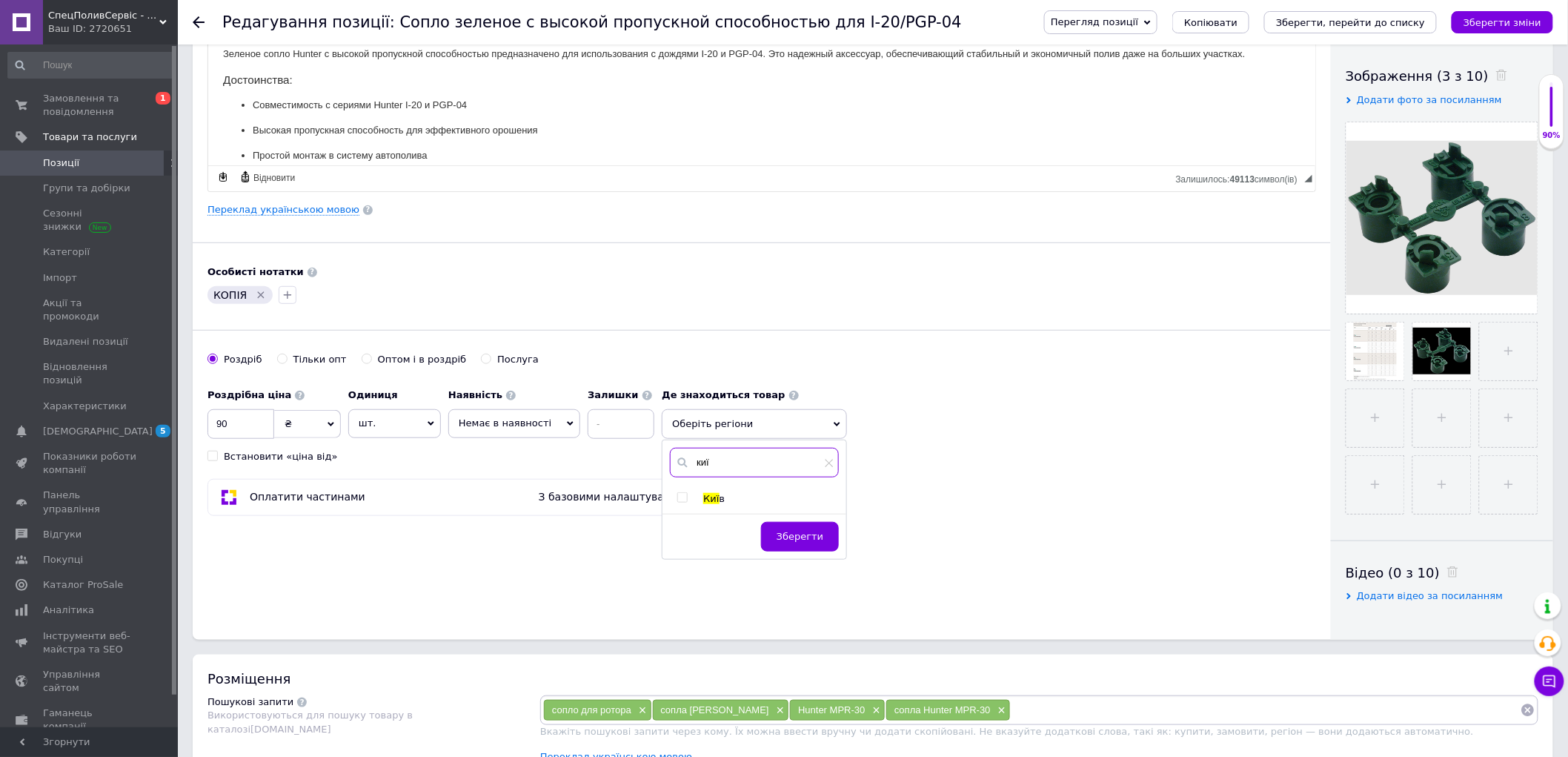
type input "киї"
drag, startPoint x: 668, startPoint y: 498, endPoint x: 687, endPoint y: 517, distance: 26.9
click at [677, 499] on input "checkbox" at bounding box center [682, 497] width 10 height 10
checkbox input "true"
click at [771, 542] on button "Зберегти" at bounding box center [800, 544] width 77 height 29
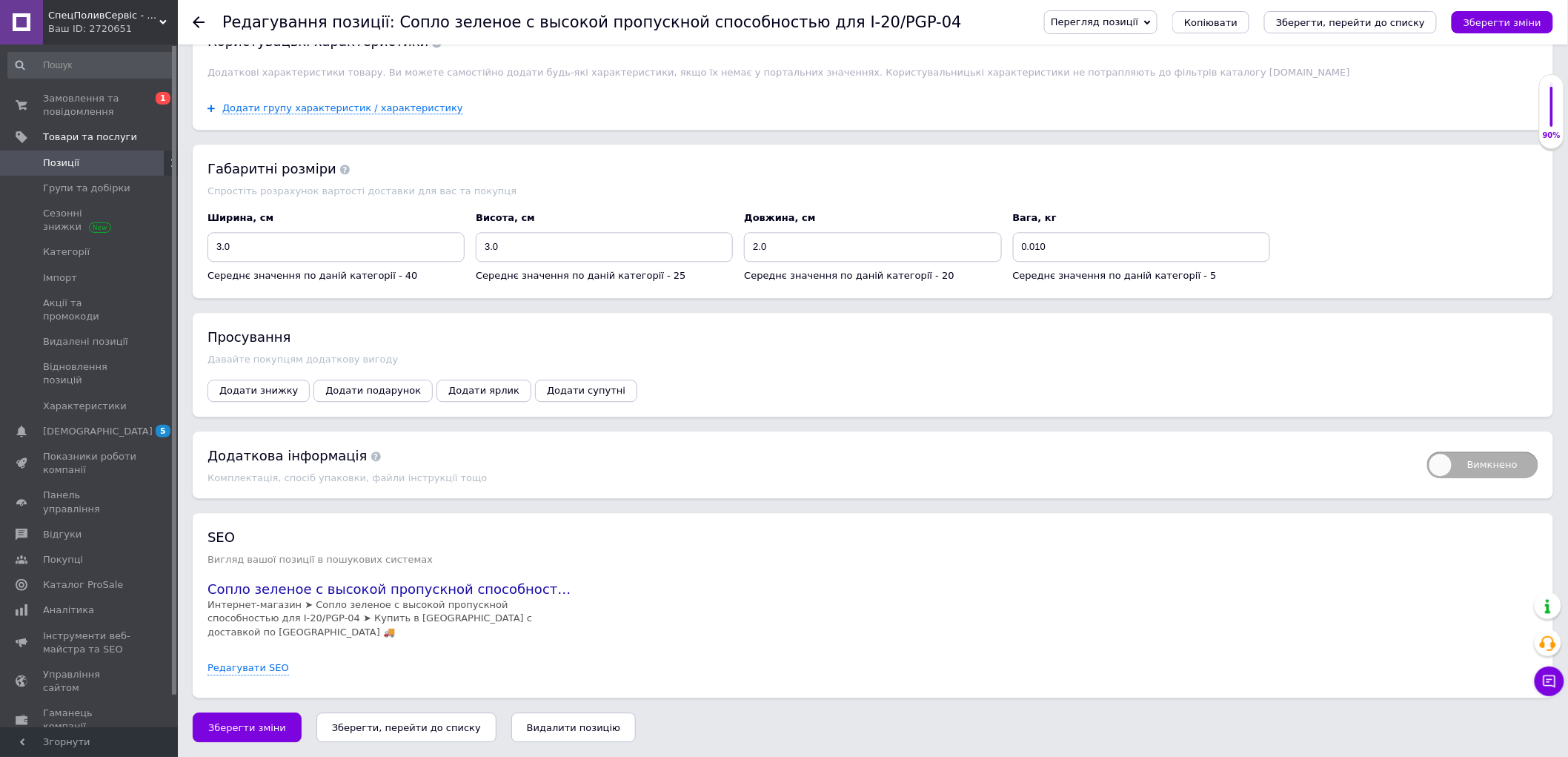
scroll to position [1323, 0]
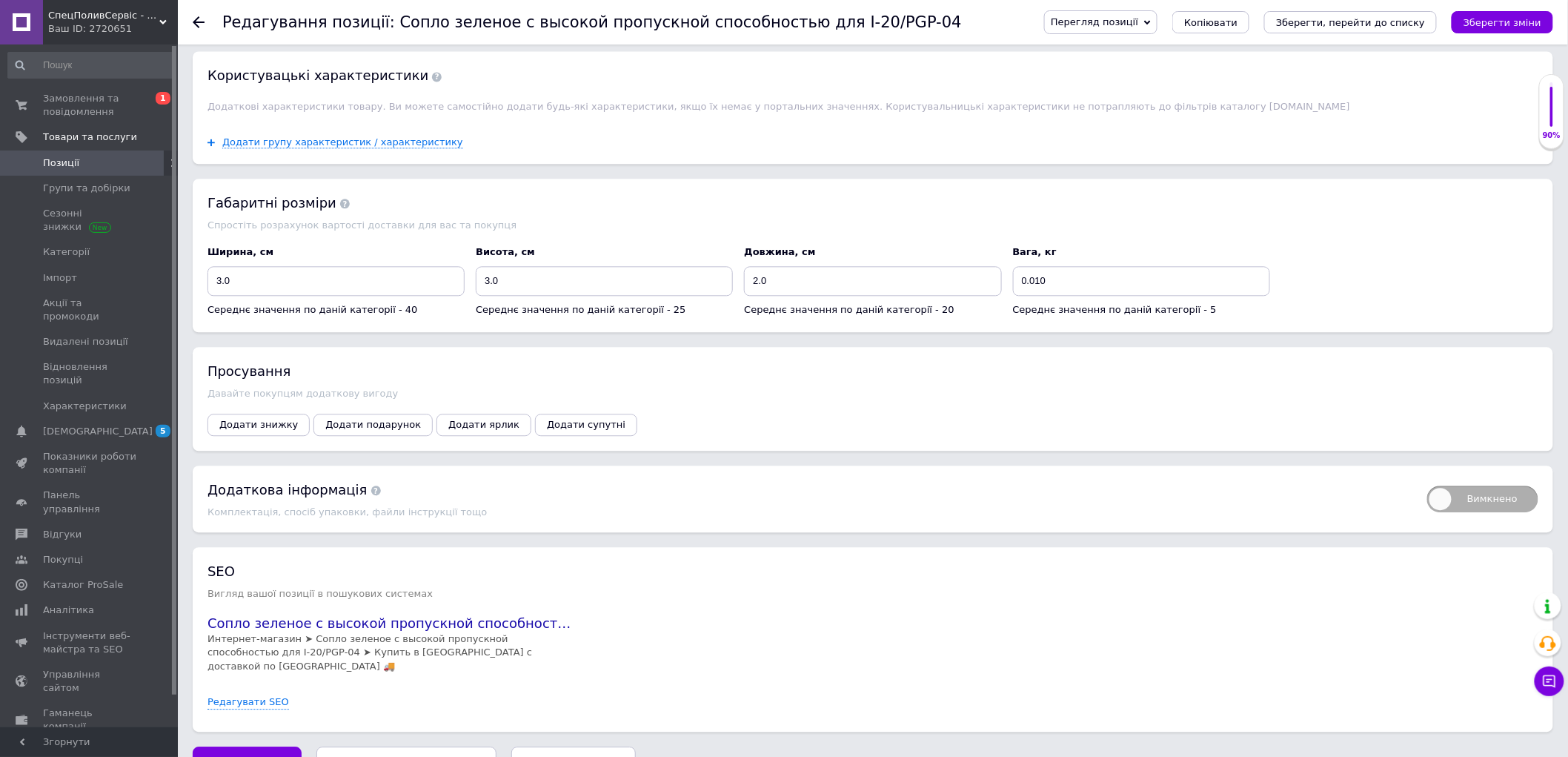
drag, startPoint x: 1494, startPoint y: 21, endPoint x: 1486, endPoint y: 28, distance: 10.6
click at [1494, 21] on icon "Зберегти зміни" at bounding box center [1501, 22] width 77 height 11
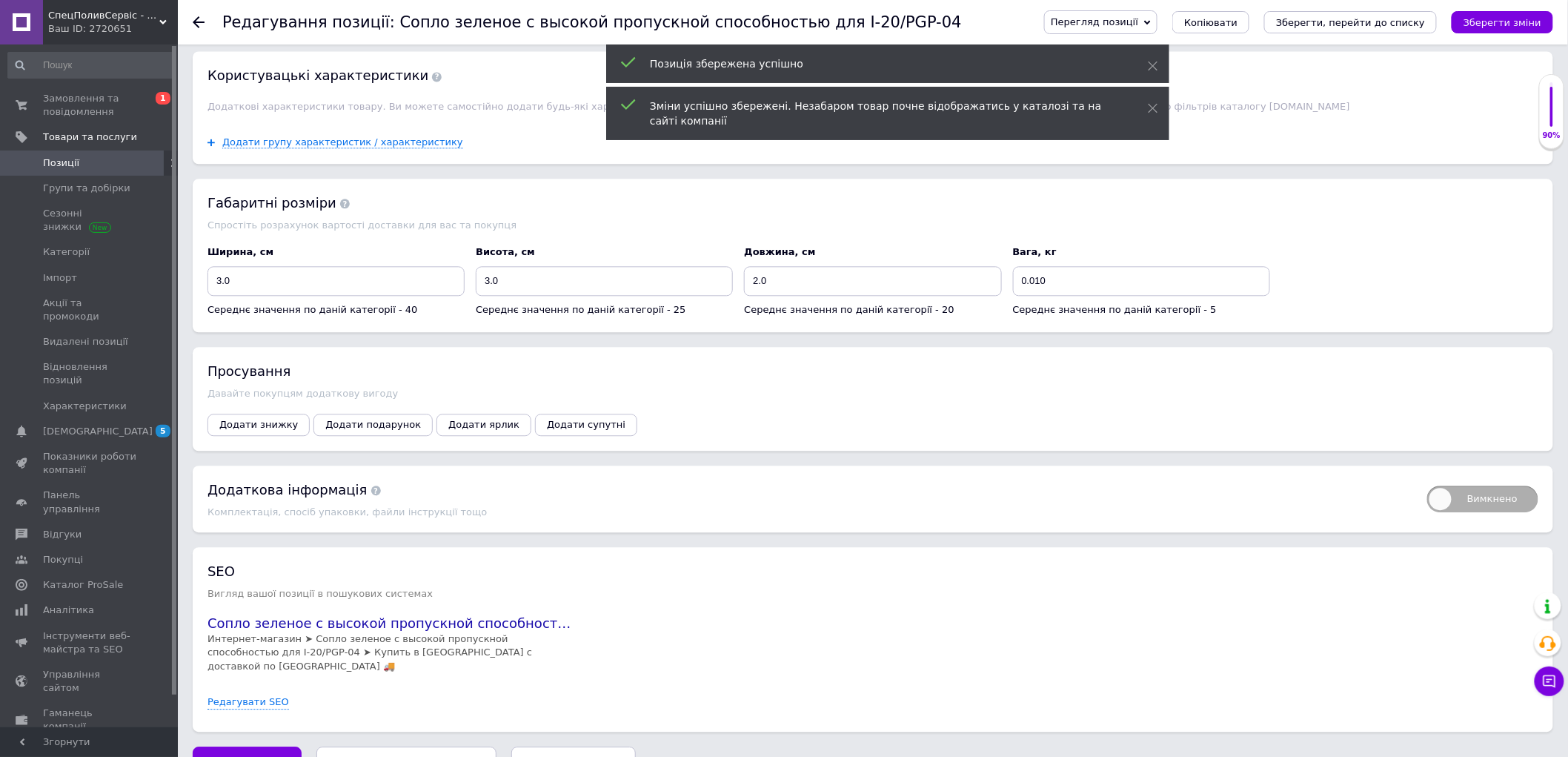
click at [1137, 28] on span "Перегляд позиції" at bounding box center [1101, 23] width 114 height 24
click at [1205, 47] on li "Зберегти та переглянути на сайті" at bounding box center [1161, 50] width 232 height 21
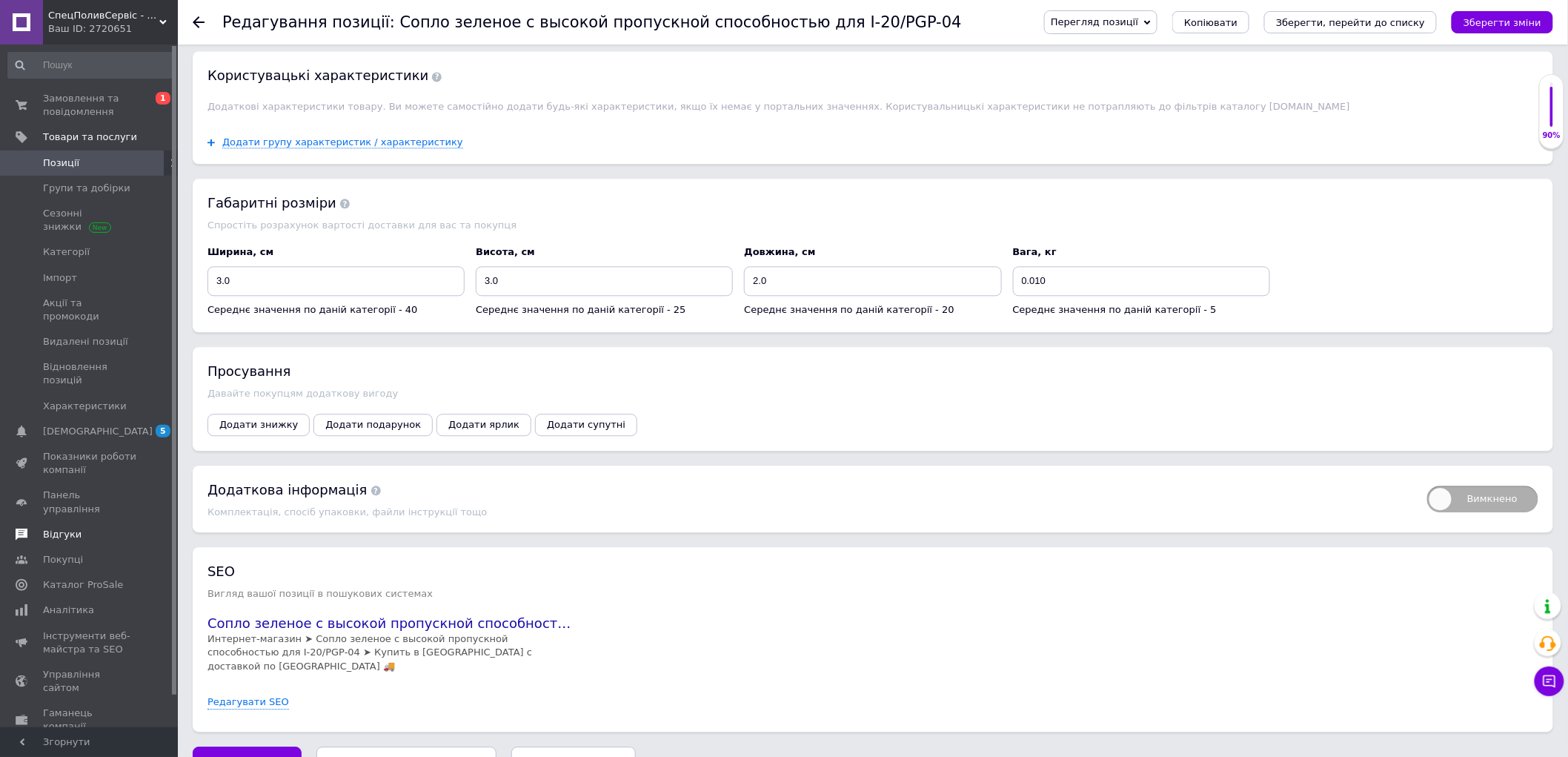
click at [70, 522] on link "Відгуки" at bounding box center [91, 535] width 182 height 25
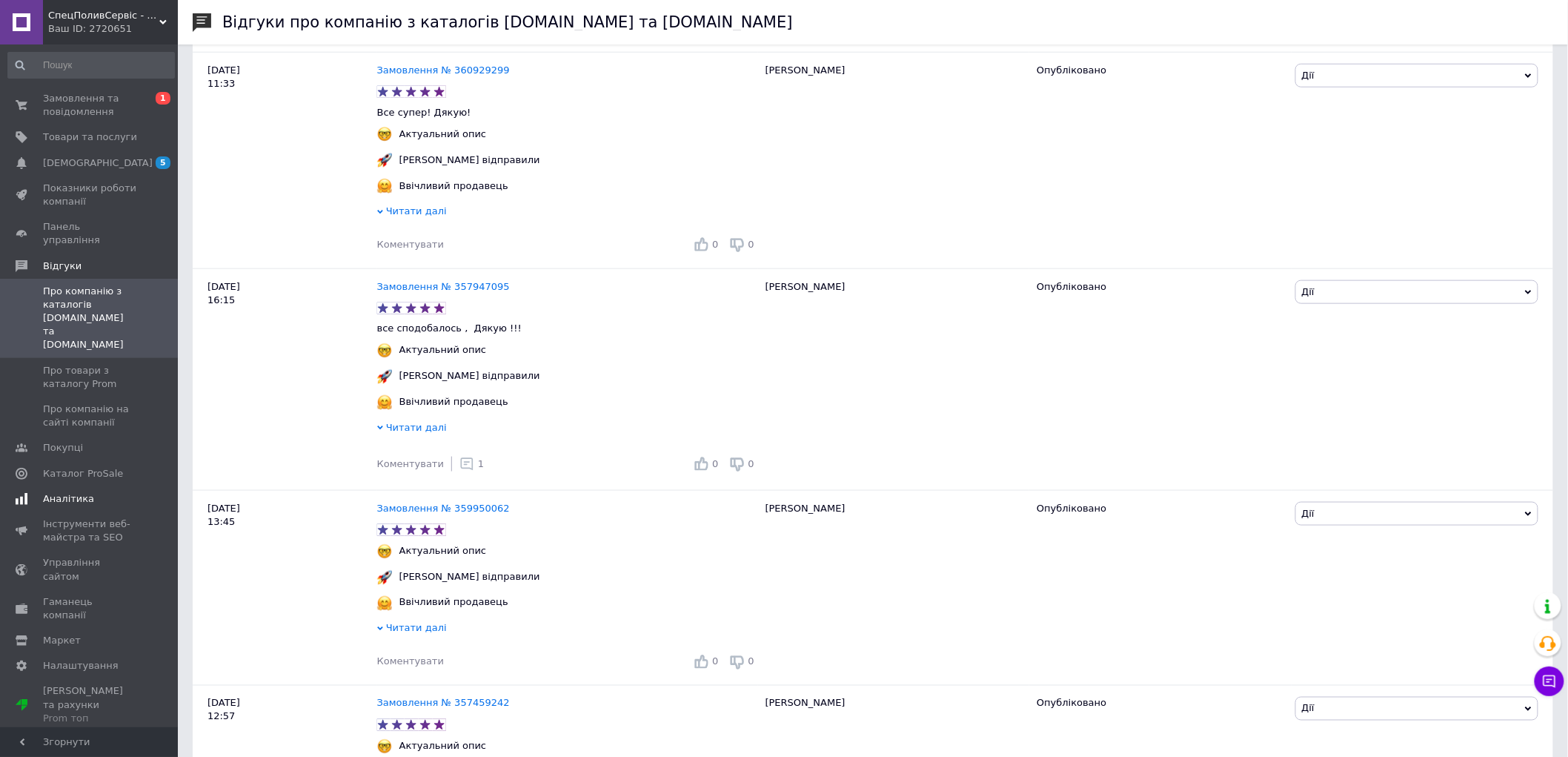
scroll to position [165, 0]
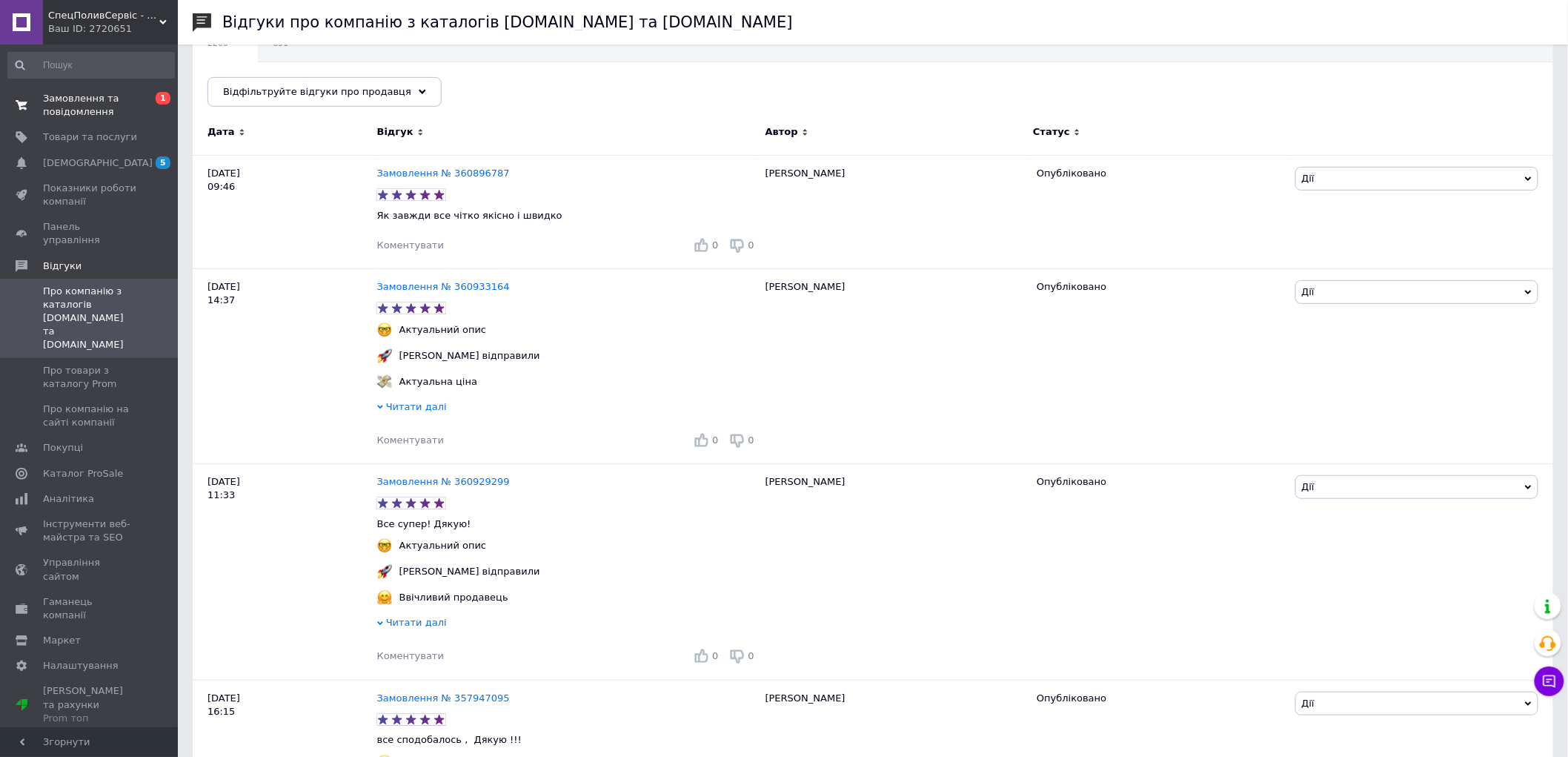
click at [47, 93] on span "Замовлення та повідомлення" at bounding box center [90, 105] width 94 height 26
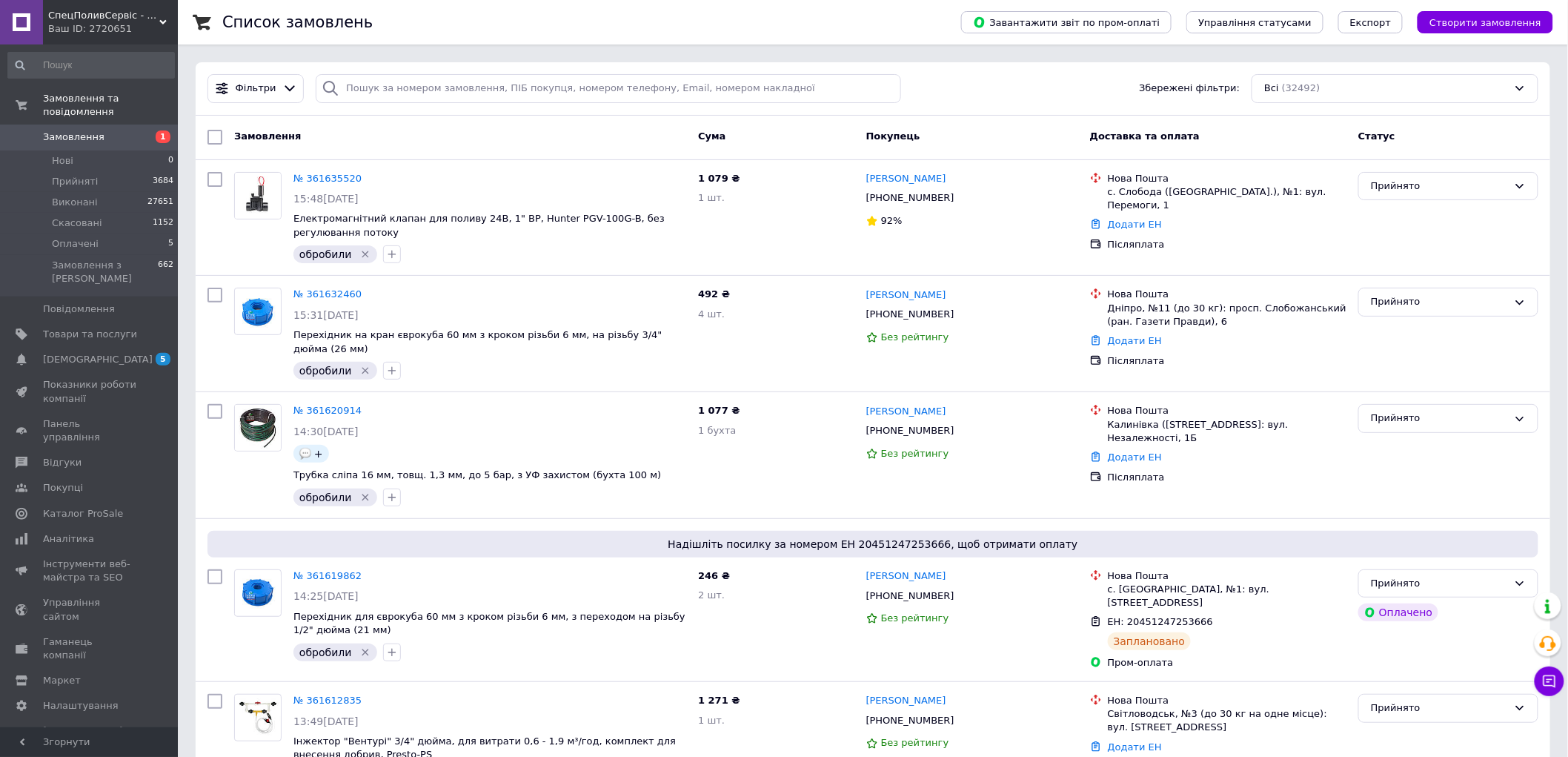
scroll to position [662, 0]
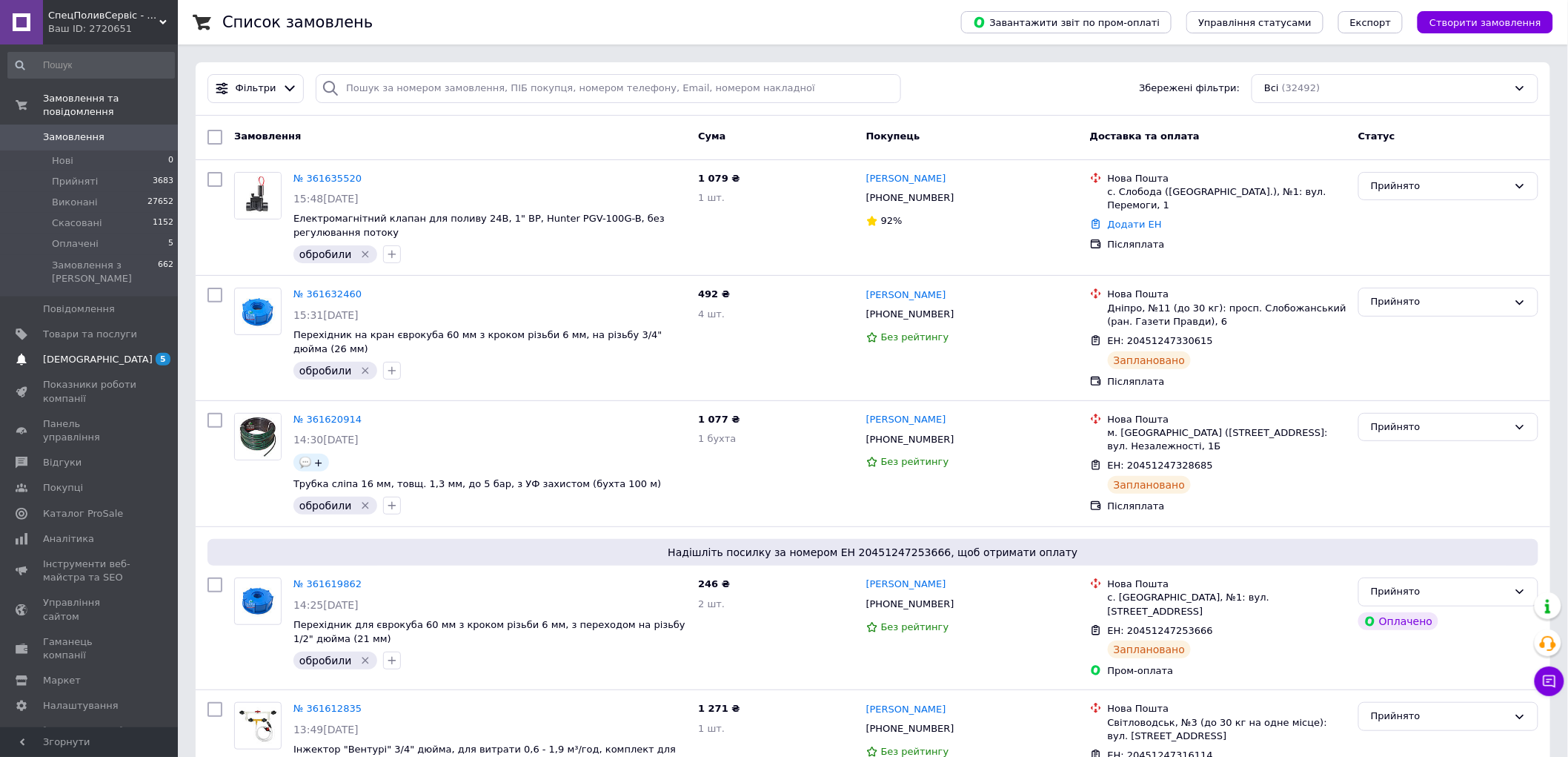
click at [69, 353] on span "[DEMOGRAPHIC_DATA]" at bounding box center [98, 359] width 110 height 14
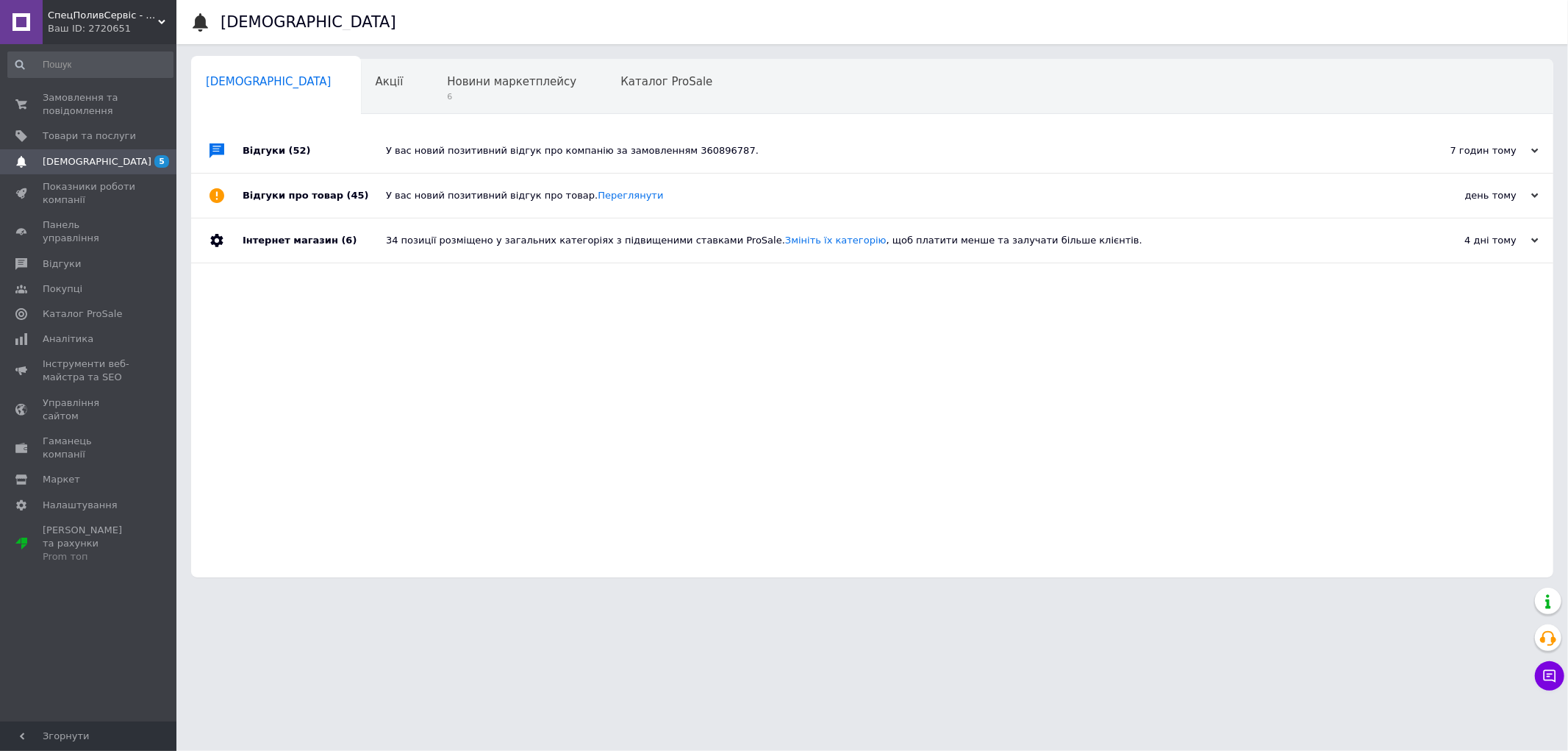
drag, startPoint x: 474, startPoint y: 413, endPoint x: 467, endPoint y: 420, distance: 9.9
click at [474, 413] on div "Відгуки (52) У вас новий позитивний відгук про компанію за замовленням 36089678…" at bounding box center [872, 353] width 1362 height 449
drag, startPoint x: 392, startPoint y: 646, endPoint x: 388, endPoint y: 653, distance: 8.1
click at [392, 592] on html "СпецПоливСервіс - cистеми автоматичного поливу Hunter. Ваш ID: 2720651 Сайт Спе…" at bounding box center [784, 295] width 1568 height 592
drag, startPoint x: 389, startPoint y: 577, endPoint x: 385, endPoint y: 638, distance: 61.1
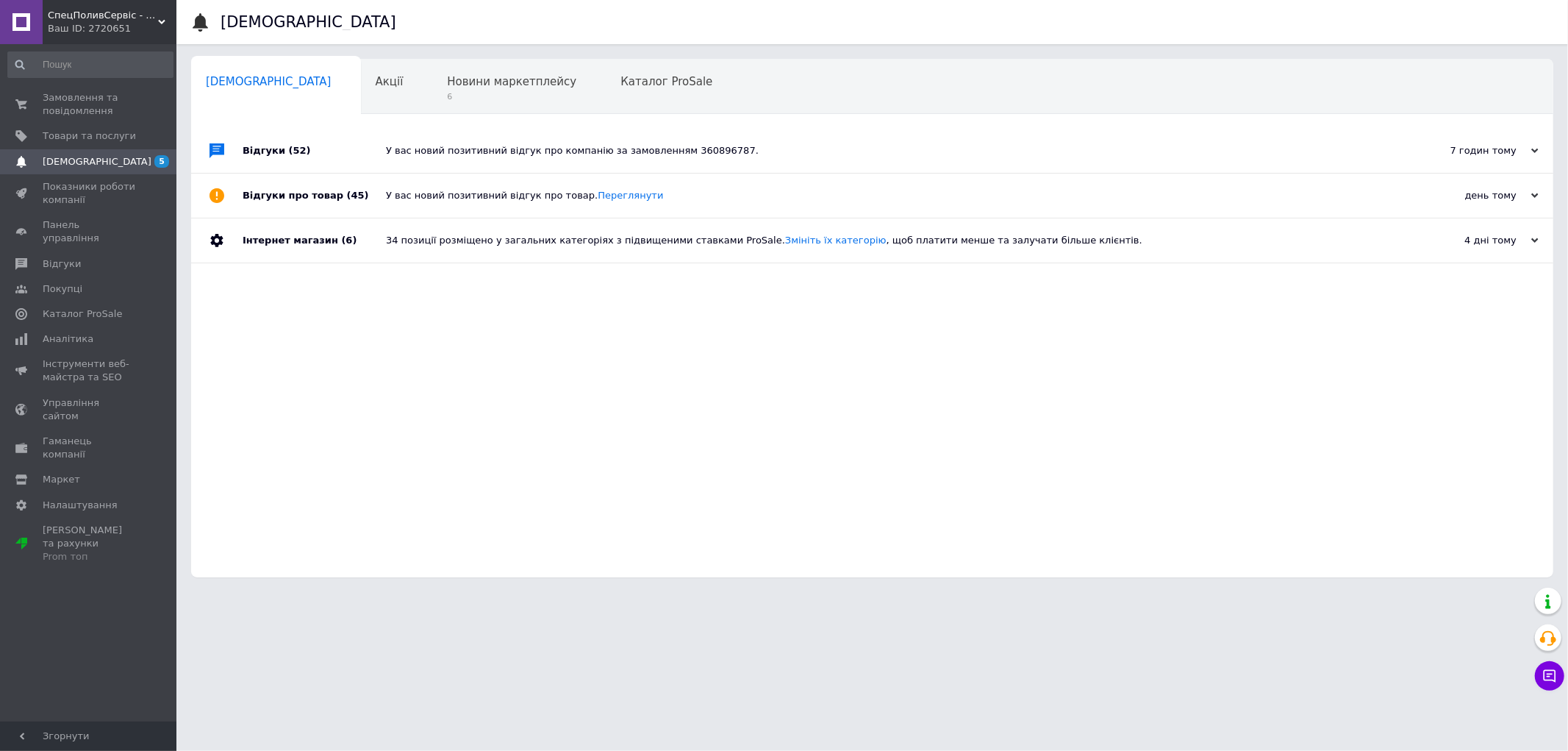
click at [392, 592] on html "СпецПоливСервіс - cистеми автоматичного поливу Hunter. Ваш ID: 2720651 Сайт Спе…" at bounding box center [784, 295] width 1568 height 592
click at [319, 439] on div "Відгуки (52) У вас новий позитивний відгук про компанію за замовленням 36089678…" at bounding box center [872, 353] width 1362 height 449
click at [447, 457] on div "Відгуки (52) У вас новий позитивний відгук про компанію за замовленням 36089678…" at bounding box center [872, 353] width 1362 height 449
click at [317, 371] on div "Відгуки (52) У вас новий позитивний відгук про компанію за замовленням 36089678…" at bounding box center [872, 353] width 1362 height 449
click at [81, 99] on span "Замовлення та повідомлення" at bounding box center [89, 104] width 93 height 26
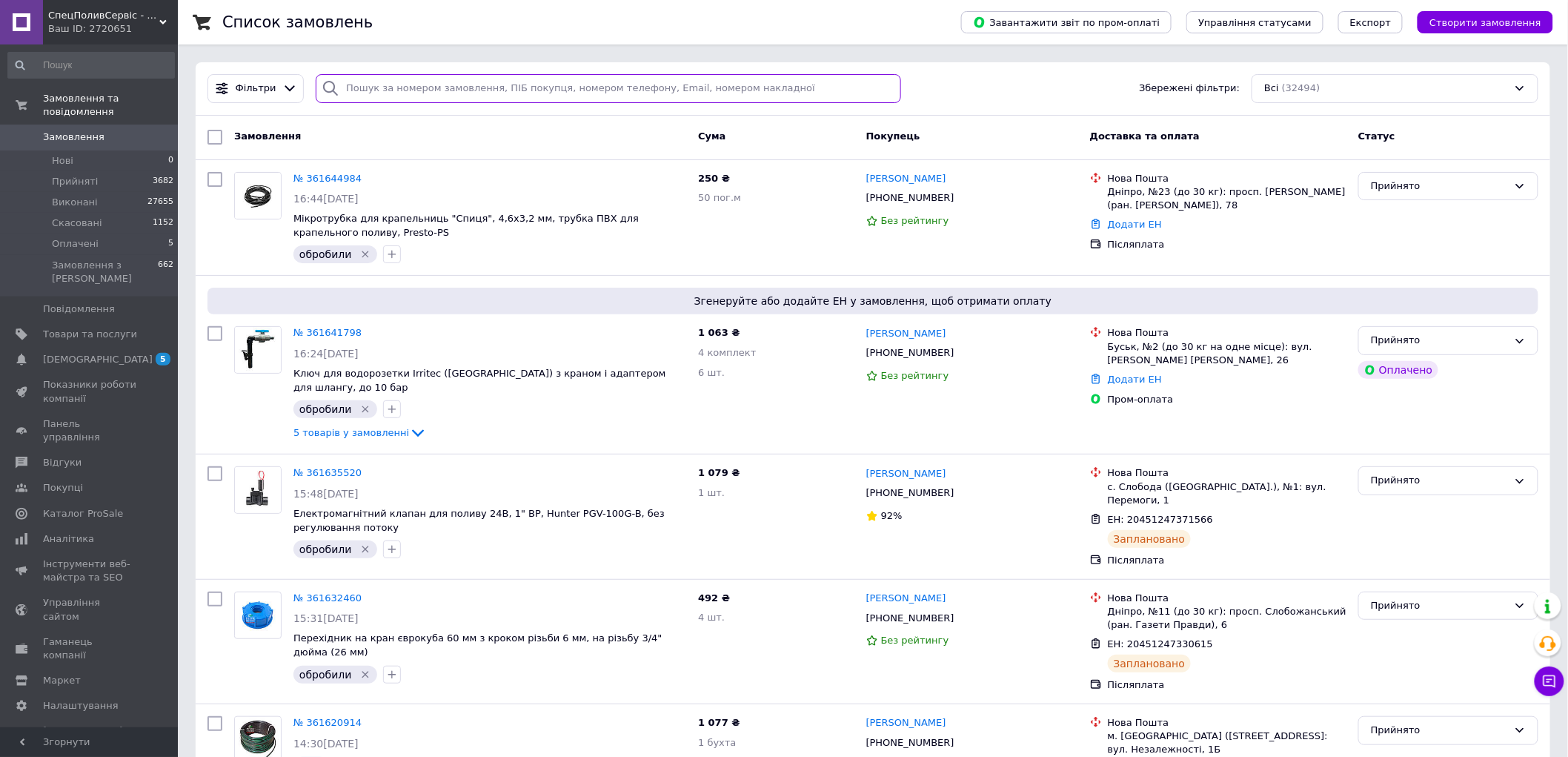
click at [416, 89] on input "search" at bounding box center [608, 89] width 584 height 29
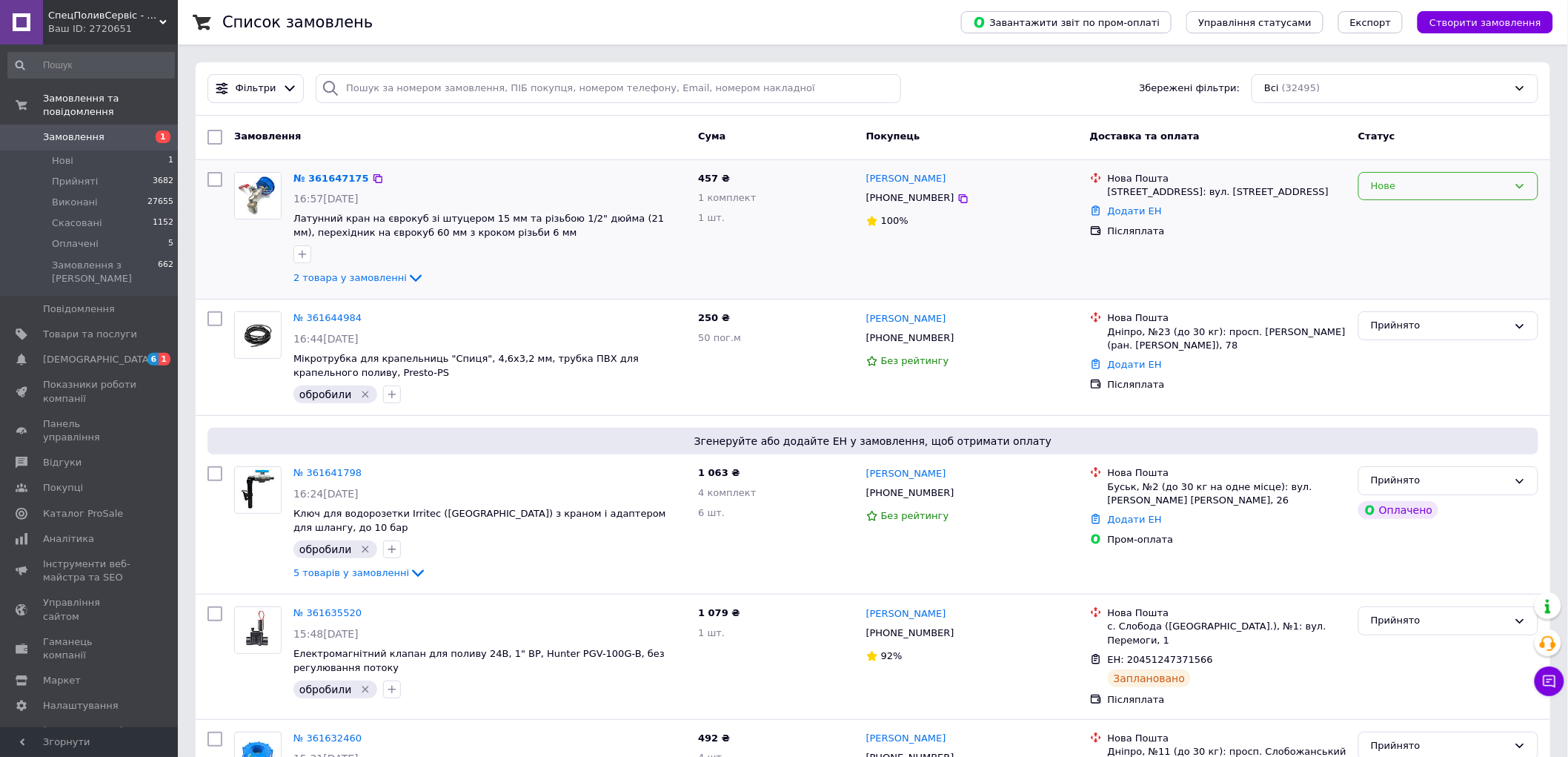
click at [1428, 191] on div "Нове" at bounding box center [1440, 186] width 137 height 16
click at [1414, 215] on li "Прийнято" at bounding box center [1449, 216] width 178 height 27
click at [107, 353] on span "[DEMOGRAPHIC_DATA]" at bounding box center [90, 359] width 94 height 14
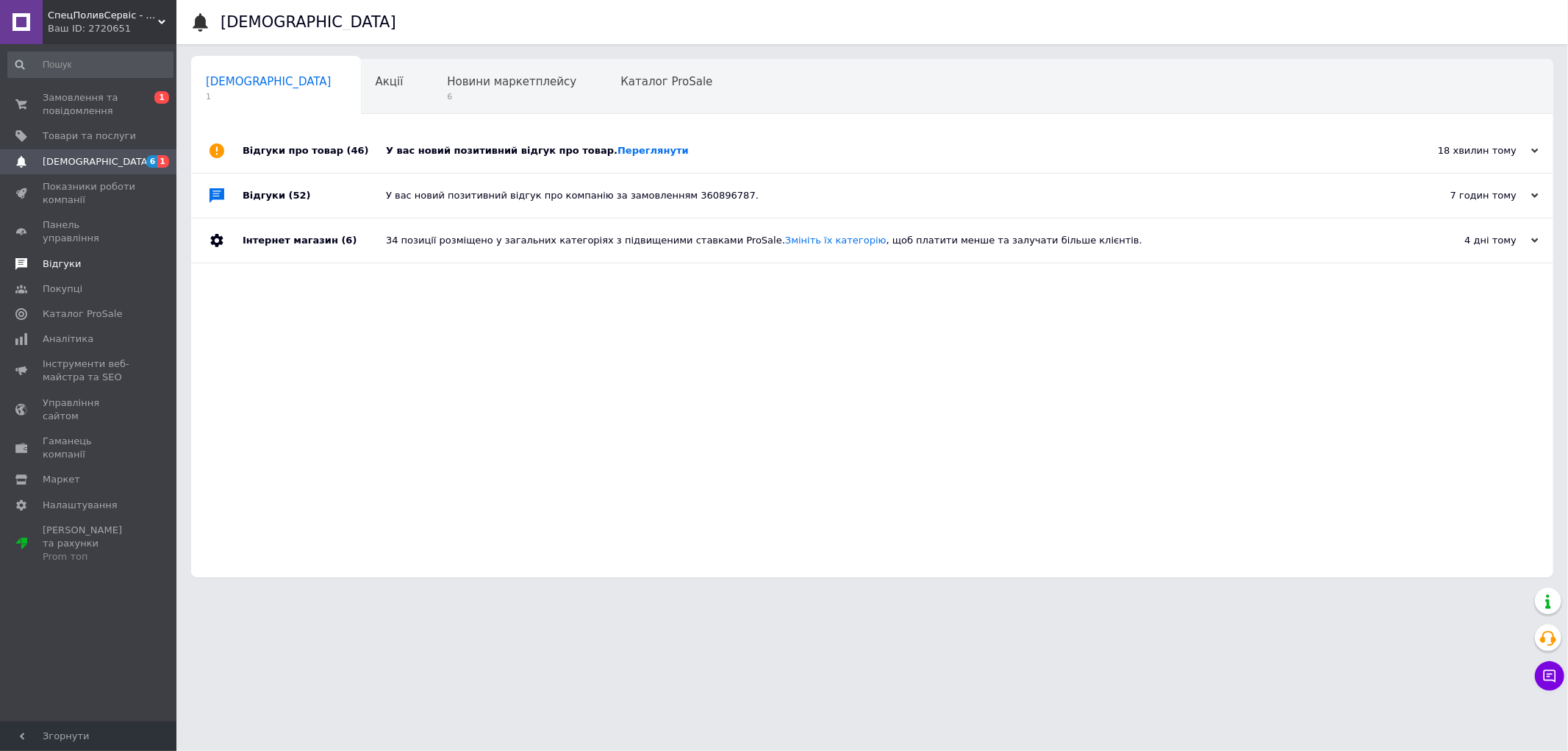
click at [55, 257] on span "Відгуки" at bounding box center [61, 264] width 38 height 14
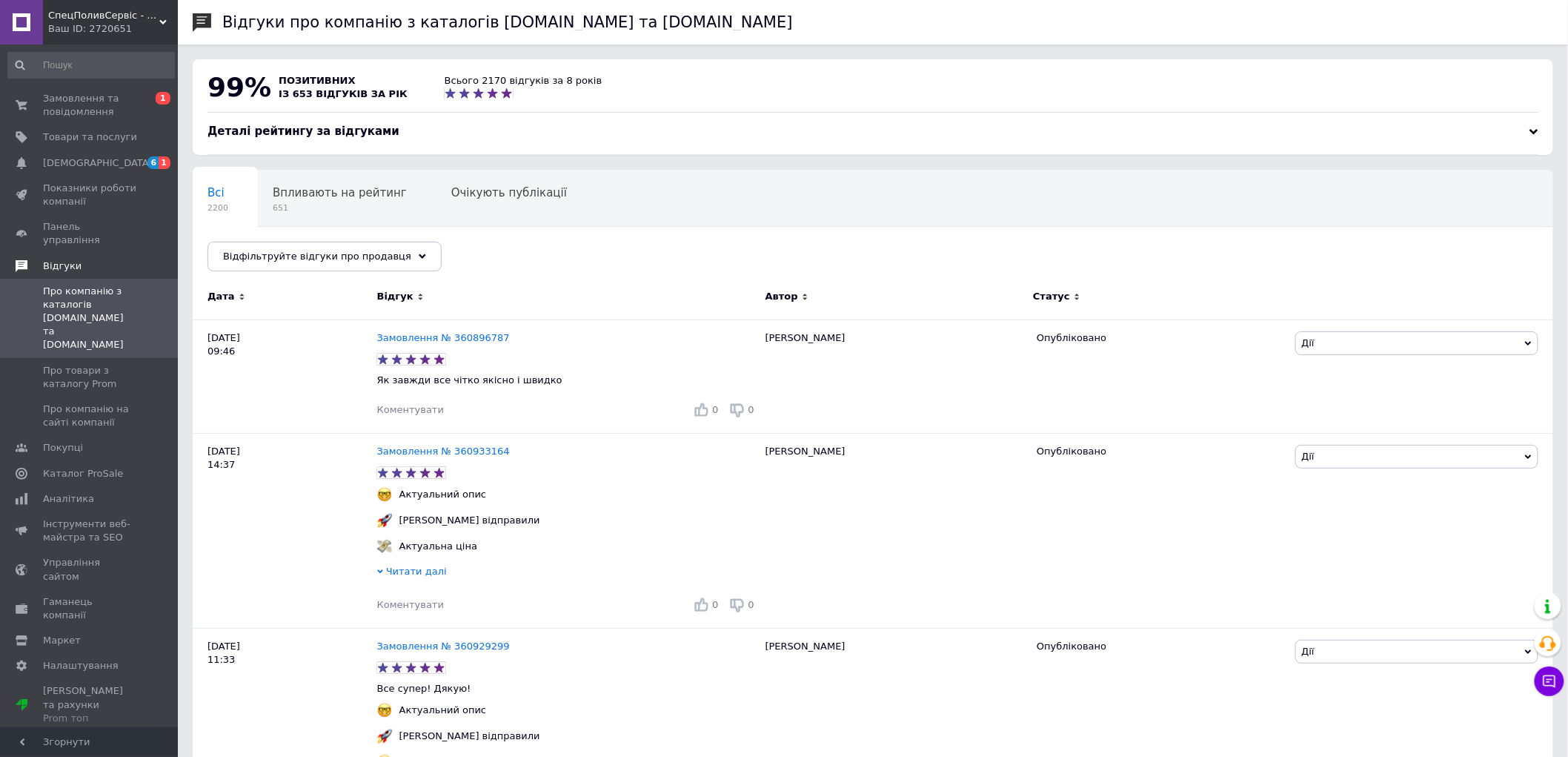
scroll to position [329, 0]
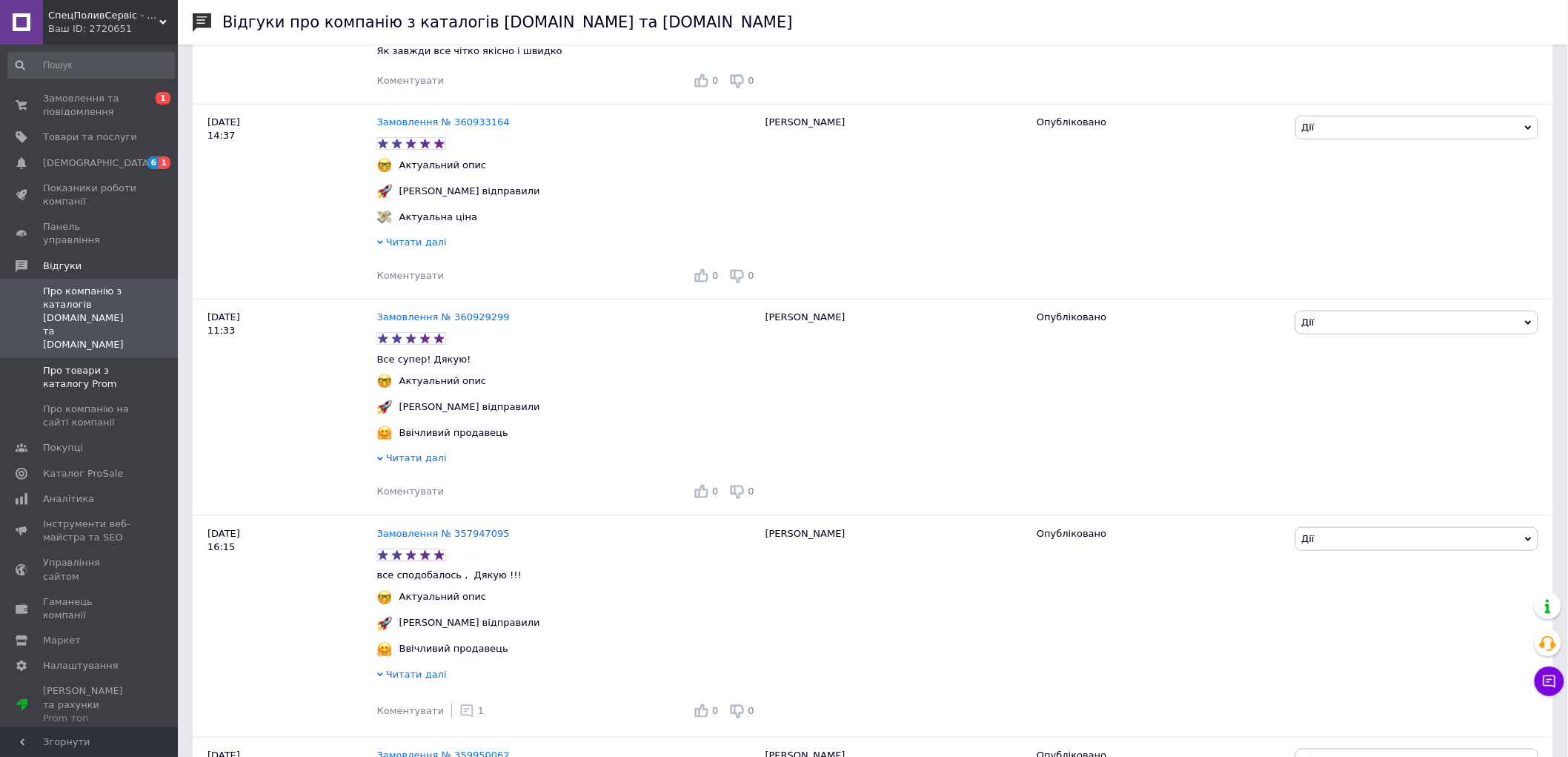
click at [46, 364] on span "Про товари з каталогу Prom" at bounding box center [90, 377] width 94 height 26
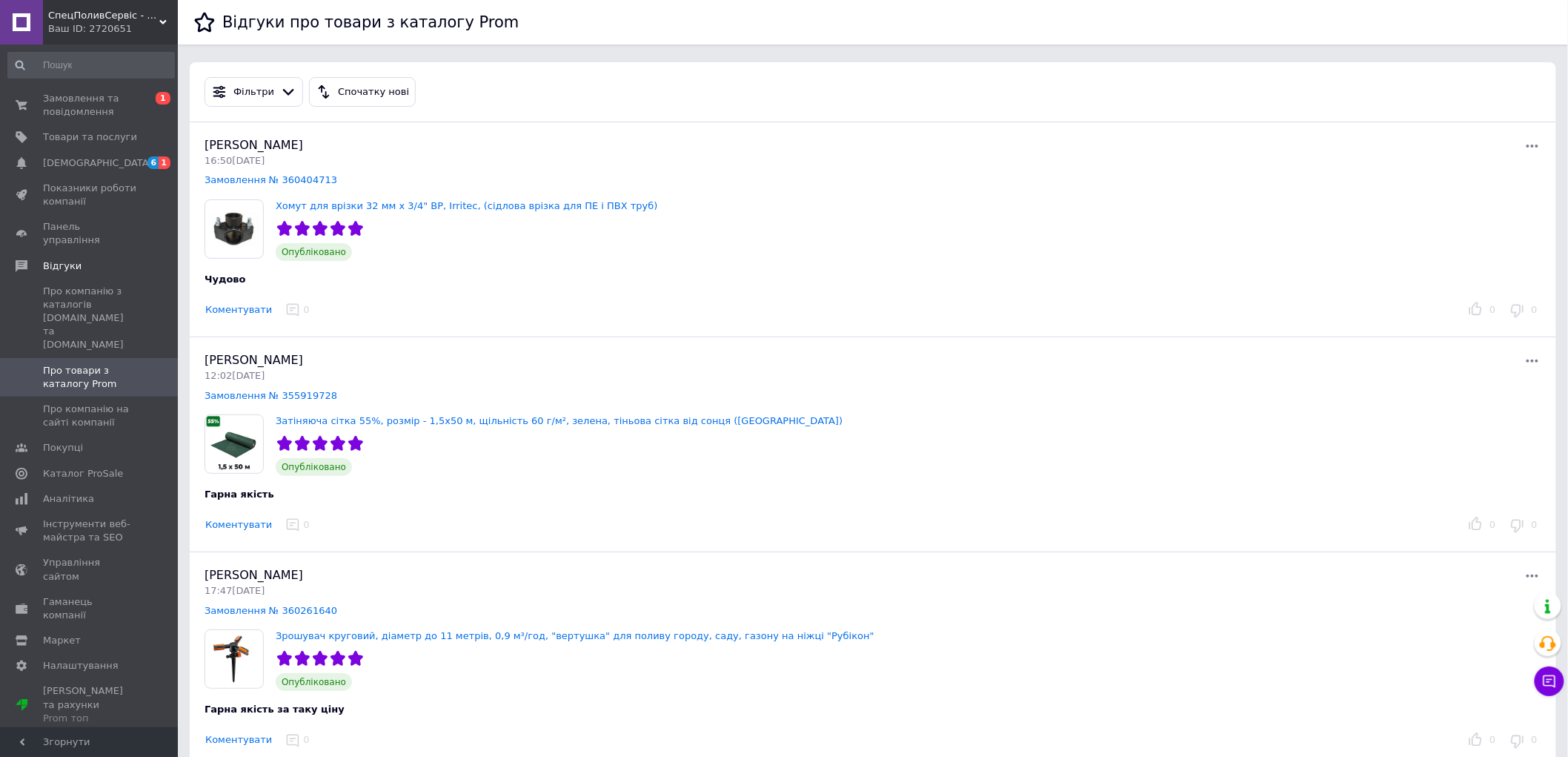
scroll to position [165, 0]
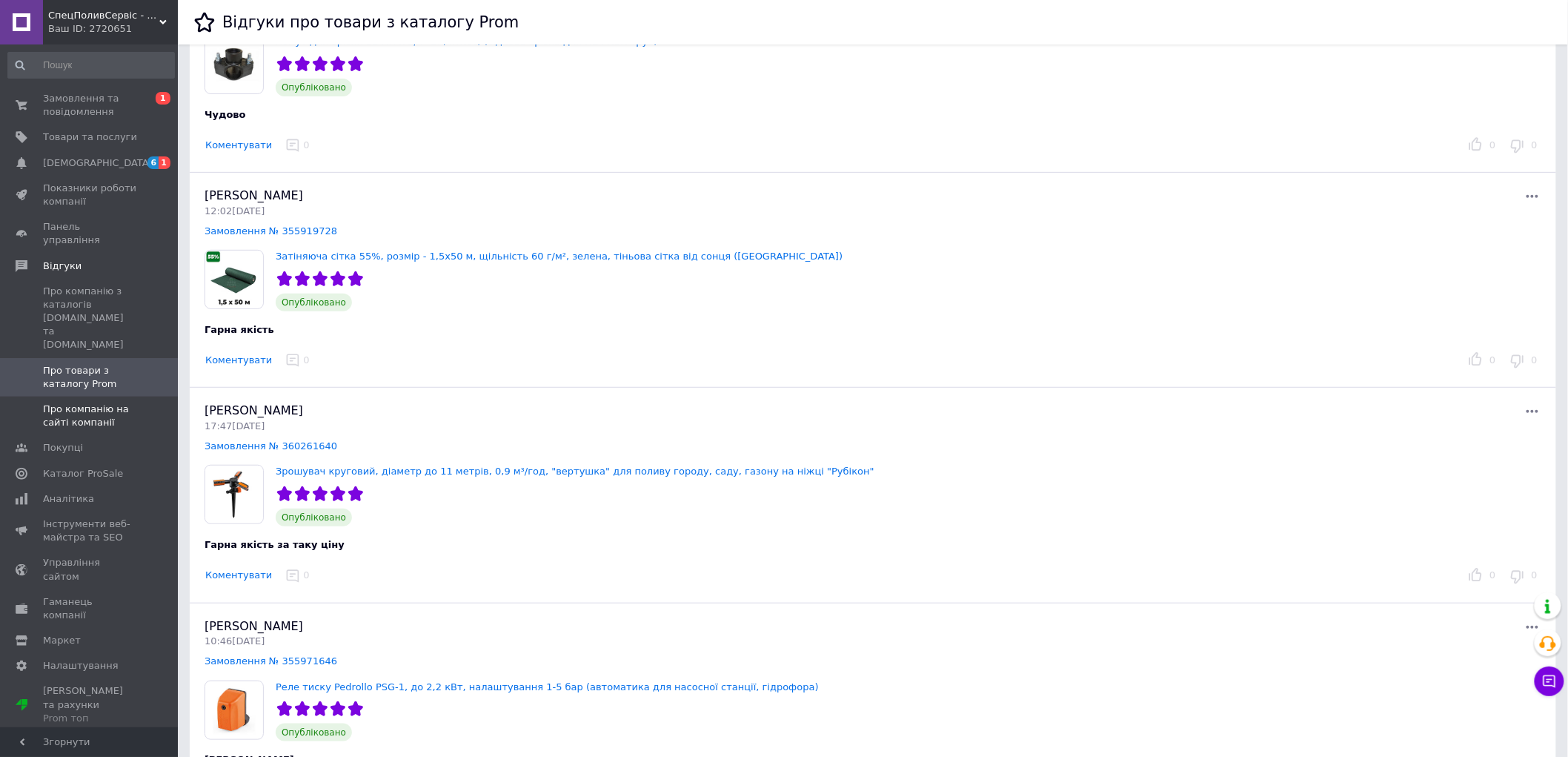
click at [67, 402] on span "Про компанію на сайті компанії" at bounding box center [90, 415] width 94 height 26
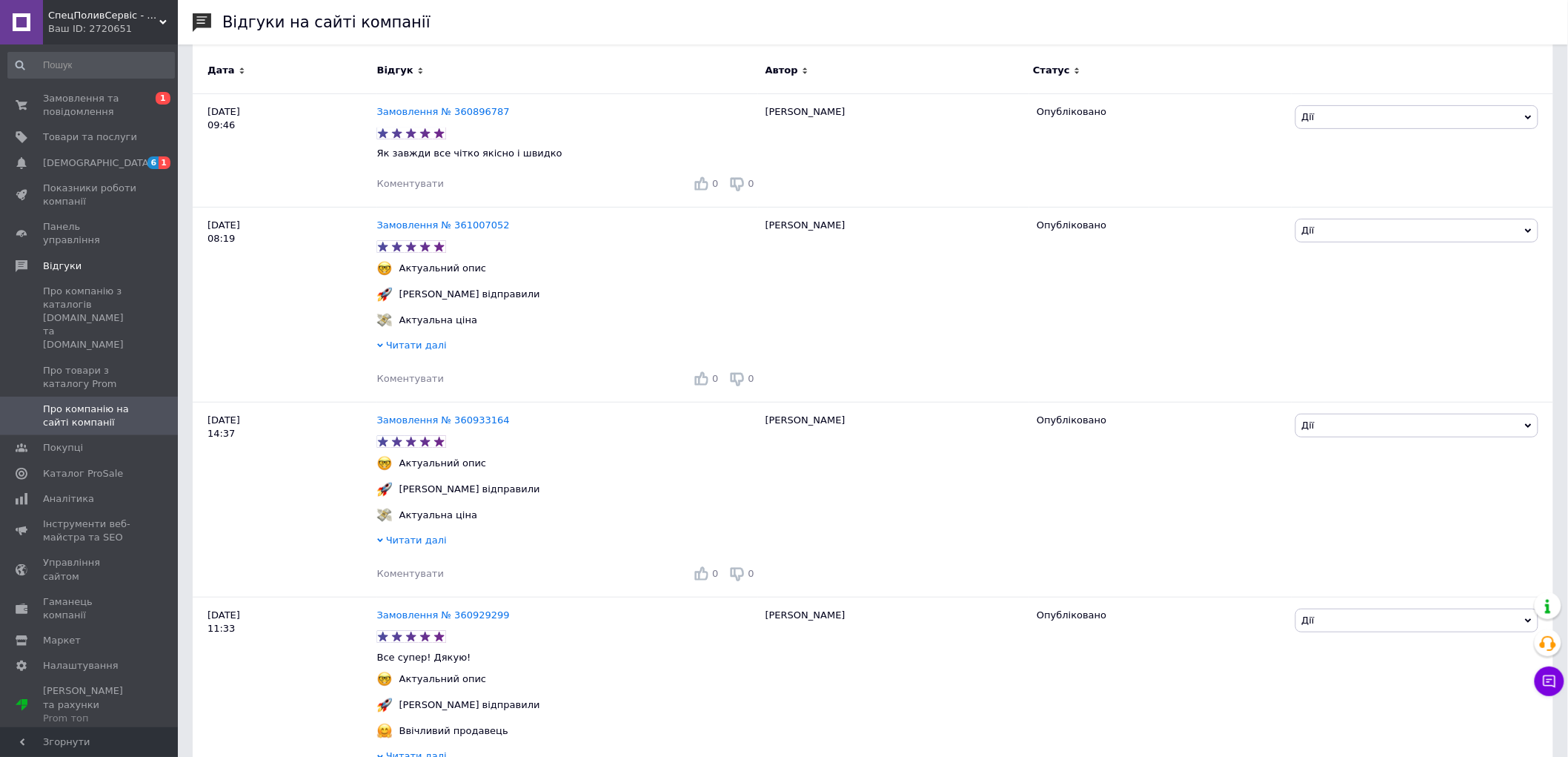
scroll to position [247, 0]
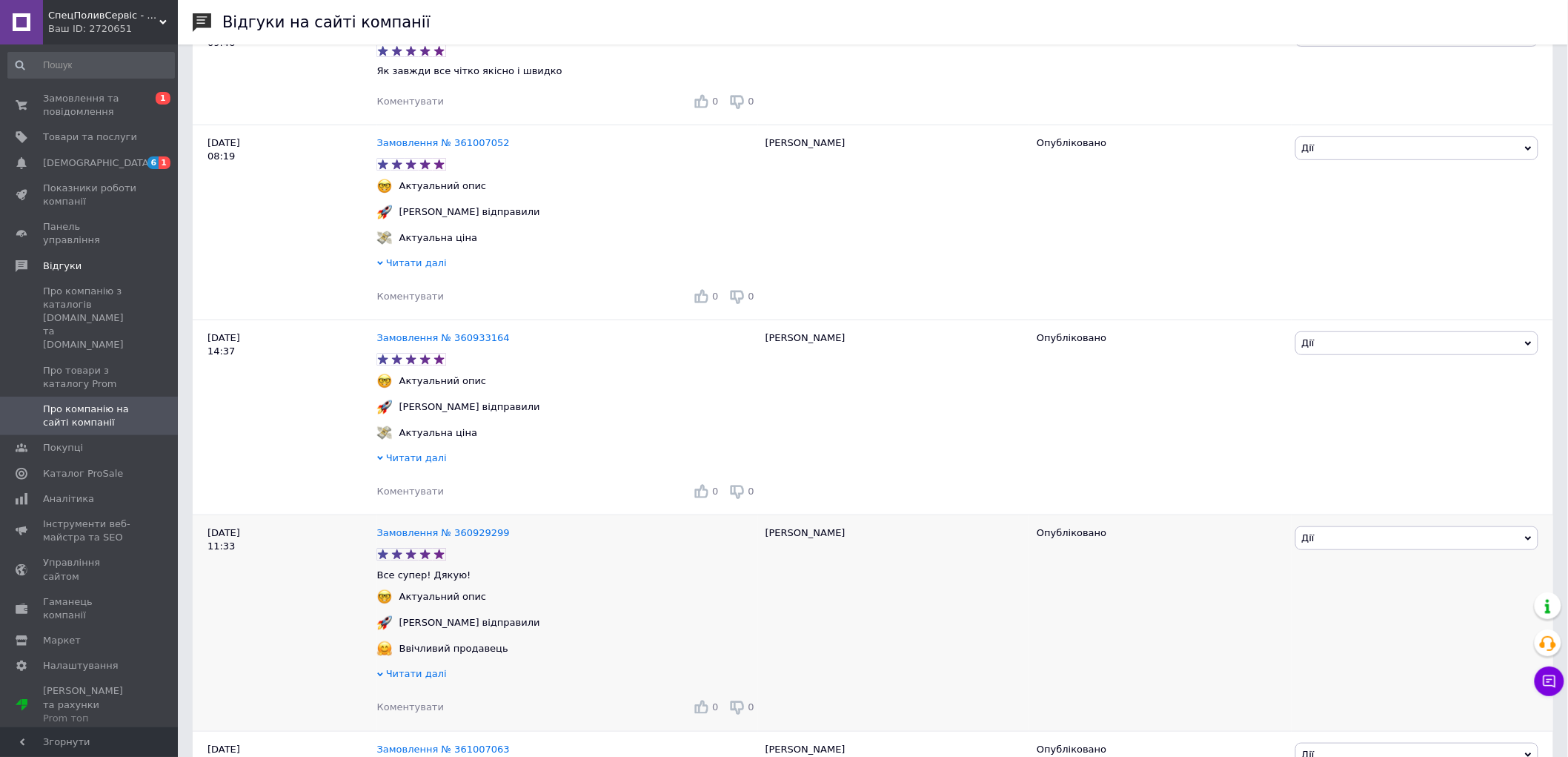
click at [261, 697] on div "10.09.25 11:33" at bounding box center [285, 623] width 185 height 215
click at [61, 102] on span "Замовлення та повідомлення" at bounding box center [90, 105] width 94 height 26
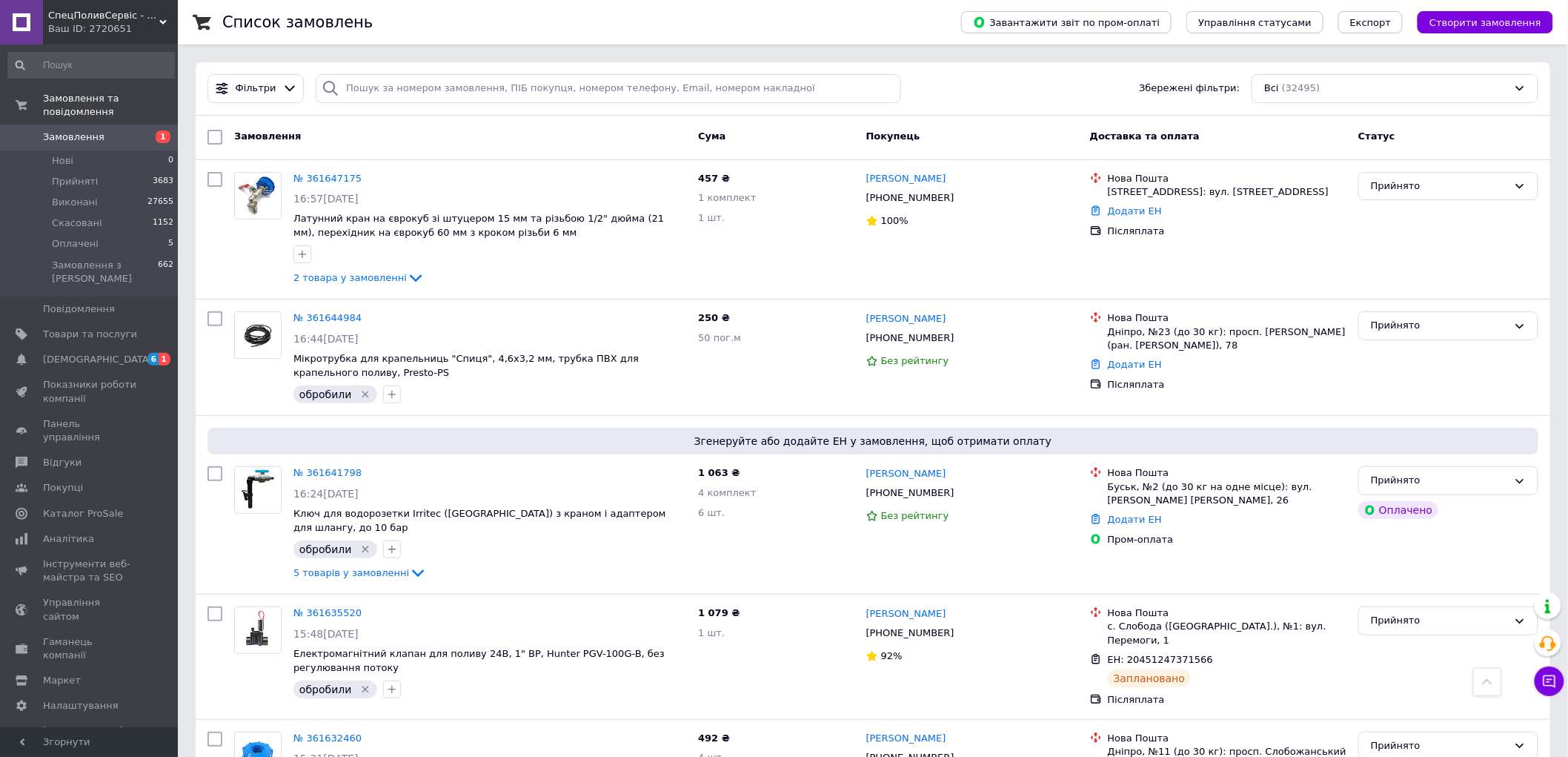
scroll to position [662, 0]
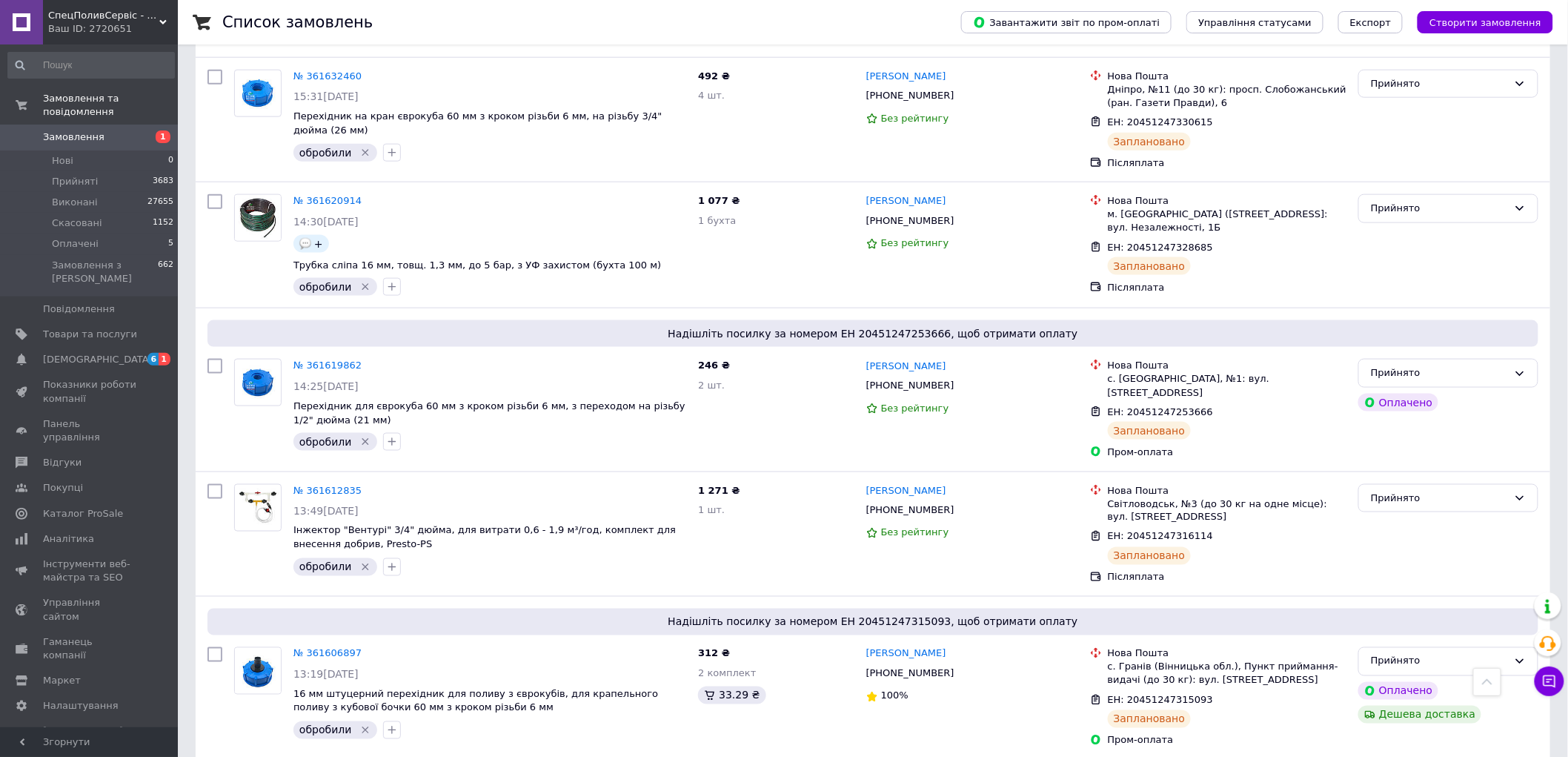
click at [102, 130] on span "Замовлення" at bounding box center [90, 137] width 94 height 14
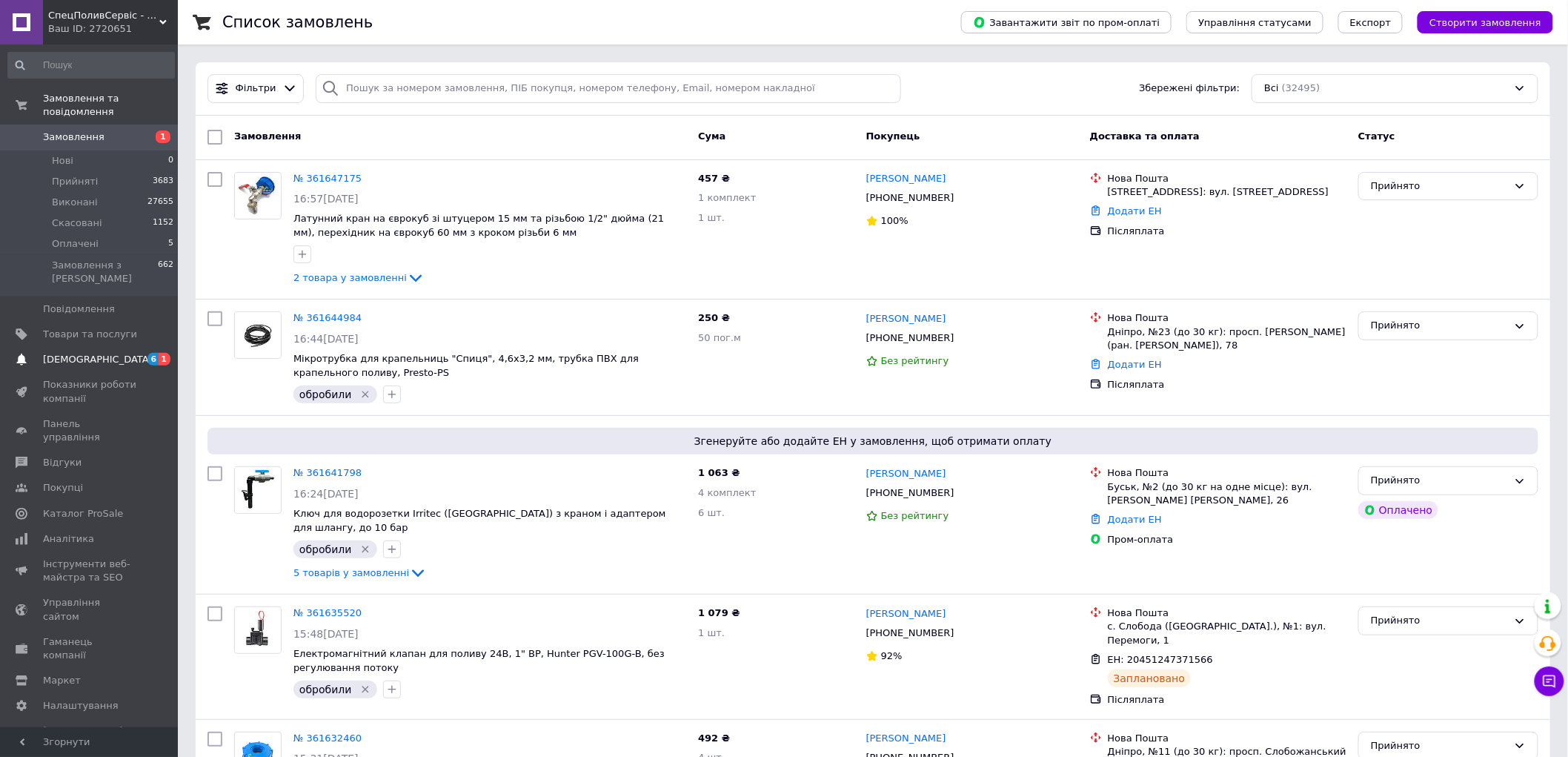
click at [83, 347] on link "Сповіщення 6 1" at bounding box center [91, 359] width 182 height 25
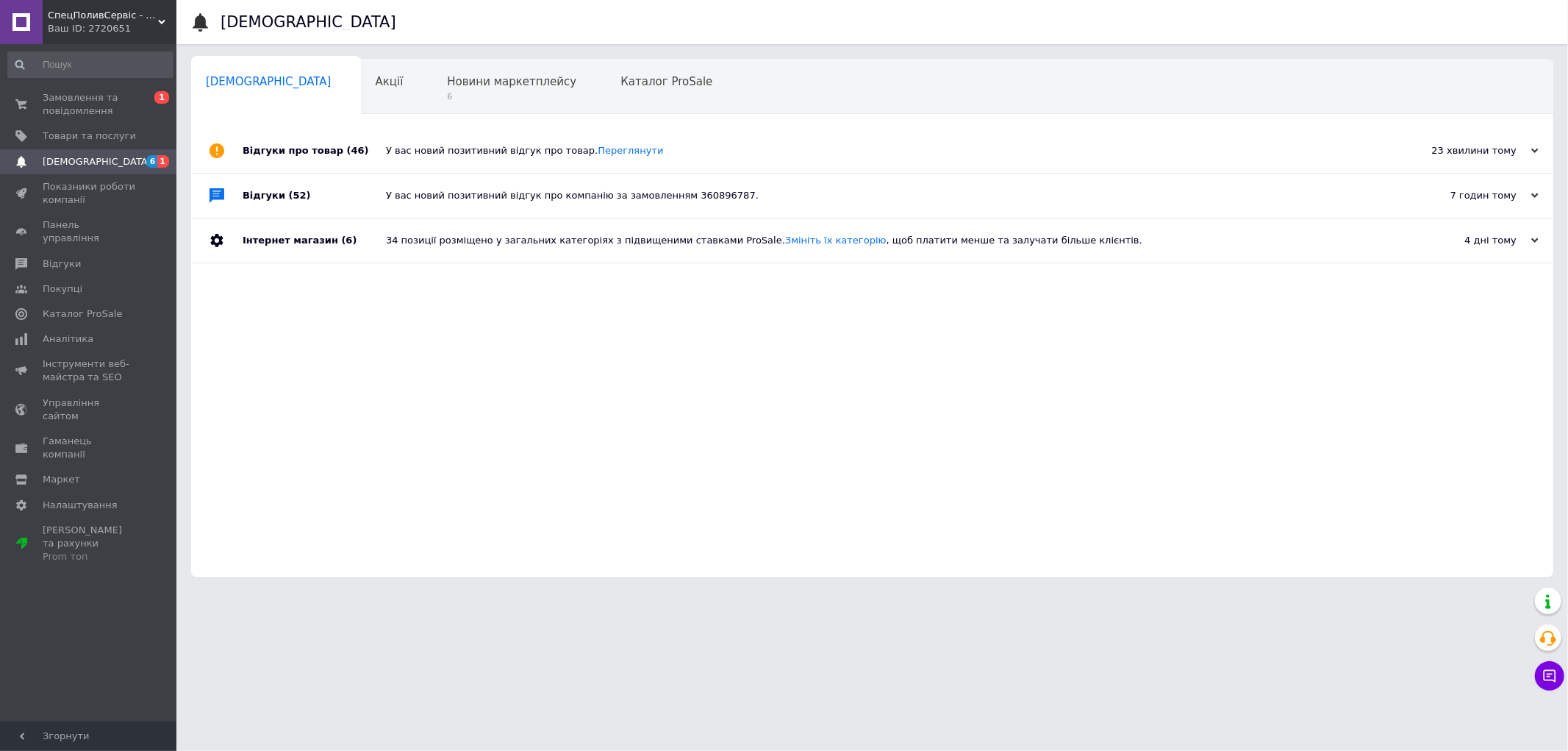
click at [456, 158] on div "У вас новий позитивний відгук про товар. Переглянути" at bounding box center [888, 150] width 1006 height 44
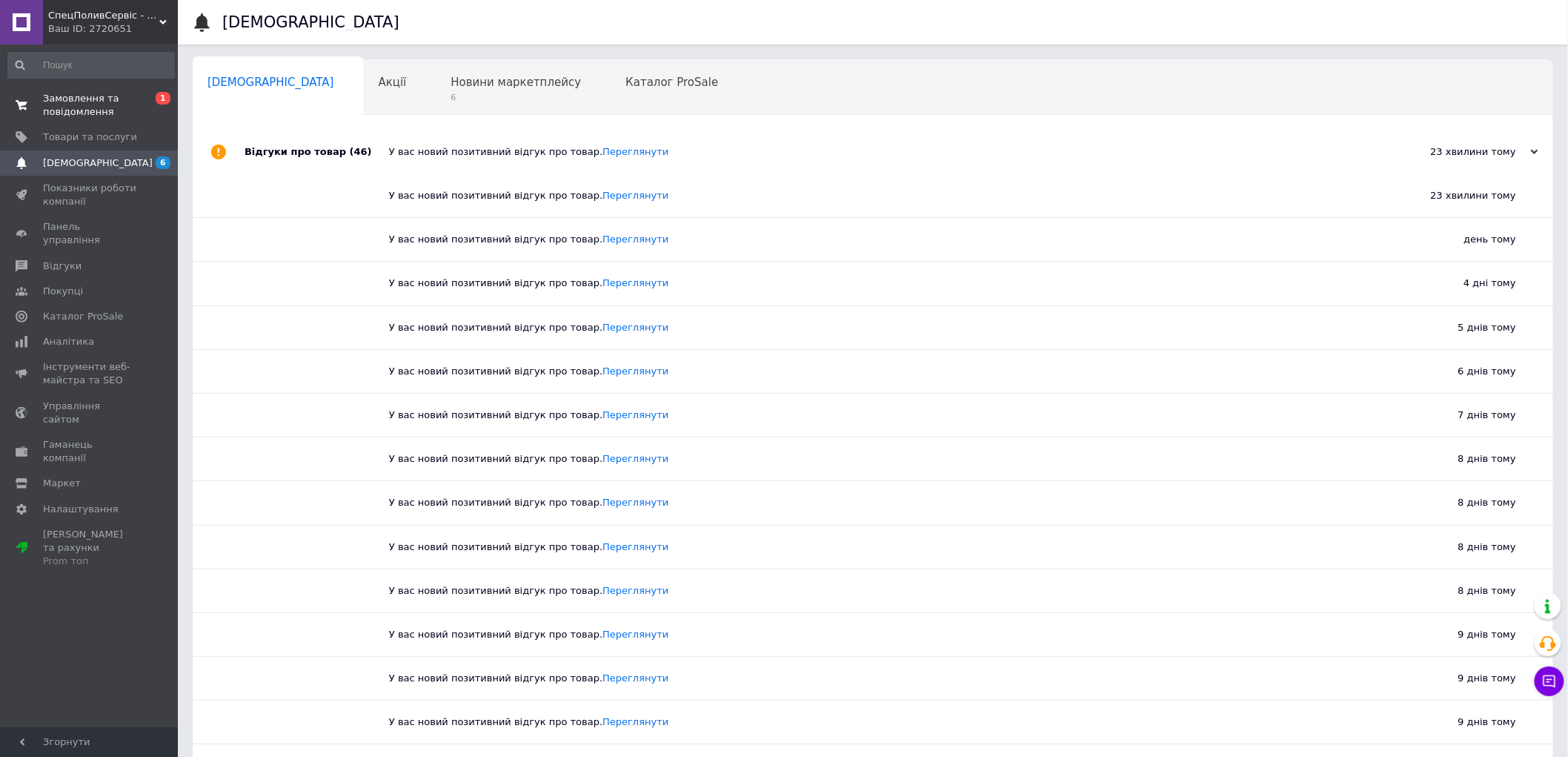
click at [77, 100] on span "Замовлення та повідомлення" at bounding box center [90, 105] width 94 height 26
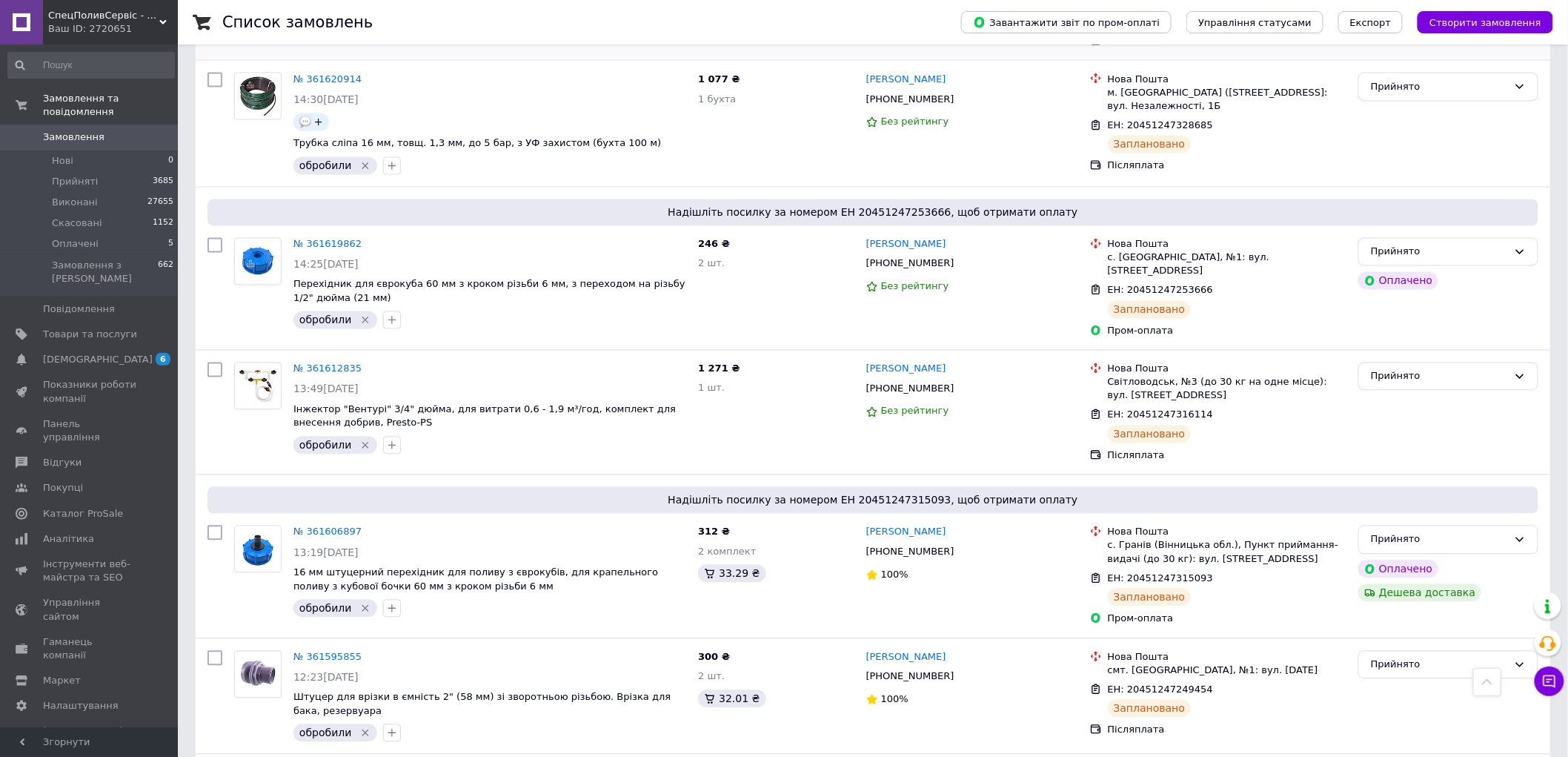
scroll to position [1321, 0]
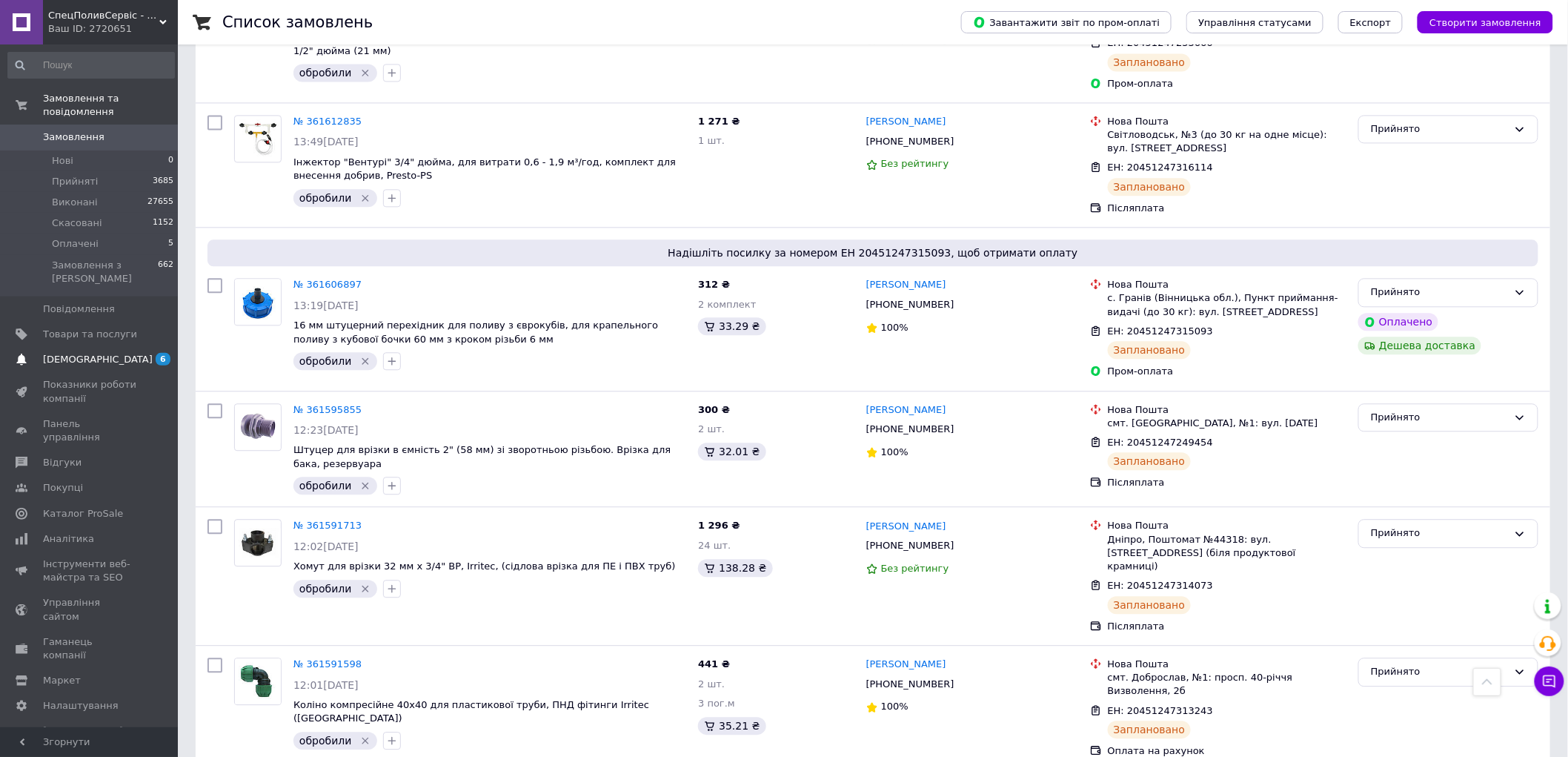
click at [57, 353] on span "[DEMOGRAPHIC_DATA]" at bounding box center [98, 359] width 110 height 14
